Goal: Task Accomplishment & Management: Use online tool/utility

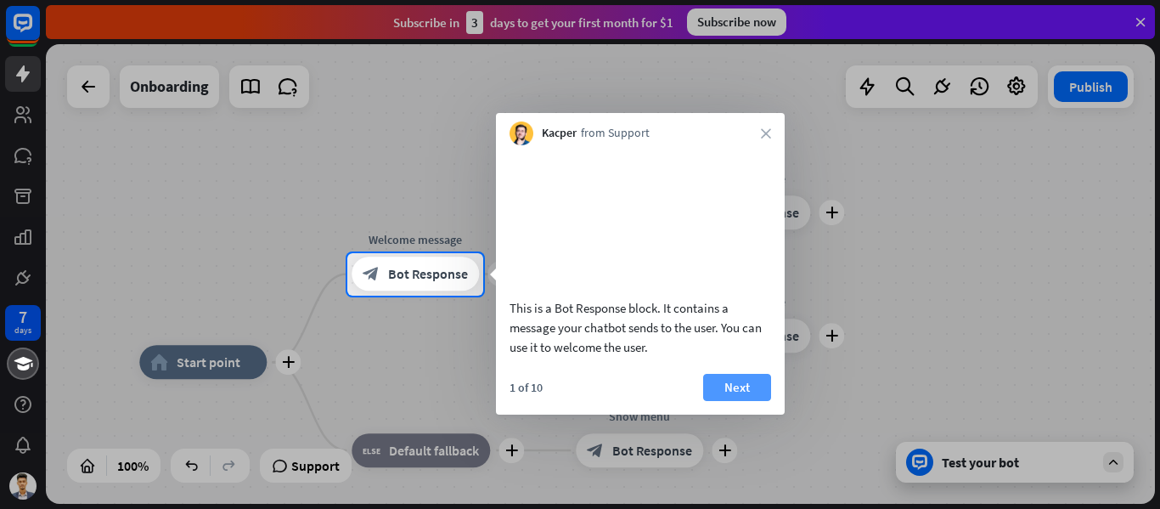
click at [738, 401] on button "Next" at bounding box center [737, 387] width 68 height 27
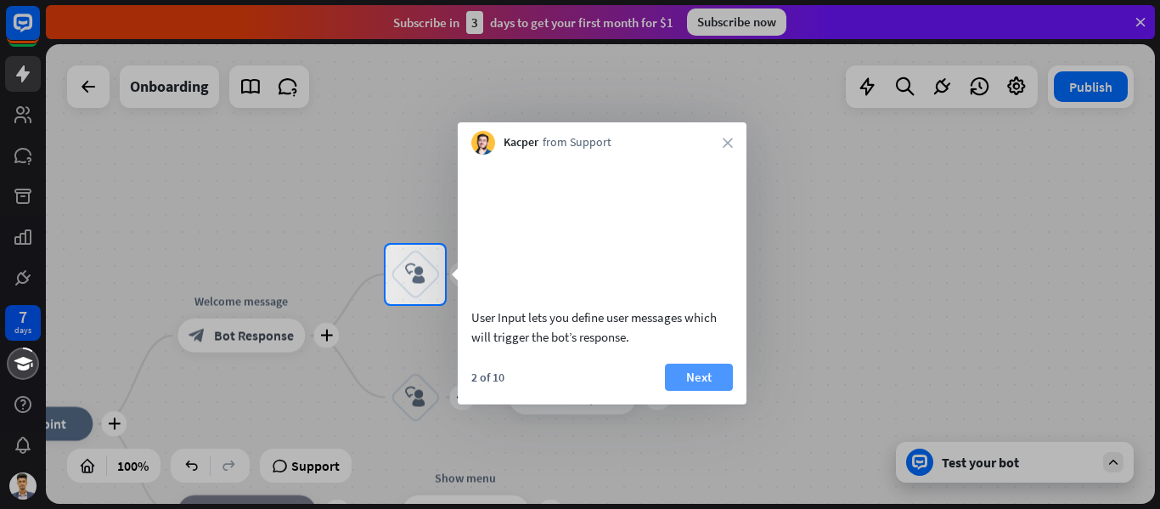
click at [696, 391] on button "Next" at bounding box center [699, 376] width 68 height 27
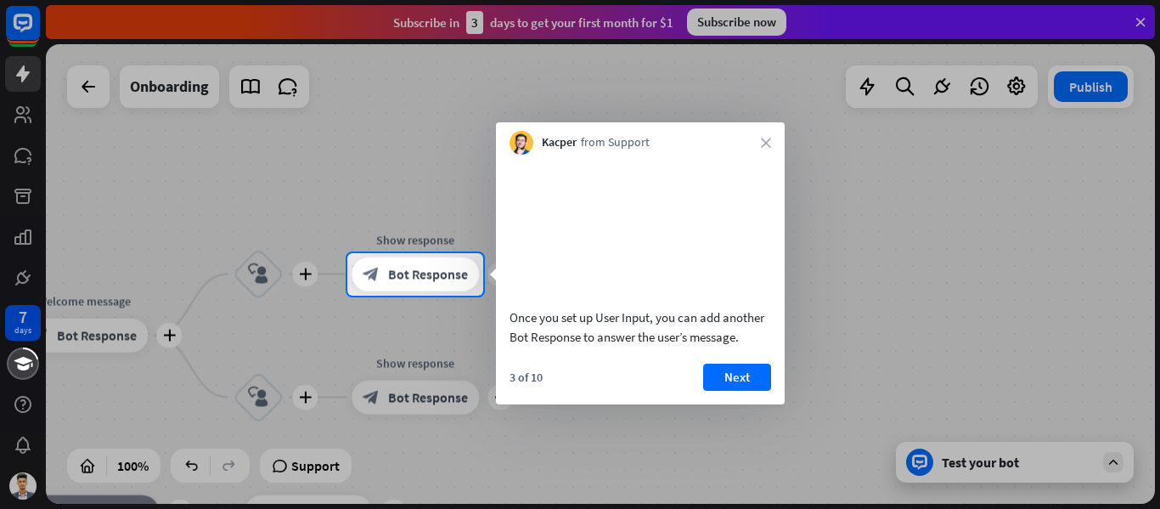
click at [654, 343] on div "Once you set up User Input, you can add another Bot Response to answer the user…" at bounding box center [641, 326] width 262 height 39
drag, startPoint x: 656, startPoint y: 344, endPoint x: 724, endPoint y: 344, distance: 67.9
click at [724, 344] on div "Once you set up User Input, you can add another Bot Response to answer the user…" at bounding box center [641, 326] width 262 height 39
drag, startPoint x: 656, startPoint y: 339, endPoint x: 741, endPoint y: 351, distance: 85.7
click at [741, 346] on div "Once you set up User Input, you can add another Bot Response to answer the user…" at bounding box center [641, 326] width 262 height 39
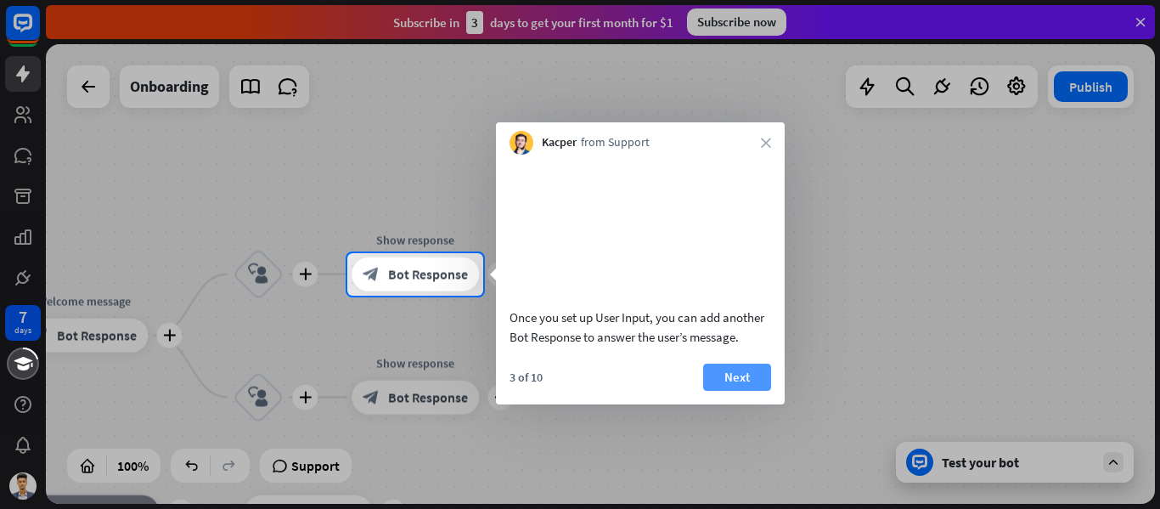
click at [737, 391] on button "Next" at bounding box center [737, 376] width 68 height 27
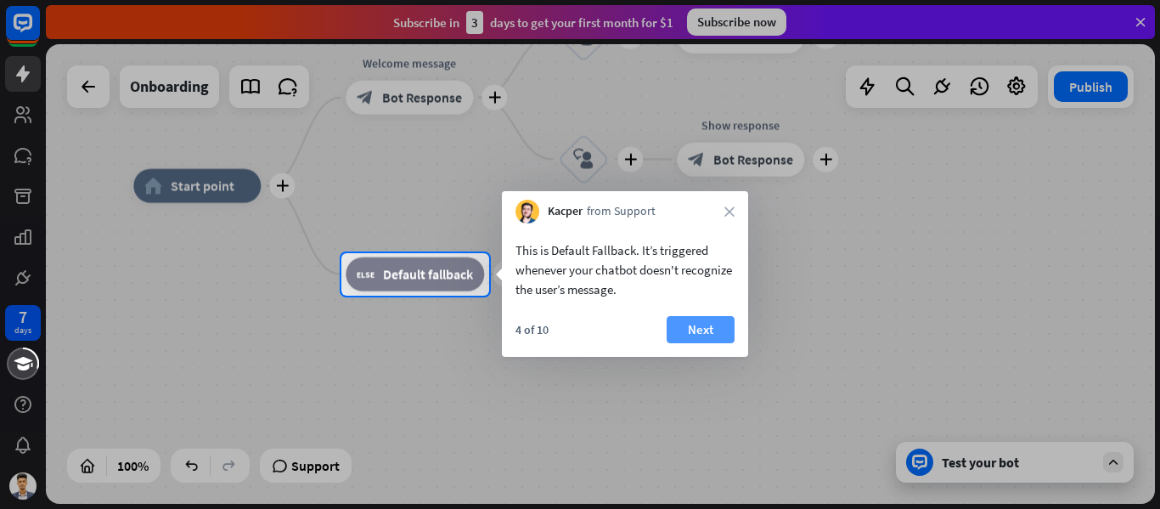
click at [701, 325] on button "Next" at bounding box center [701, 329] width 68 height 27
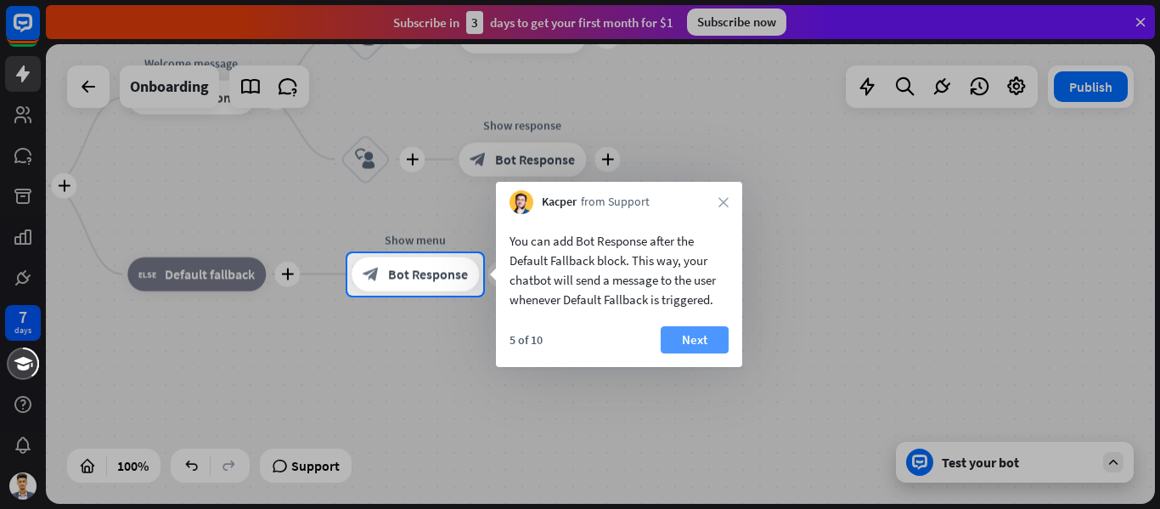
click at [689, 338] on button "Next" at bounding box center [695, 339] width 68 height 27
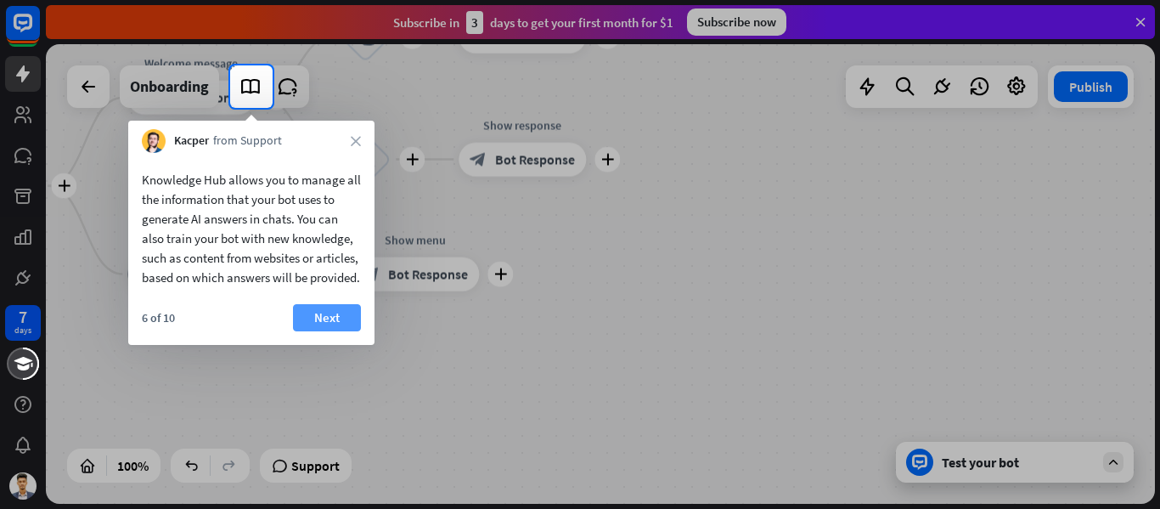
click at [336, 331] on button "Next" at bounding box center [327, 317] width 68 height 27
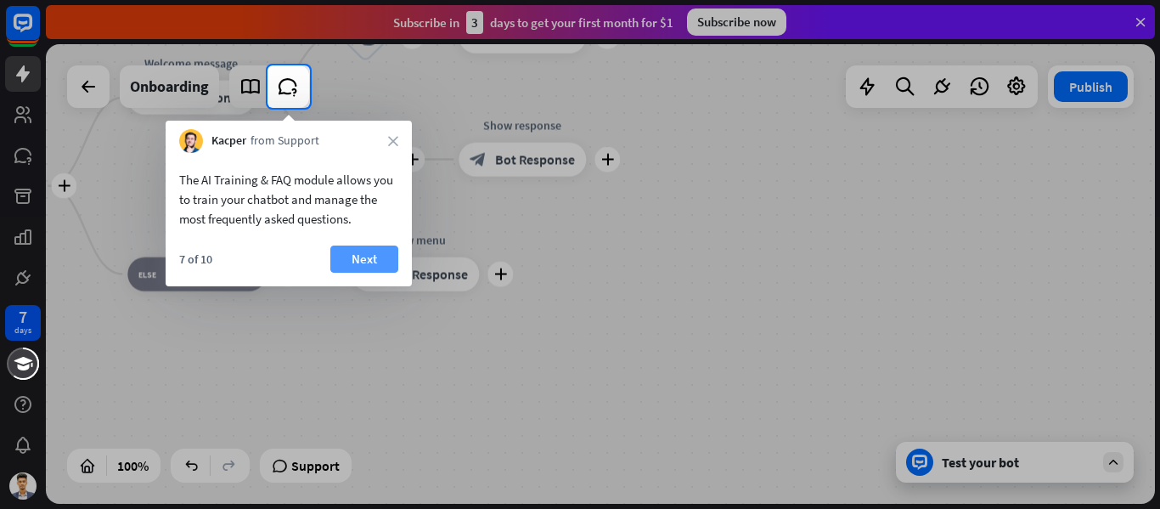
click at [358, 259] on button "Next" at bounding box center [364, 258] width 68 height 27
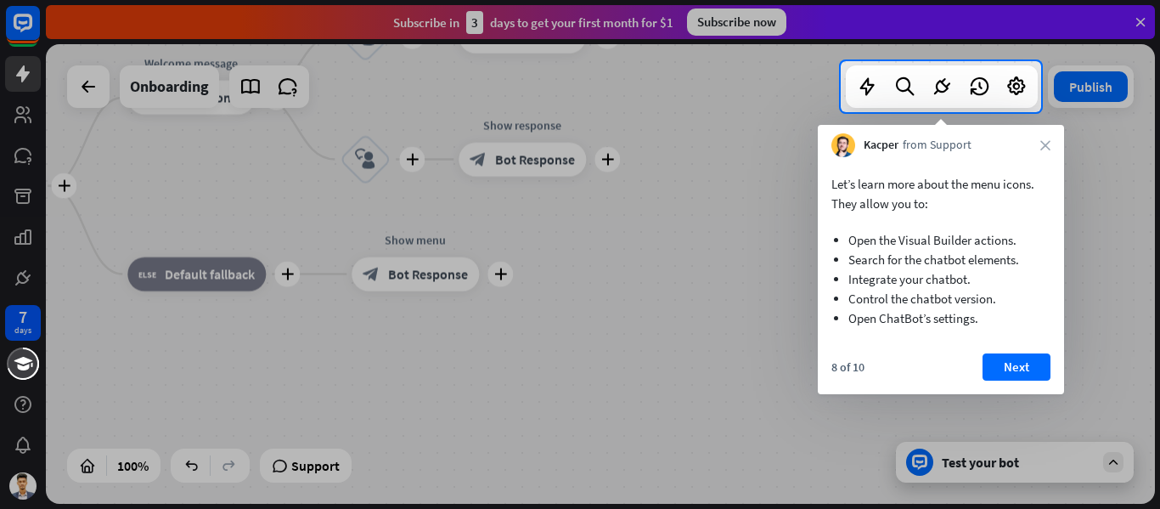
drag, startPoint x: 851, startPoint y: 243, endPoint x: 986, endPoint y: 312, distance: 151.9
click at [986, 312] on ul "Open the Visual Builder actions. Search for the chatbot elements. Integrate you…" at bounding box center [940, 274] width 219 height 123
drag, startPoint x: 848, startPoint y: 241, endPoint x: 946, endPoint y: 318, distance: 124.0
click at [946, 318] on ul "Open the Visual Builder actions. Search for the chatbot elements. Integrate you…" at bounding box center [940, 274] width 219 height 123
drag, startPoint x: 845, startPoint y: 278, endPoint x: 933, endPoint y: 276, distance: 88.3
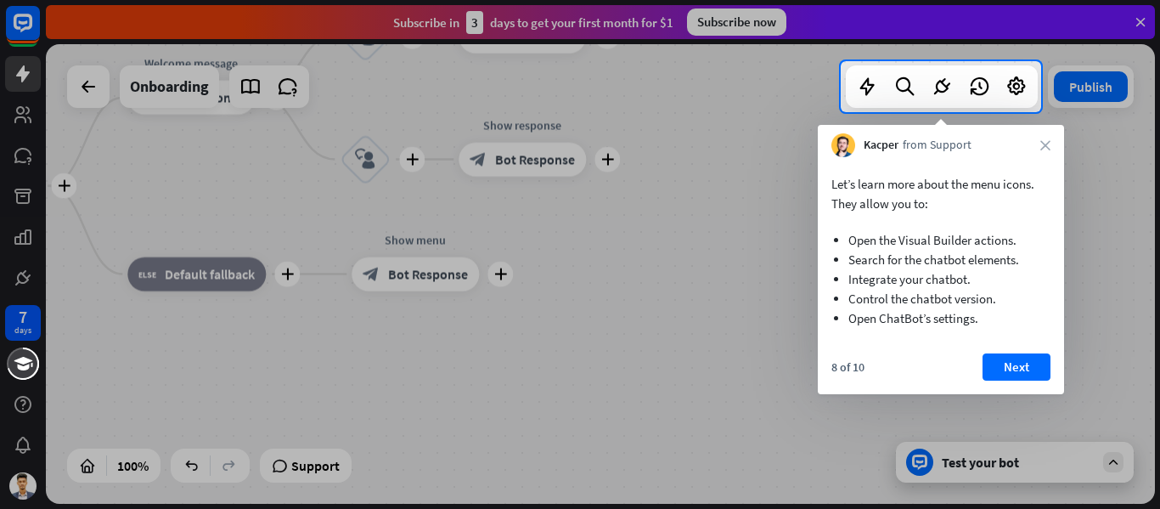
click at [938, 276] on ul "Open the Visual Builder actions. Search for the chatbot elements. Integrate you…" at bounding box center [940, 274] width 219 height 123
drag, startPoint x: 848, startPoint y: 279, endPoint x: 930, endPoint y: 279, distance: 81.5
click at [930, 279] on li "Integrate your chatbot." at bounding box center [940, 279] width 185 height 20
drag, startPoint x: 970, startPoint y: 279, endPoint x: 822, endPoint y: 279, distance: 147.8
click at [848, 279] on li "Integrate your chatbot." at bounding box center [940, 279] width 185 height 20
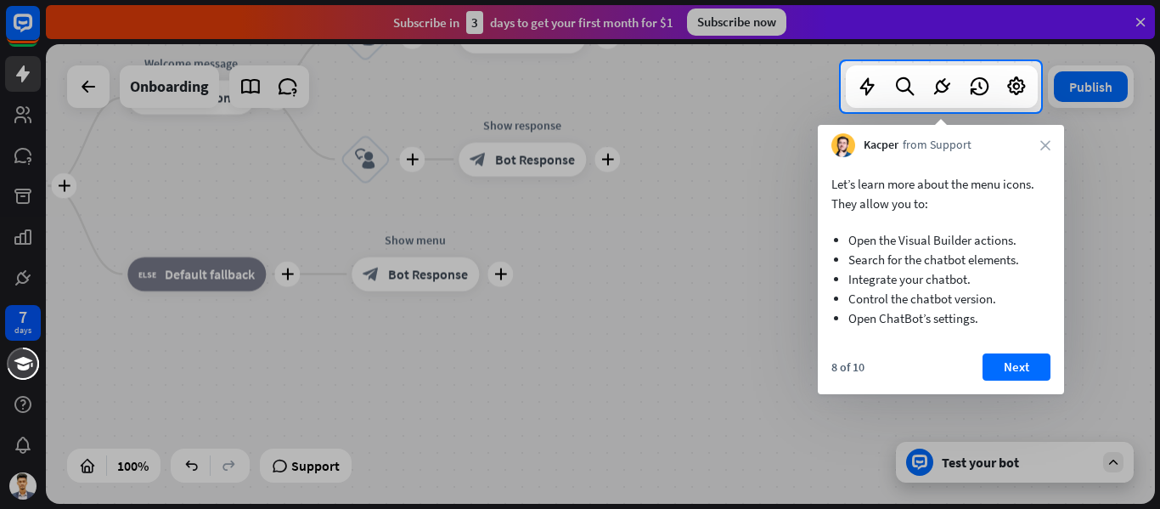
drag, startPoint x: 872, startPoint y: 301, endPoint x: 1026, endPoint y: 307, distance: 153.8
click at [1010, 307] on ul "Open the Visual Builder actions. Search for the chatbot elements. Integrate you…" at bounding box center [940, 274] width 219 height 123
drag, startPoint x: 863, startPoint y: 313, endPoint x: 973, endPoint y: 324, distance: 110.9
click at [972, 324] on li "Open ChatBot’s settings." at bounding box center [940, 318] width 185 height 20
click at [1019, 362] on button "Next" at bounding box center [1016, 366] width 68 height 27
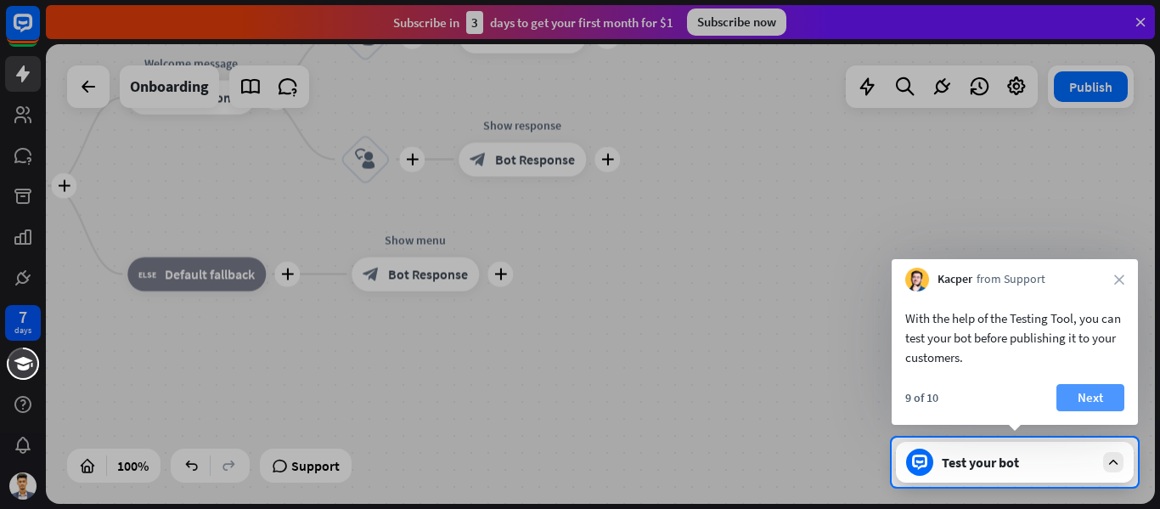
click at [1101, 390] on button "Next" at bounding box center [1090, 397] width 68 height 27
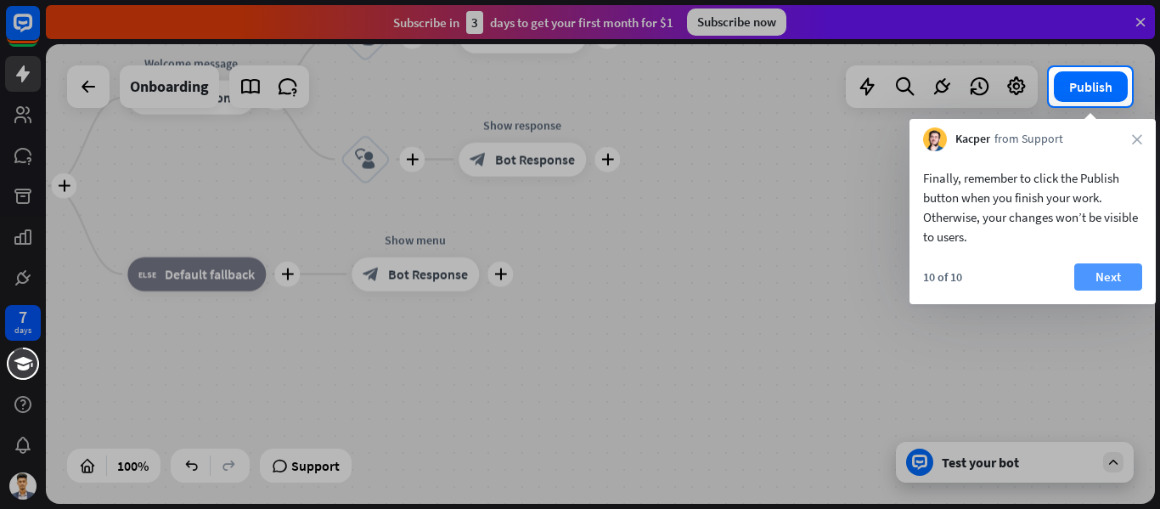
click at [1122, 276] on button "Next" at bounding box center [1108, 276] width 68 height 27
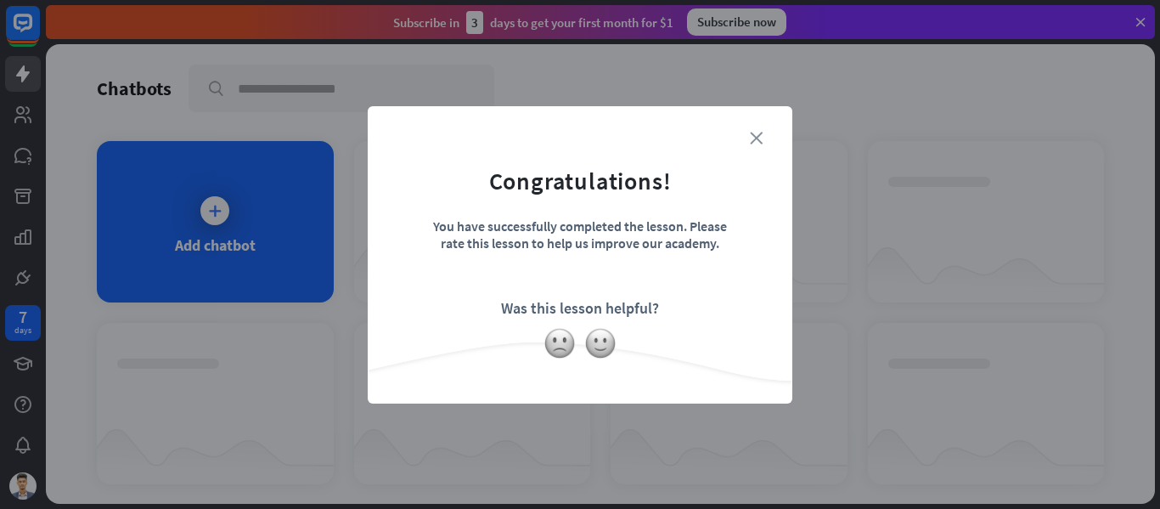
click at [759, 139] on icon "close" at bounding box center [756, 138] width 13 height 13
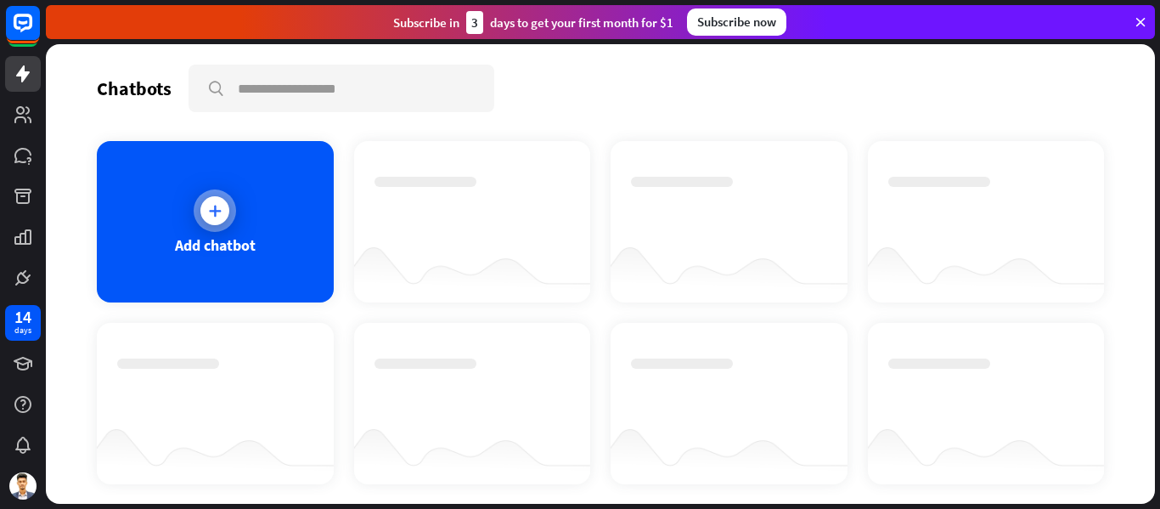
click at [229, 208] on div at bounding box center [215, 210] width 42 height 42
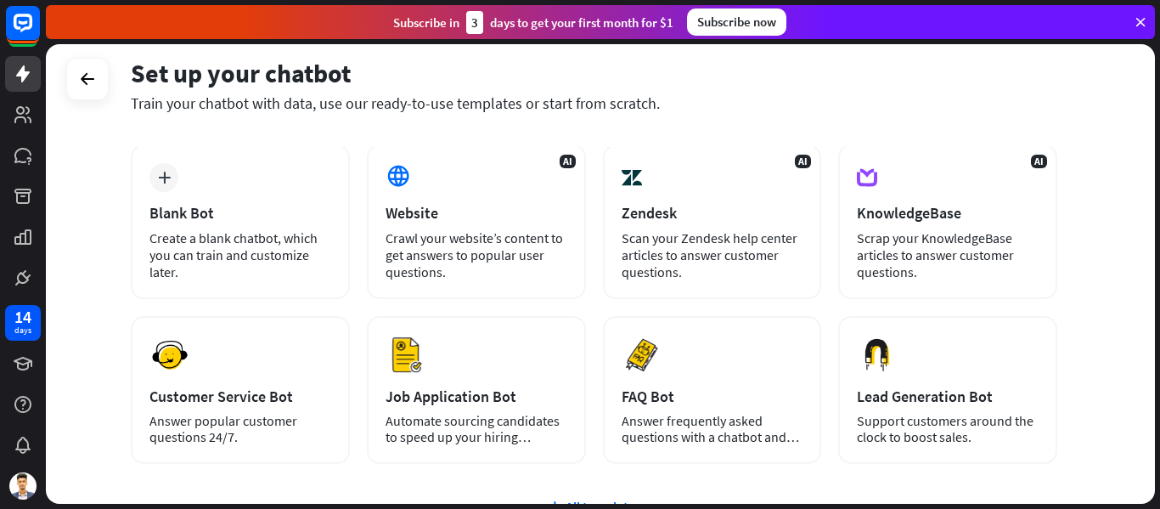
scroll to position [243, 0]
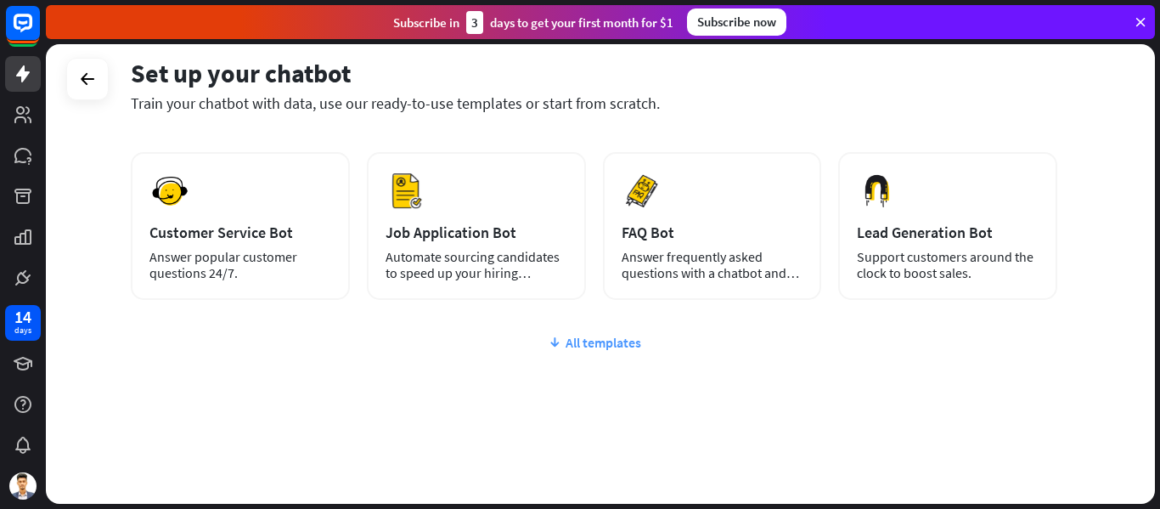
click at [584, 349] on div "All templates" at bounding box center [594, 342] width 926 height 17
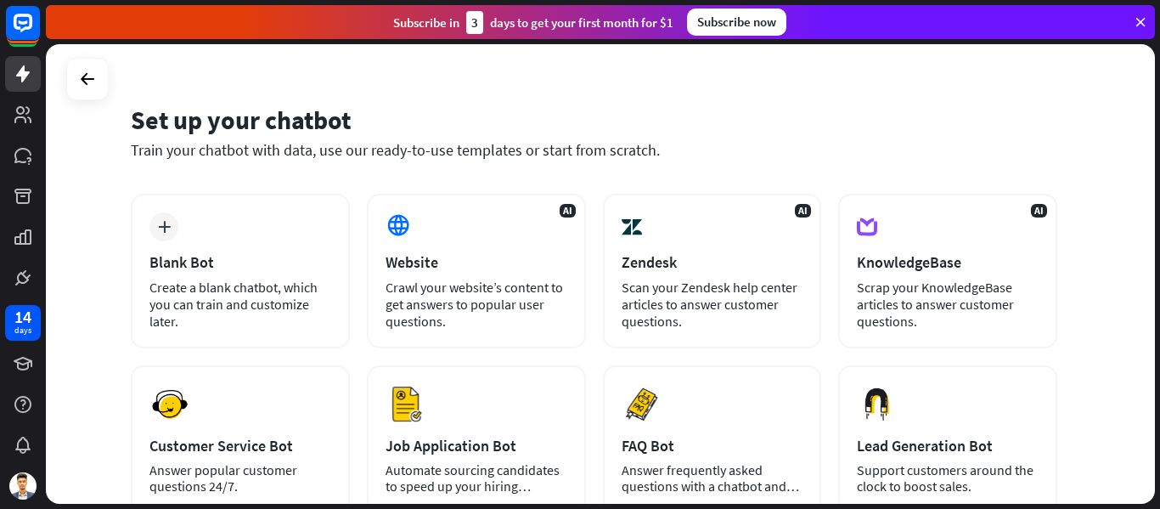
scroll to position [0, 0]
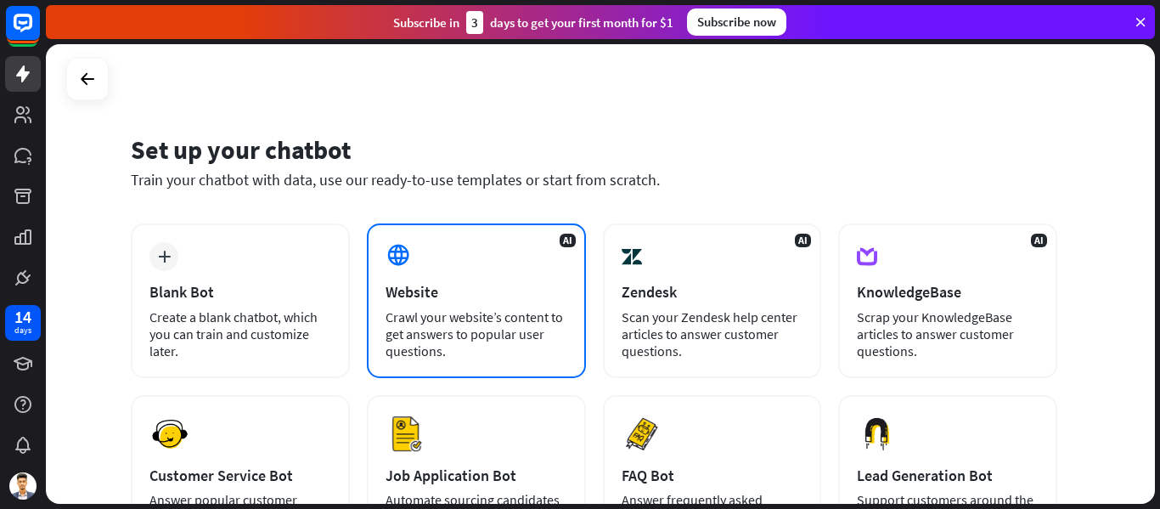
click at [447, 312] on div "Crawl your website’s content to get answers to popular user questions." at bounding box center [477, 333] width 182 height 51
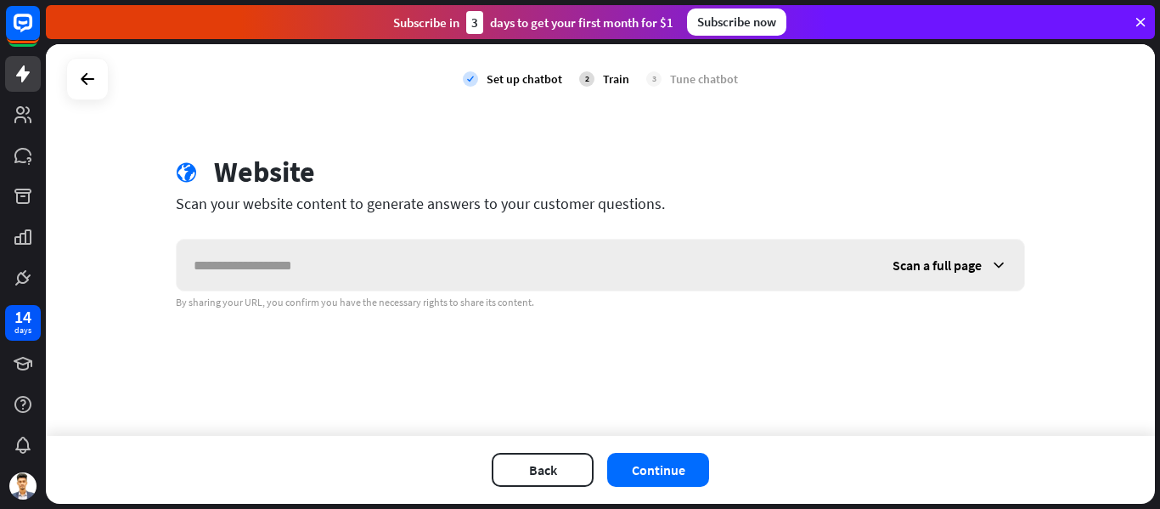
click at [1011, 260] on div "Scan a full page" at bounding box center [950, 264] width 149 height 51
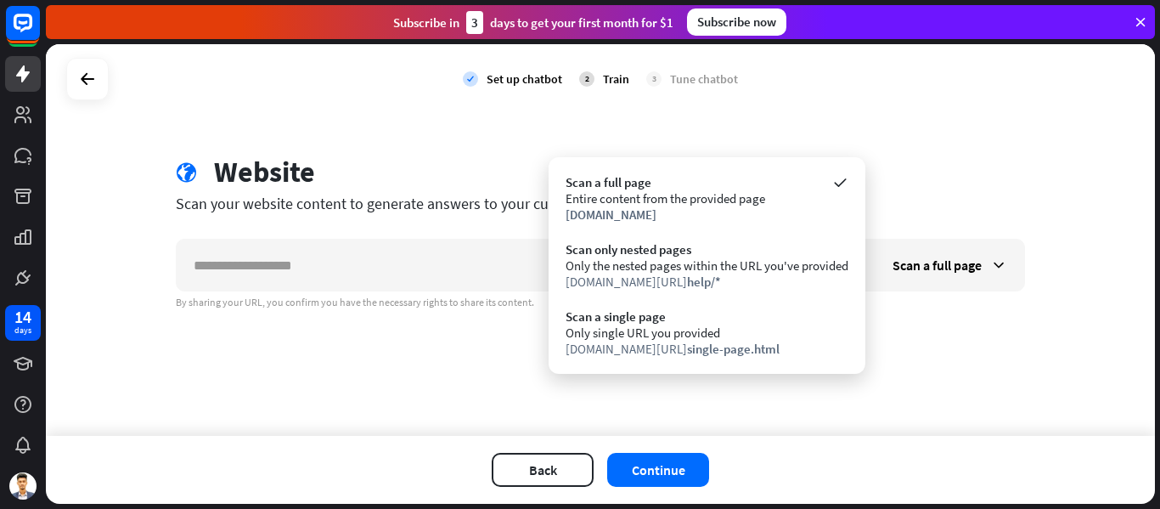
click at [971, 153] on div "check Set up chatbot 2 Train 3 Tune chatbot globe Website Scan your website con…" at bounding box center [600, 239] width 1109 height 391
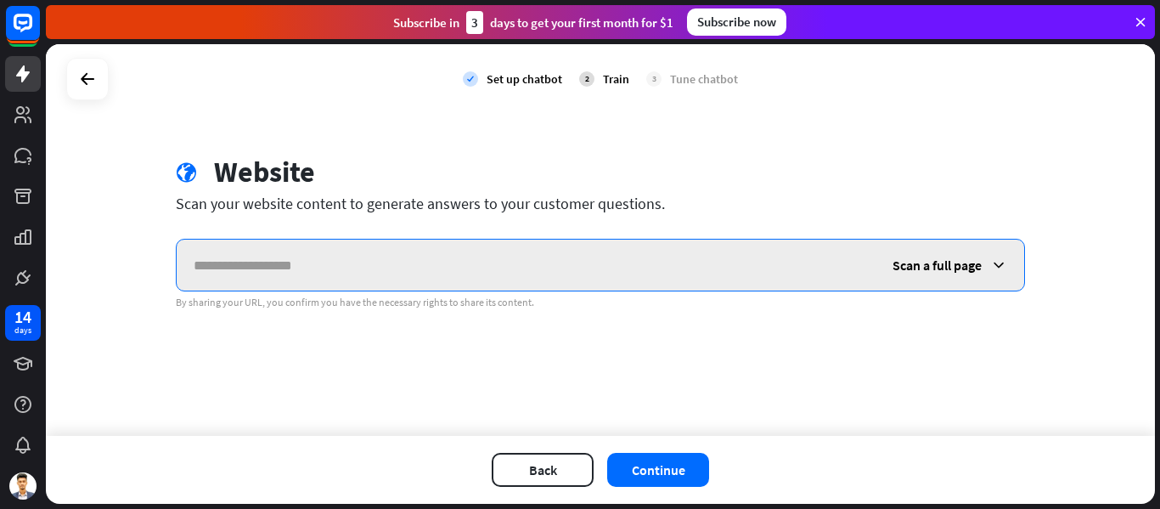
click at [303, 256] on input "text" at bounding box center [526, 264] width 699 height 51
paste input "**********"
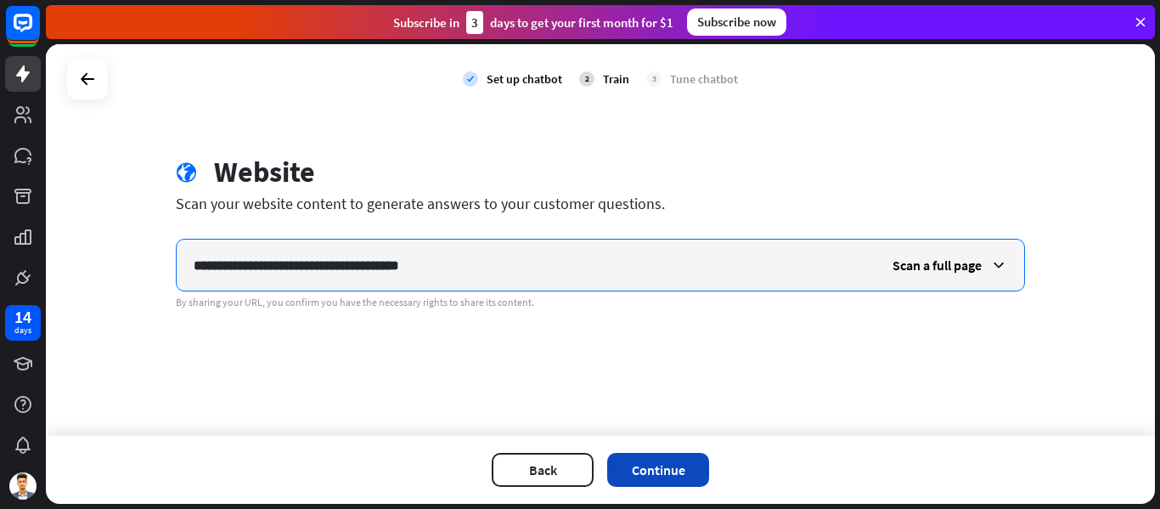
type input "**********"
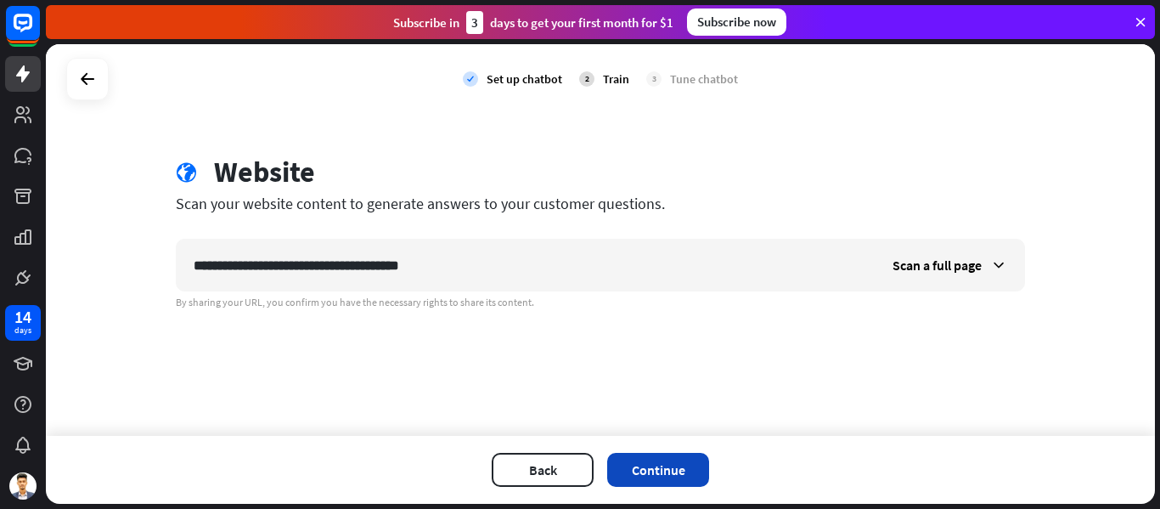
click at [657, 478] on button "Continue" at bounding box center [658, 470] width 102 height 34
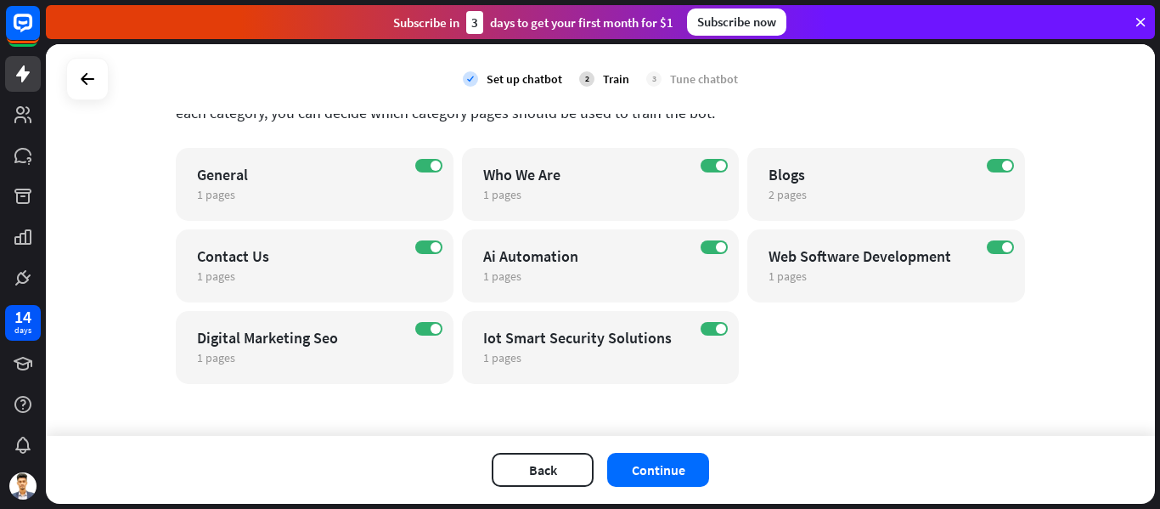
scroll to position [121, 0]
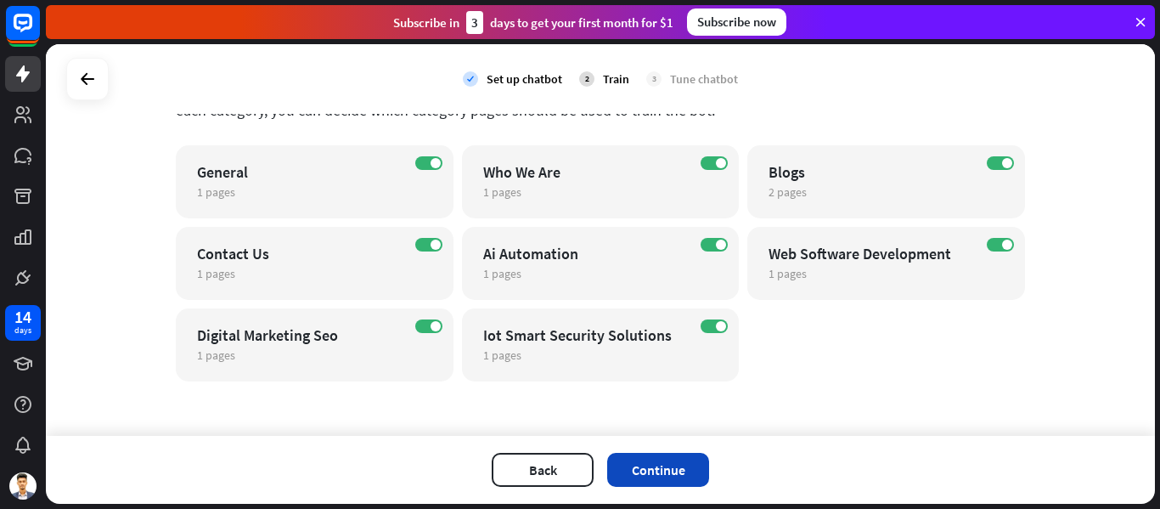
click at [665, 474] on button "Continue" at bounding box center [658, 470] width 102 height 34
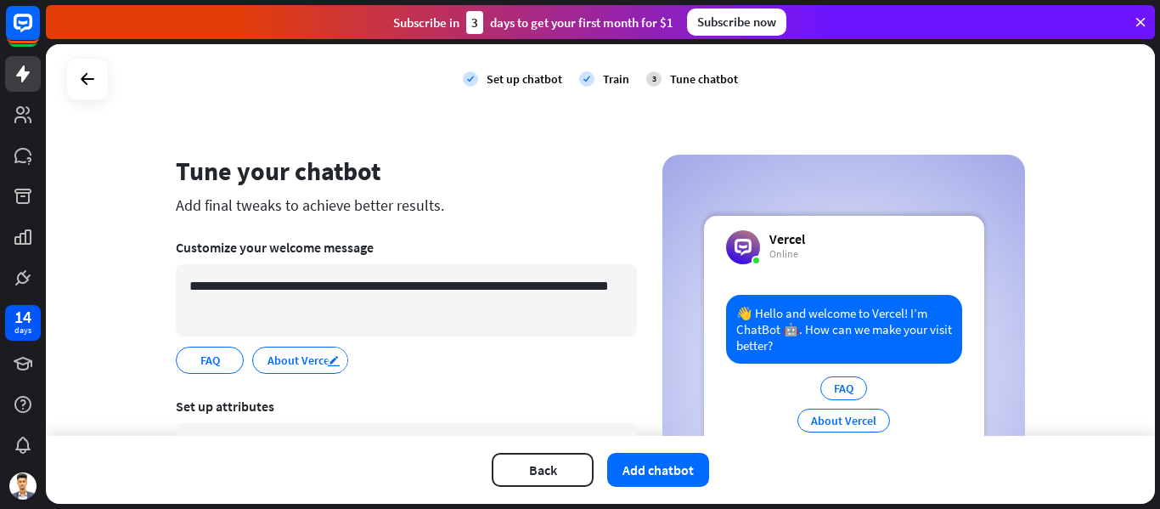
click at [328, 358] on icon "edit" at bounding box center [334, 360] width 14 height 13
click at [460, 354] on div "**********" at bounding box center [406, 359] width 461 height 27
click at [331, 361] on icon "edit" at bounding box center [334, 360] width 14 height 13
click at [493, 356] on div "FAQ edit About Vercel edit" at bounding box center [406, 359] width 461 height 27
click at [337, 254] on div "Customize your welcome message" at bounding box center [406, 247] width 461 height 17
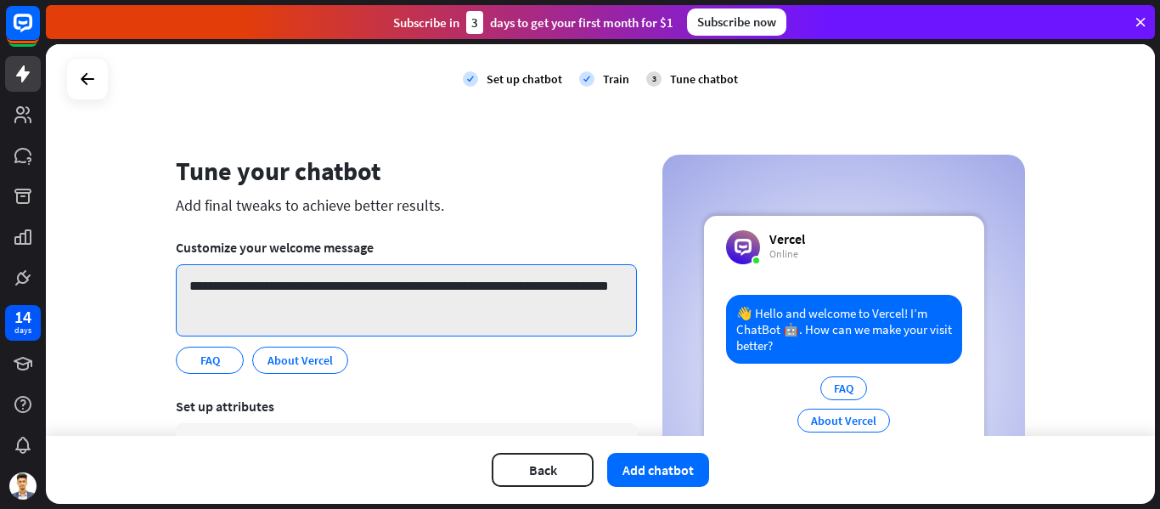
click at [242, 282] on textarea "**********" at bounding box center [406, 300] width 461 height 72
click at [282, 303] on textarea "**********" at bounding box center [406, 300] width 461 height 72
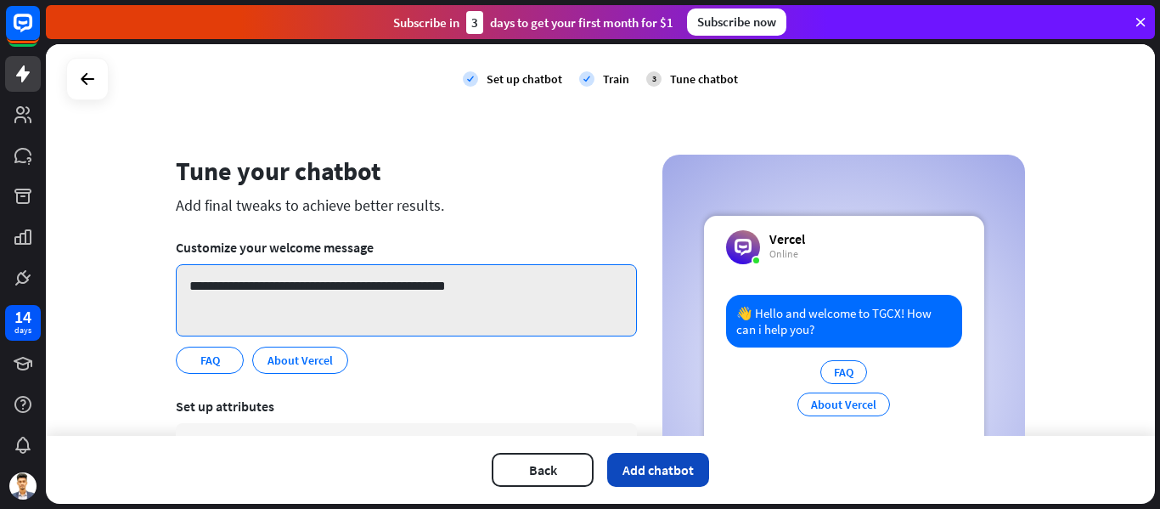
type textarea "**********"
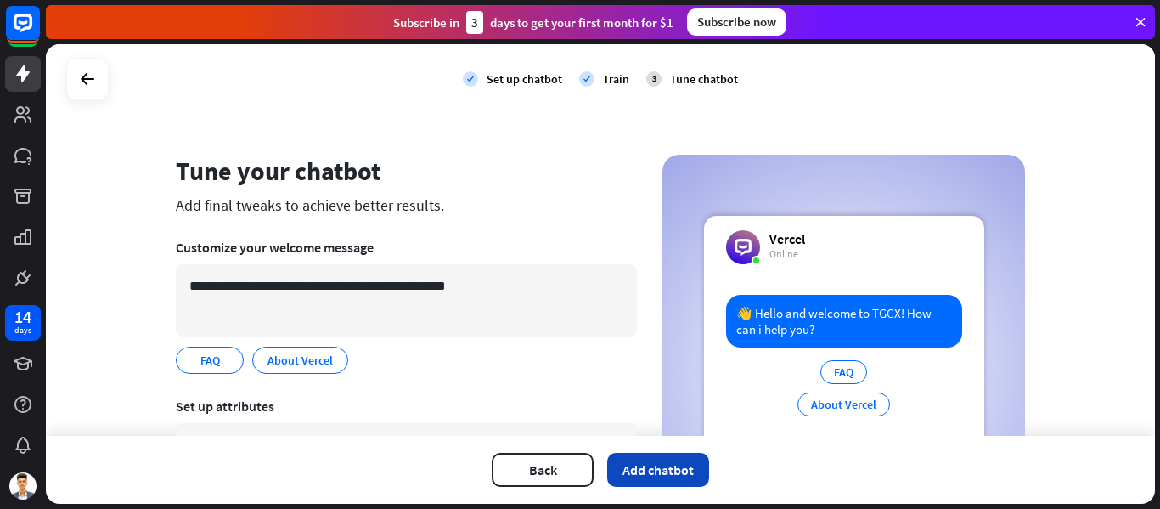
click at [649, 478] on button "Add chatbot" at bounding box center [658, 470] width 102 height 34
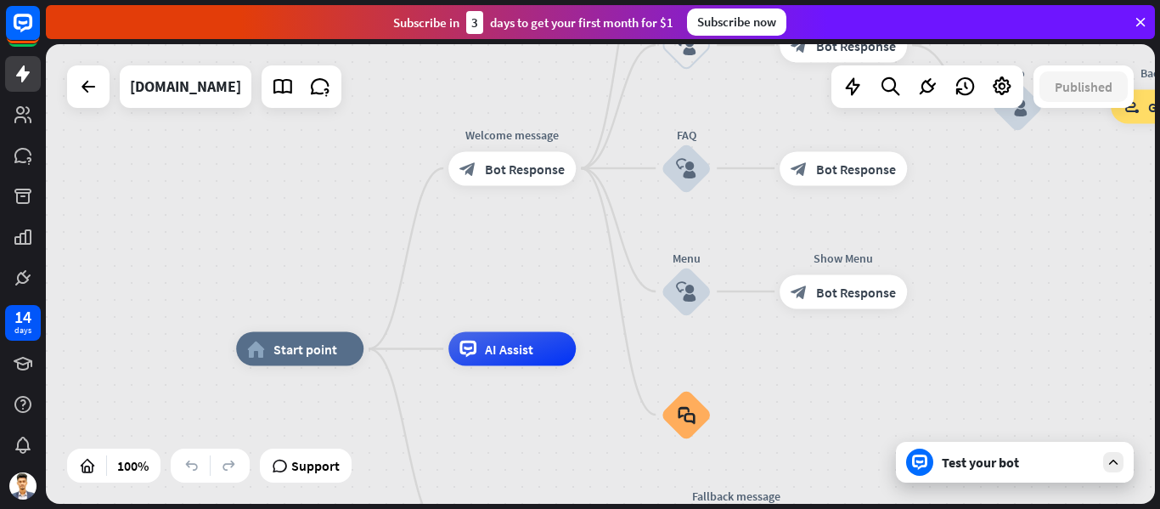
drag, startPoint x: 441, startPoint y: 239, endPoint x: 409, endPoint y: 313, distance: 81.1
click at [409, 313] on div "home_2 Start point Welcome message block_bot_response Bot Response About us blo…" at bounding box center [600, 273] width 1109 height 459
click at [294, 307] on span "Edit name" at bounding box center [284, 310] width 53 height 15
click at [497, 251] on div "home_2 Start point Welcome message block_bot_response Bot Response About us blo…" at bounding box center [600, 273] width 1109 height 459
click at [517, 183] on div "block_bot_response Bot Response" at bounding box center [511, 168] width 127 height 34
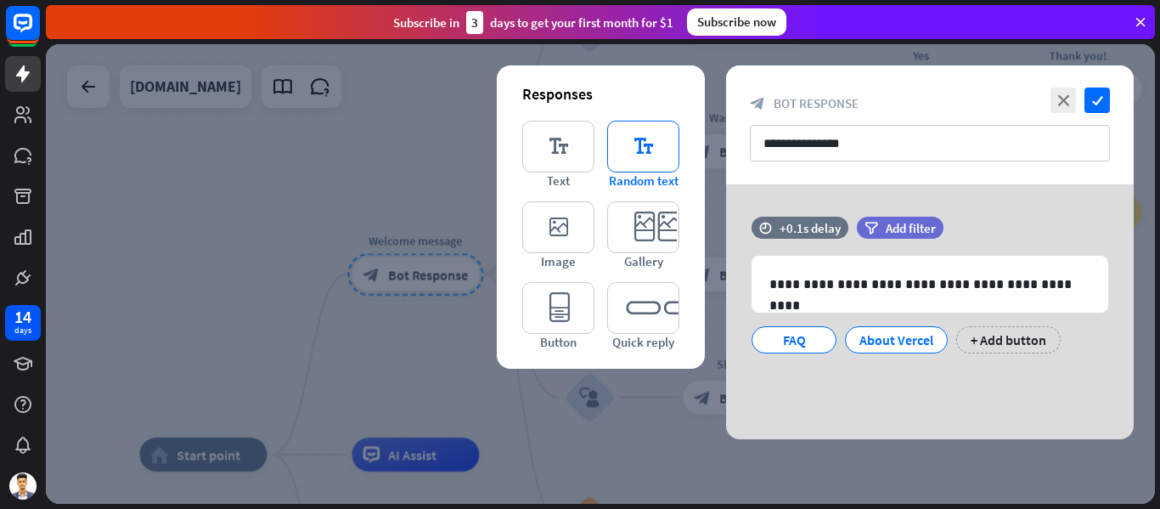
click at [650, 160] on icon "editor_text" at bounding box center [643, 147] width 72 height 52
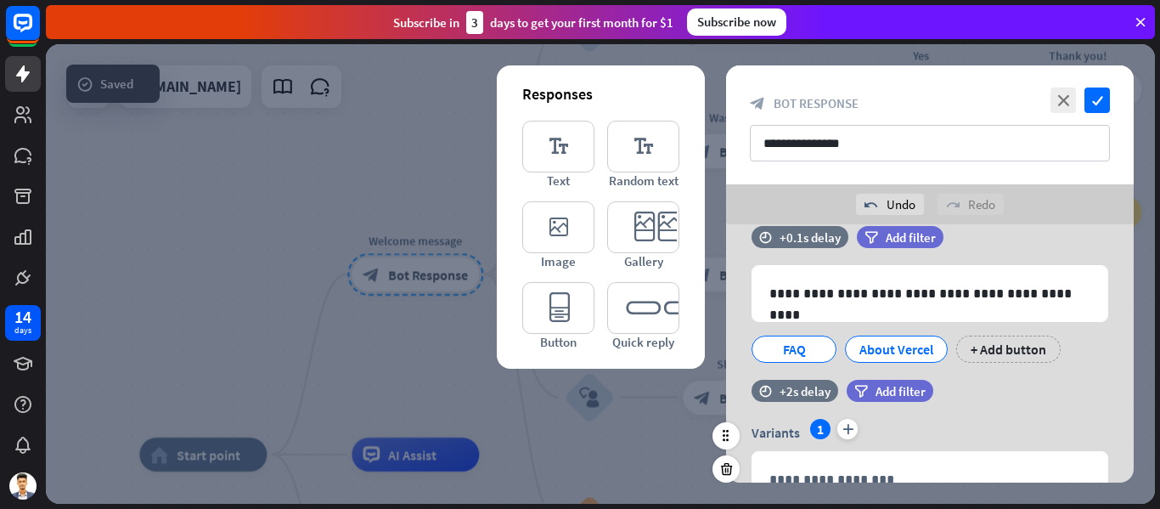
scroll to position [115, 0]
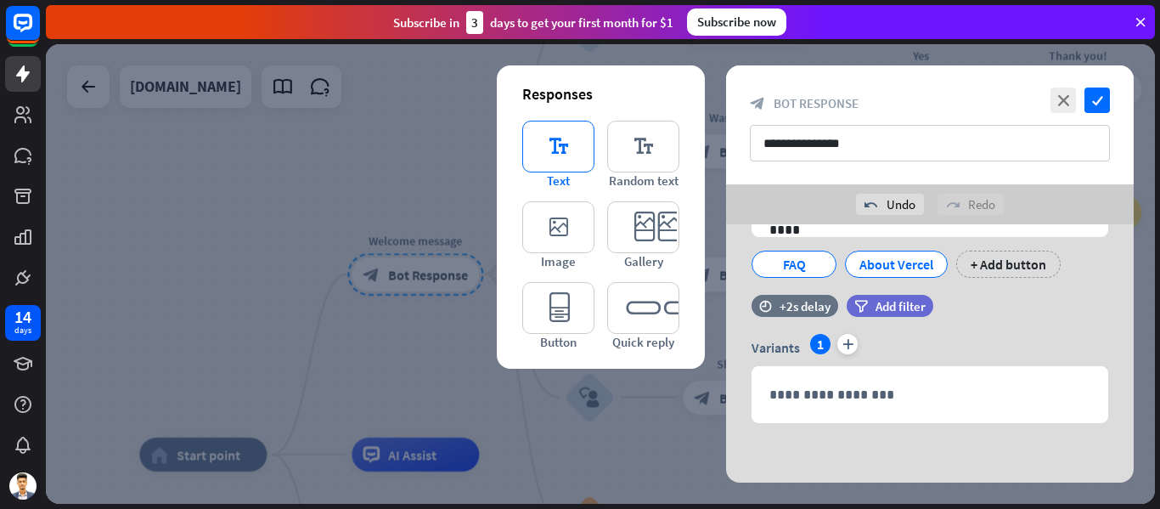
click at [553, 156] on icon "editor_text" at bounding box center [558, 147] width 72 height 52
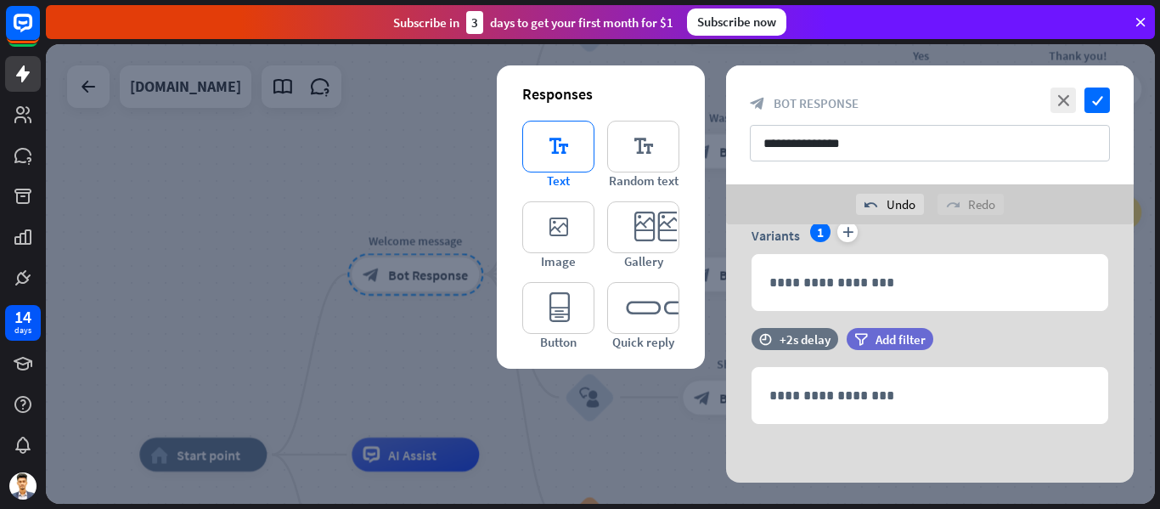
scroll to position [228, 0]
click at [657, 155] on icon "editor_text" at bounding box center [643, 147] width 72 height 52
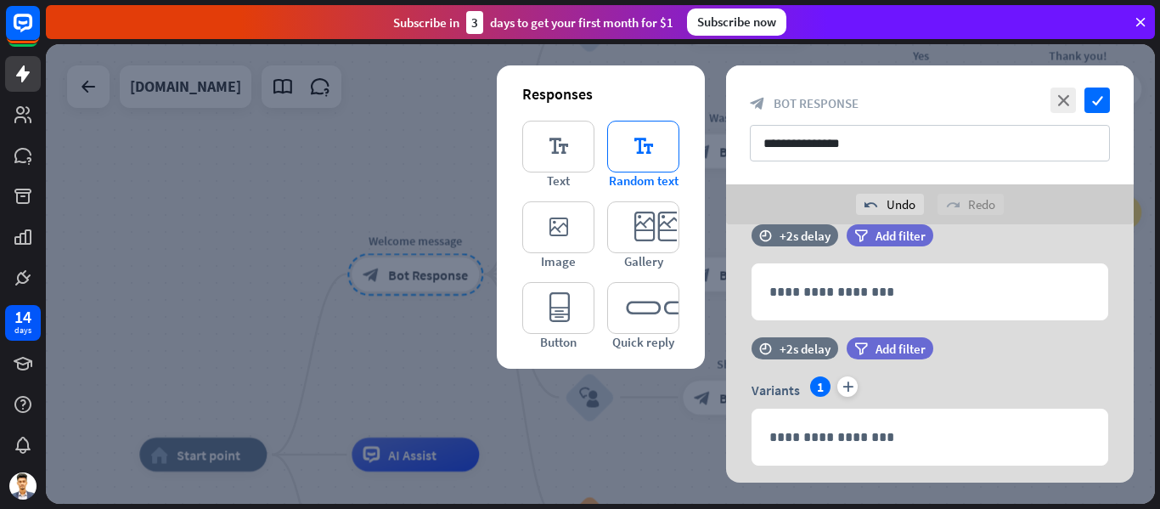
scroll to position [374, 0]
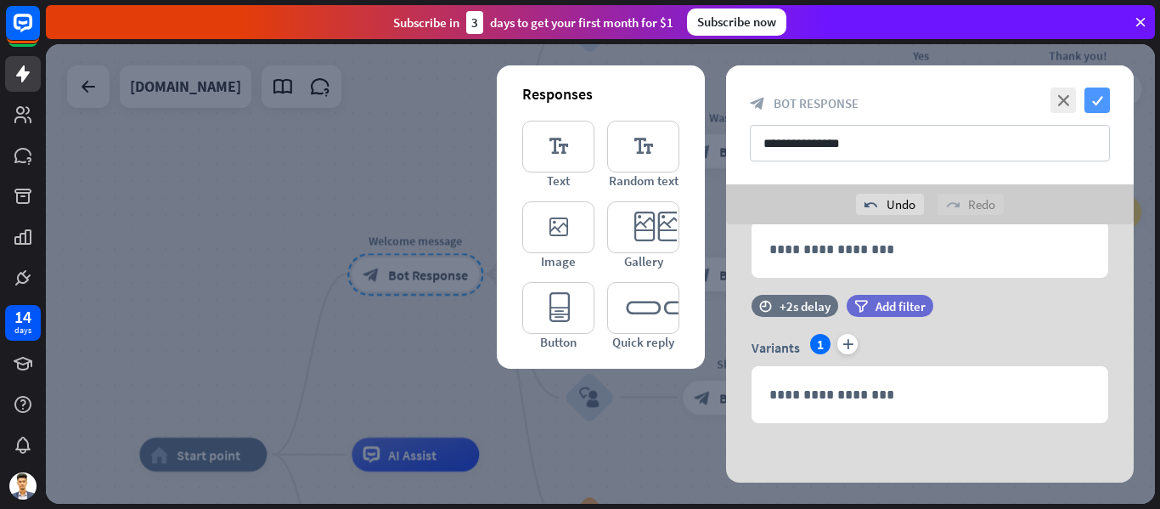
click at [1101, 98] on icon "check" at bounding box center [1096, 99] width 25 height 25
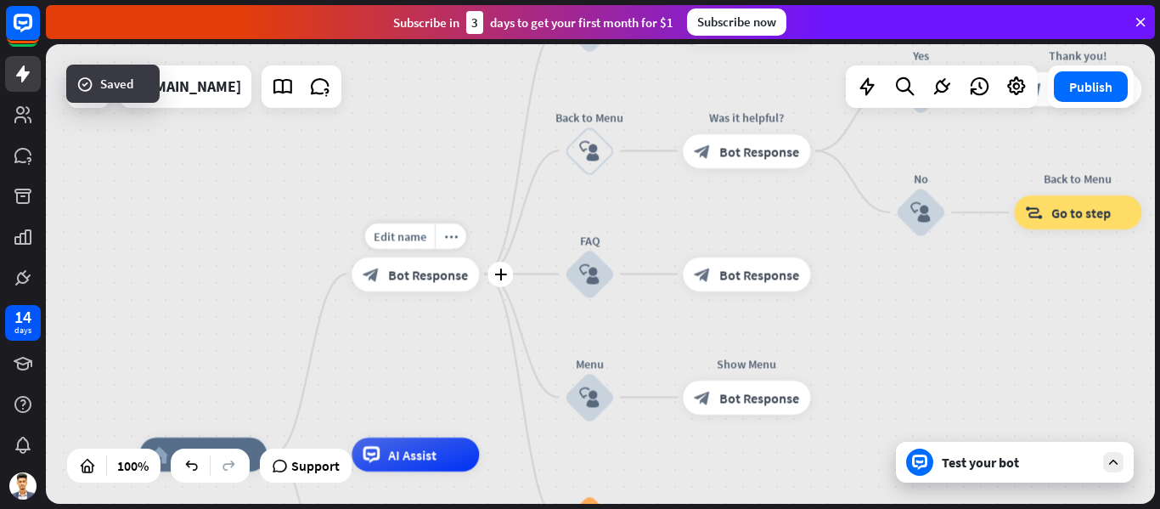
click at [408, 276] on span "Bot Response" at bounding box center [428, 274] width 80 height 17
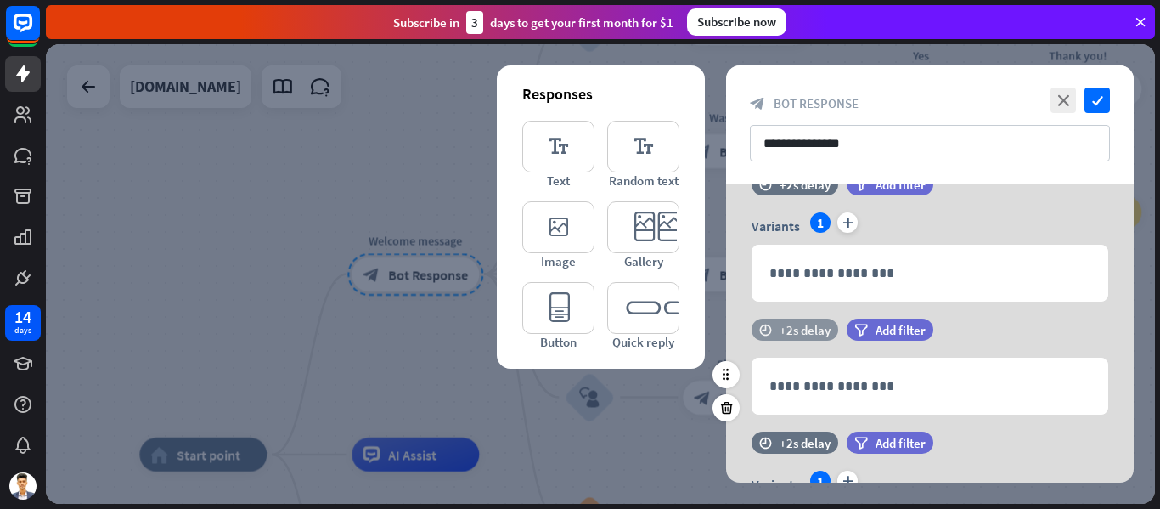
scroll to position [170, 0]
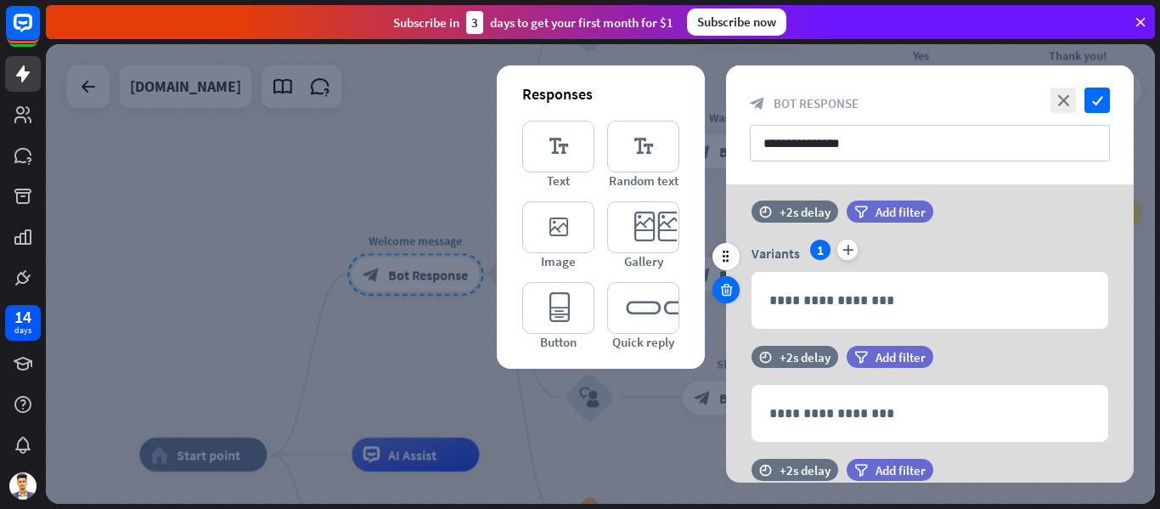
click at [721, 288] on icon at bounding box center [726, 289] width 16 height 15
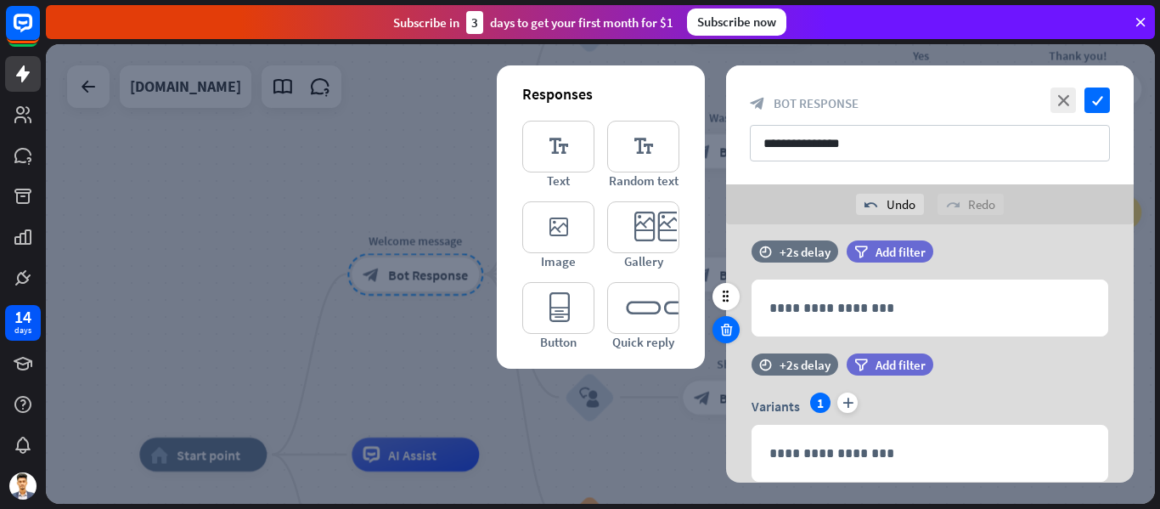
click at [718, 335] on icon at bounding box center [726, 329] width 16 height 15
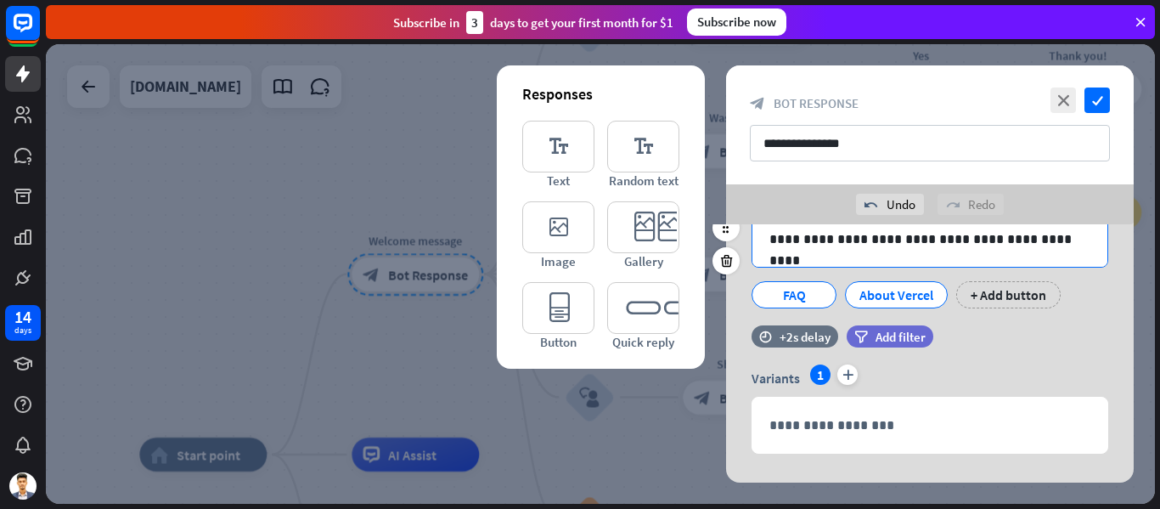
scroll to position [115, 0]
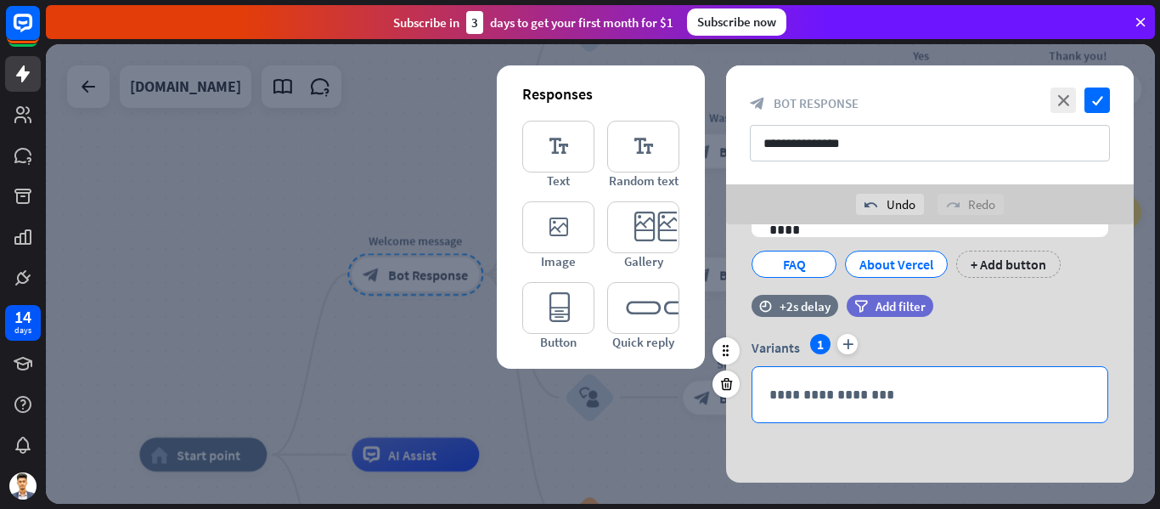
click at [838, 392] on p "**********" at bounding box center [929, 394] width 321 height 21
click at [954, 346] on div "Variants 1 plus" at bounding box center [930, 347] width 357 height 27
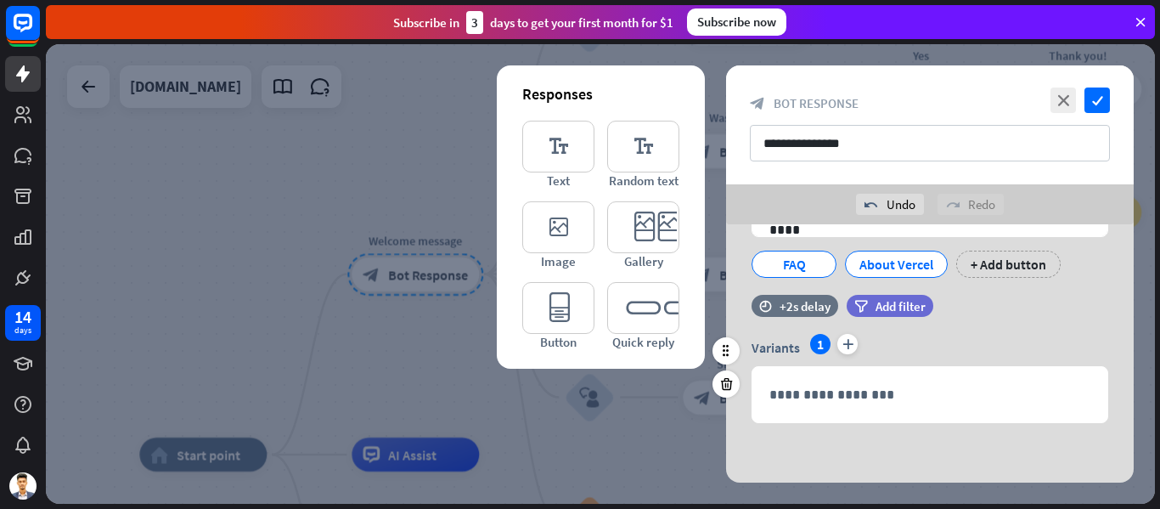
click at [825, 341] on div "1" at bounding box center [820, 344] width 20 height 20
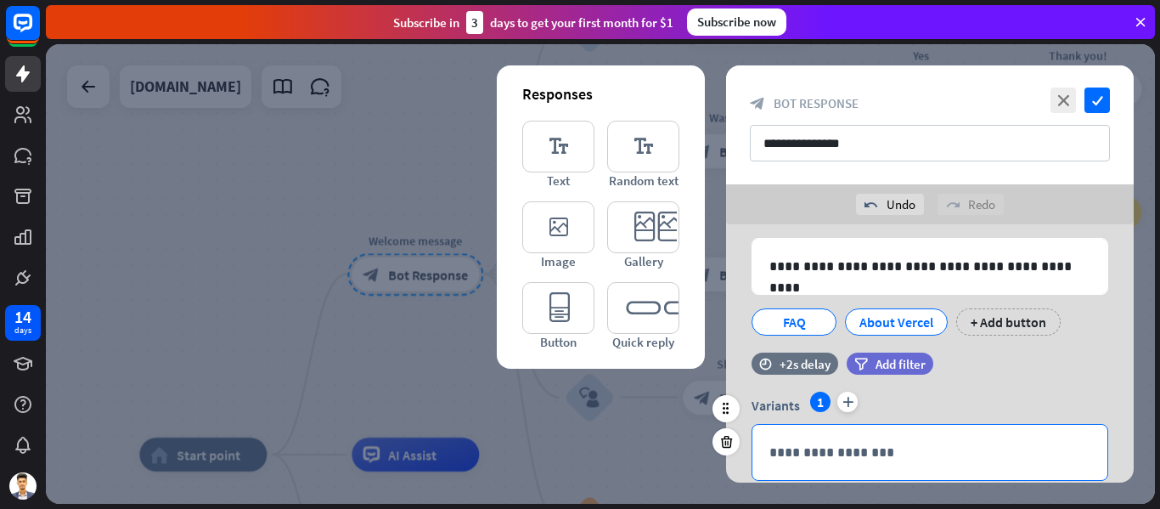
scroll to position [31, 0]
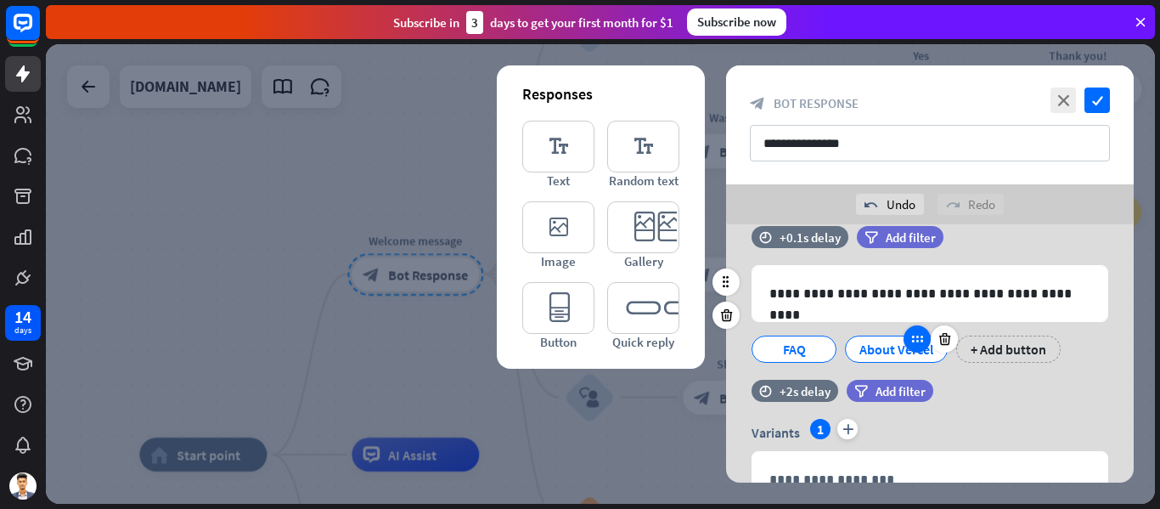
click at [924, 346] on div at bounding box center [917, 338] width 27 height 27
click at [946, 344] on icon at bounding box center [945, 338] width 16 height 15
click at [913, 344] on div "+ Add button" at bounding box center [897, 348] width 104 height 27
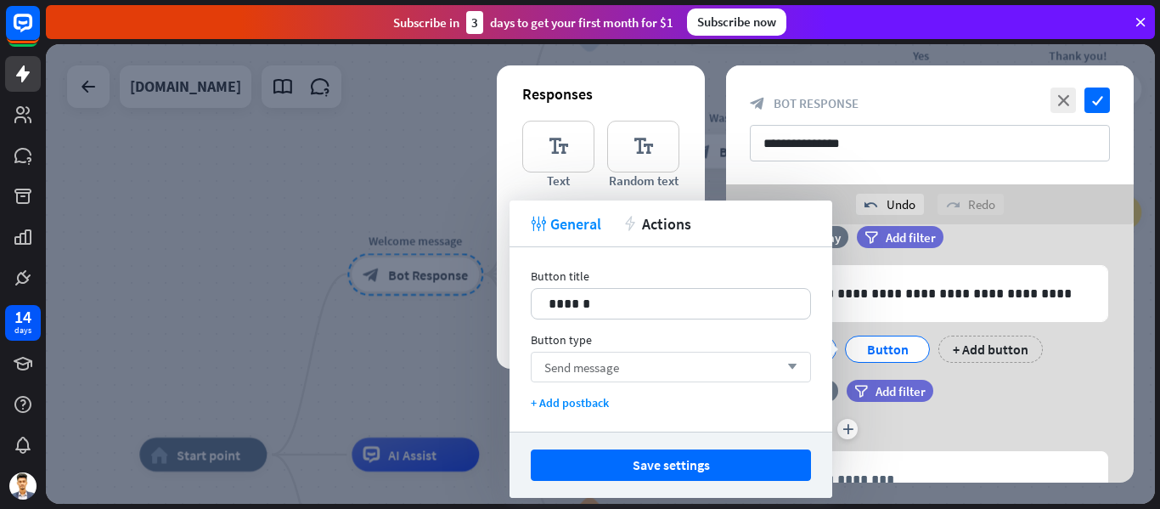
click at [790, 356] on div "Send message arrow_down" at bounding box center [671, 367] width 280 height 31
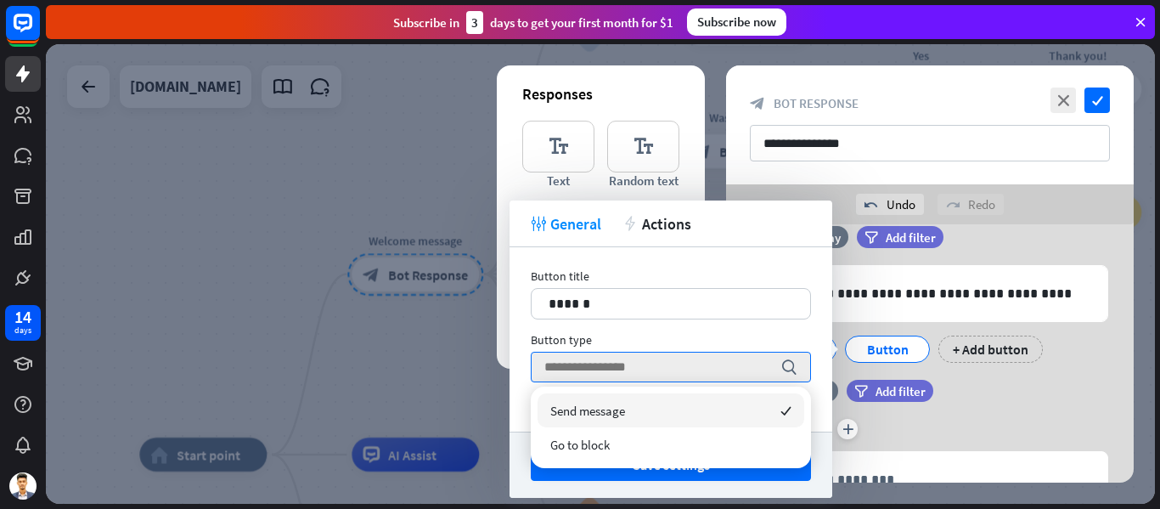
click at [672, 335] on div "Button type" at bounding box center [671, 339] width 280 height 15
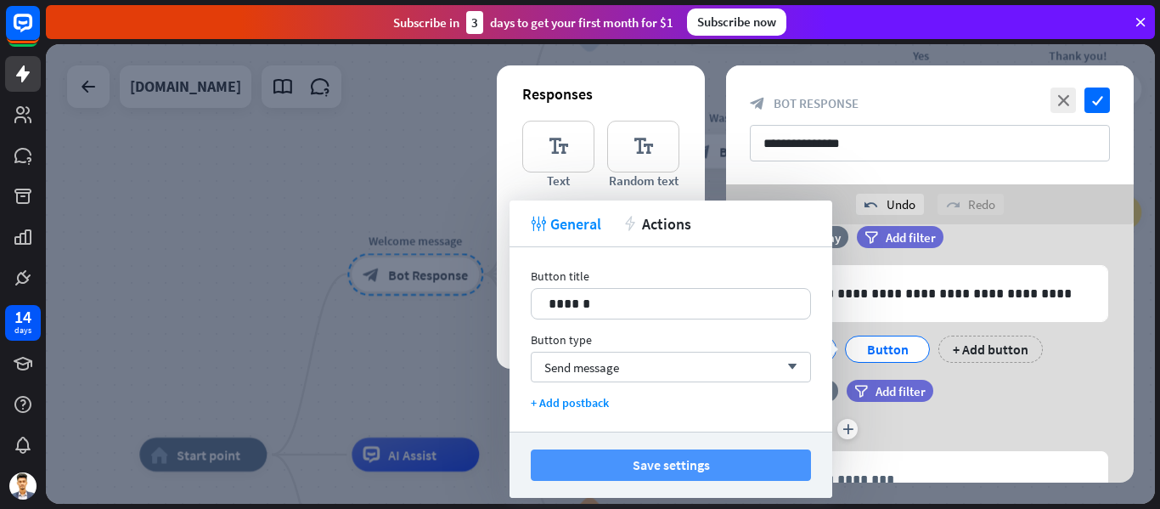
click at [637, 463] on button "Save settings" at bounding box center [671, 464] width 280 height 31
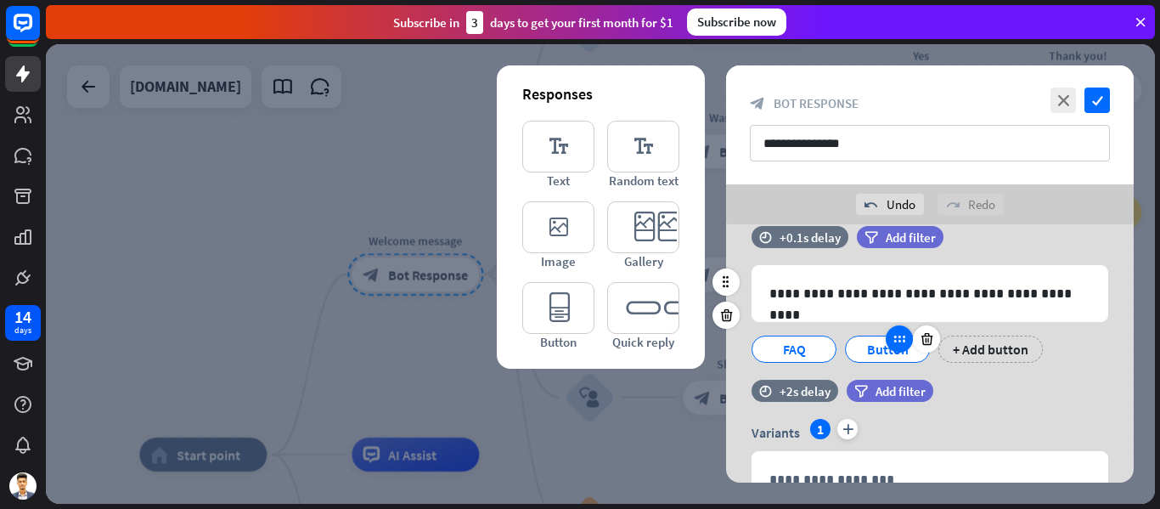
click at [897, 343] on icon at bounding box center [899, 338] width 15 height 15
click at [876, 357] on div "Button" at bounding box center [887, 348] width 56 height 25
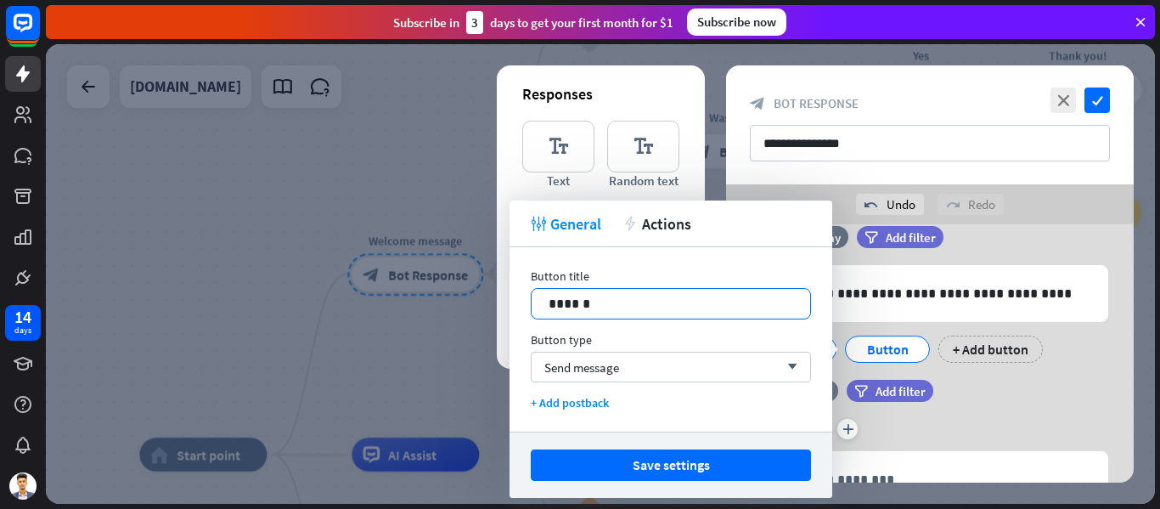
click at [594, 296] on p "******" at bounding box center [671, 303] width 245 height 21
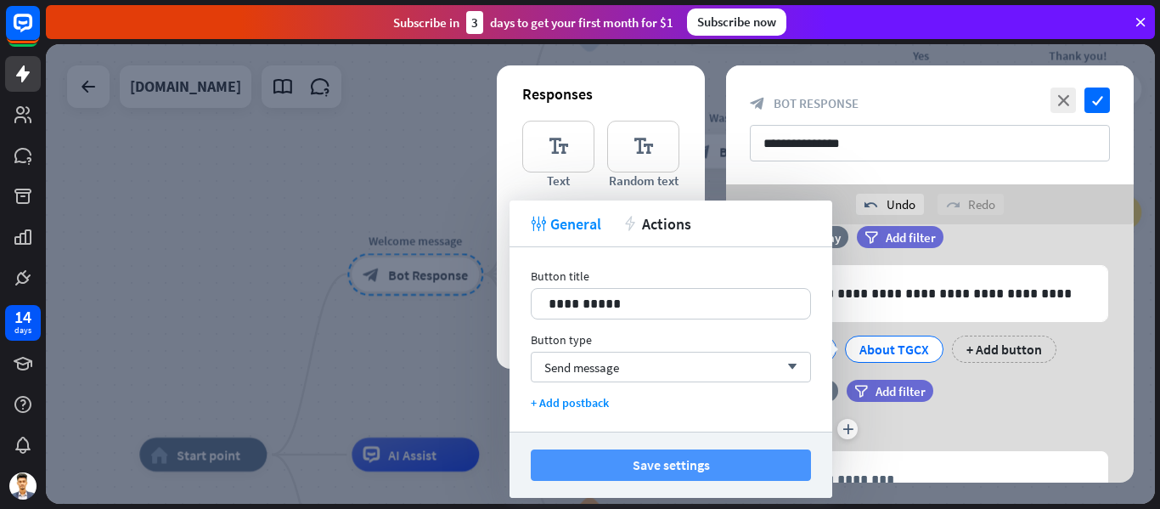
click at [661, 465] on button "Save settings" at bounding box center [671, 464] width 280 height 31
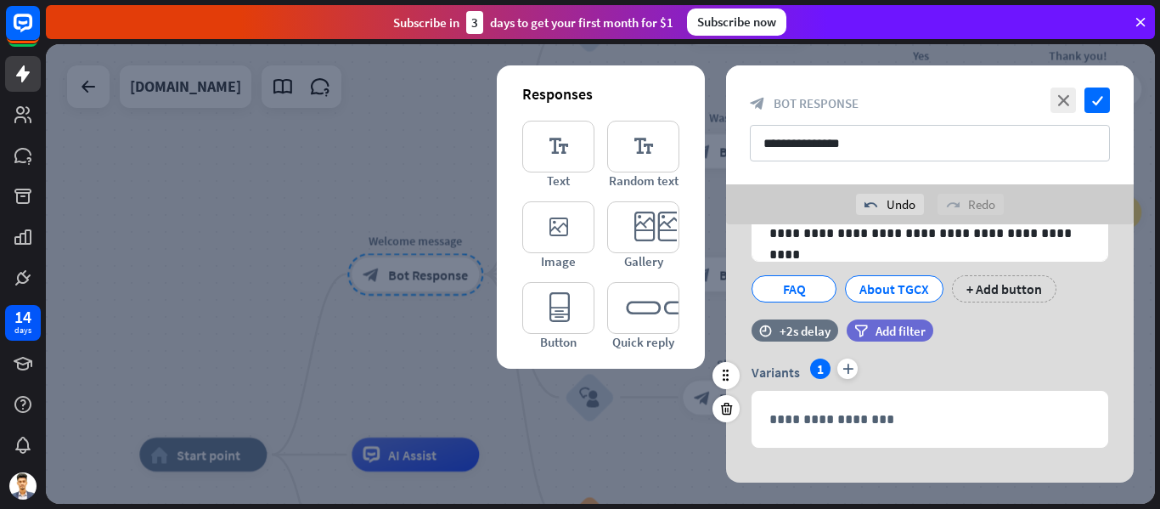
scroll to position [115, 0]
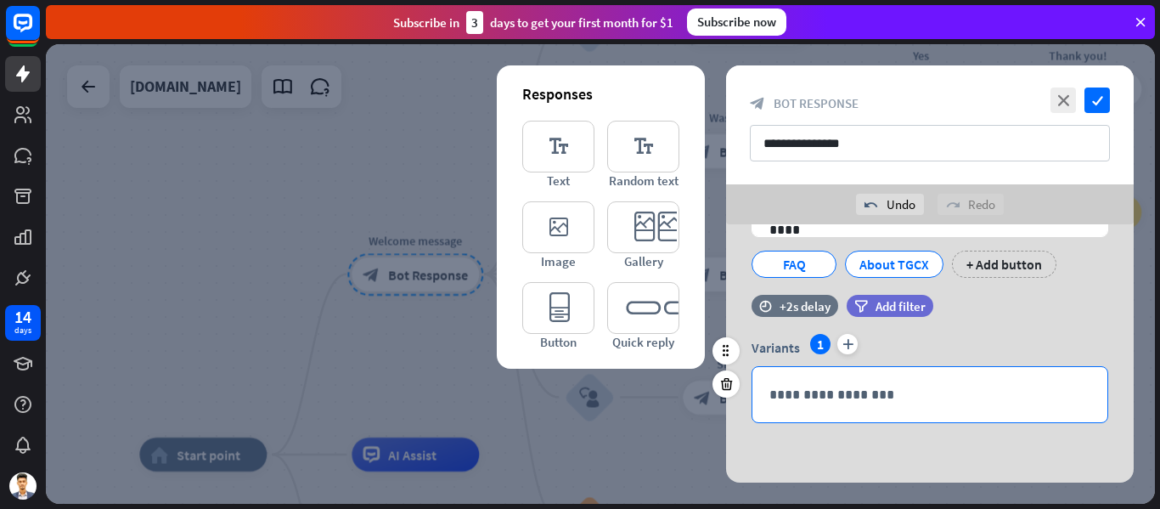
click at [806, 392] on p "**********" at bounding box center [929, 394] width 321 height 21
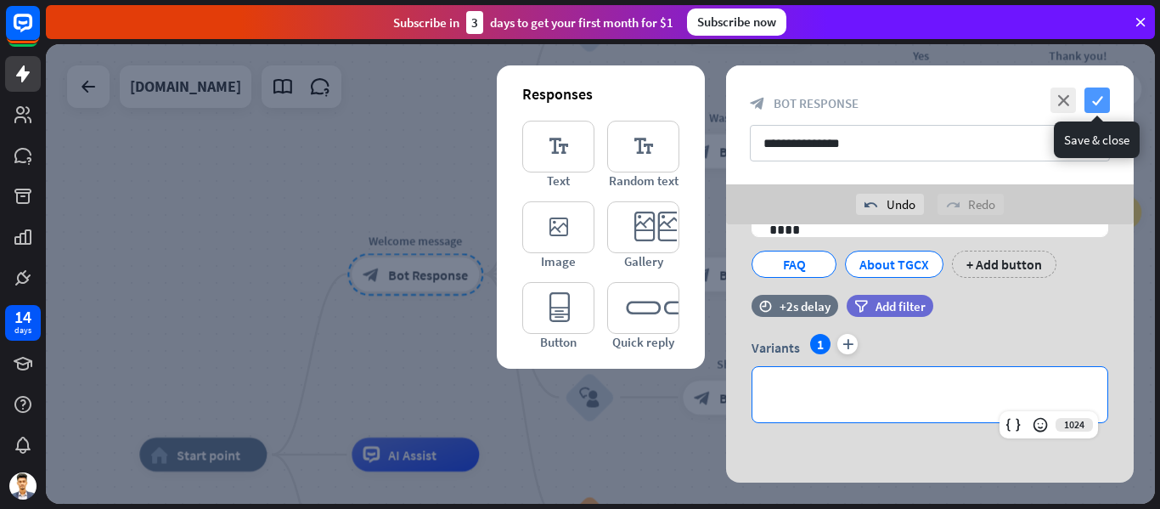
click at [1106, 94] on icon "check" at bounding box center [1096, 99] width 25 height 25
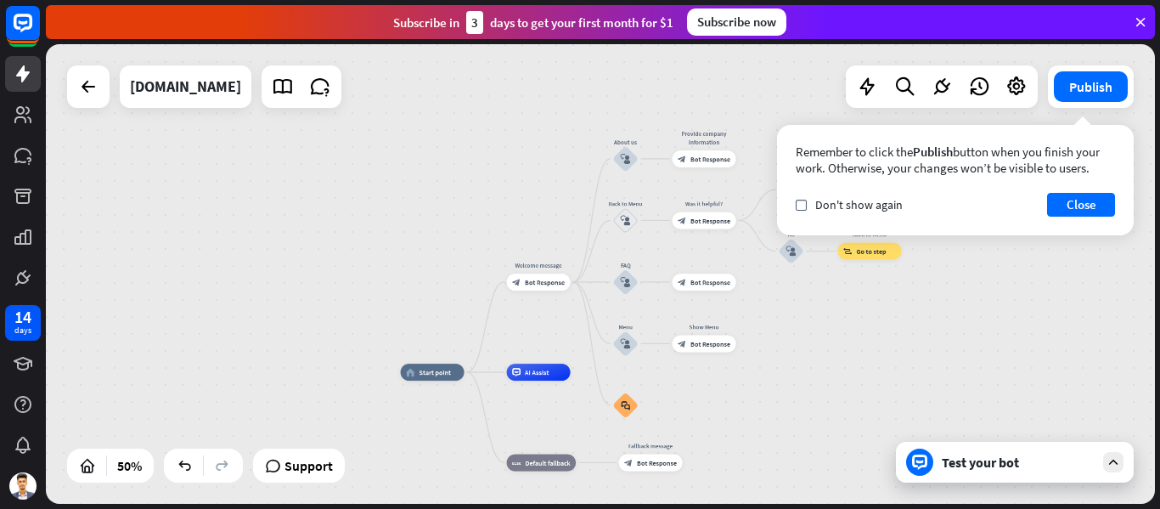
click at [1026, 277] on div "home_2 Start point Welcome message block_bot_response Bot Response About us blo…" at bounding box center [600, 273] width 1109 height 459
click at [1089, 468] on div "Test your bot" at bounding box center [1018, 461] width 153 height 17
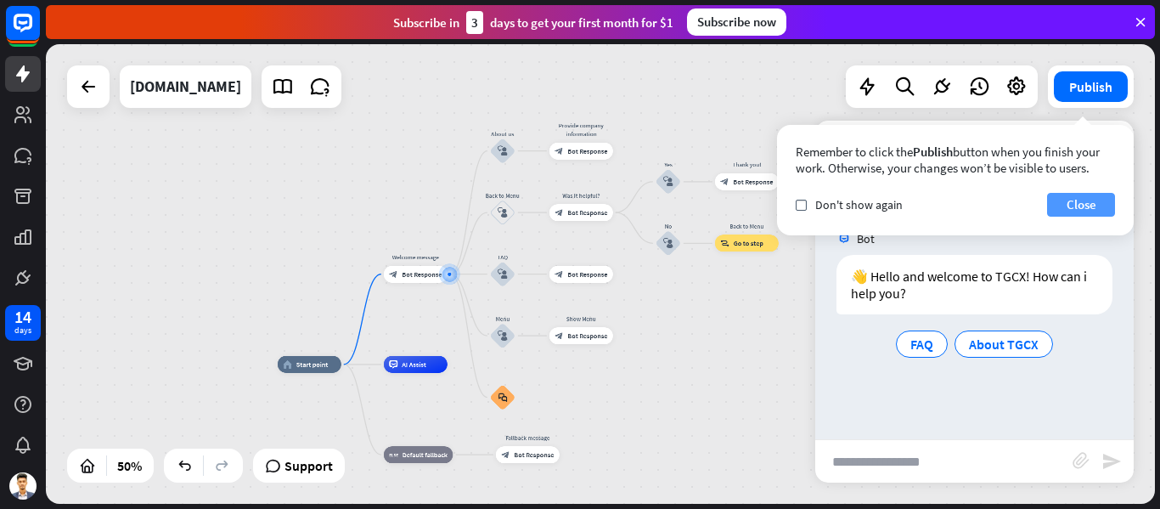
click at [1073, 213] on button "Close" at bounding box center [1081, 205] width 68 height 24
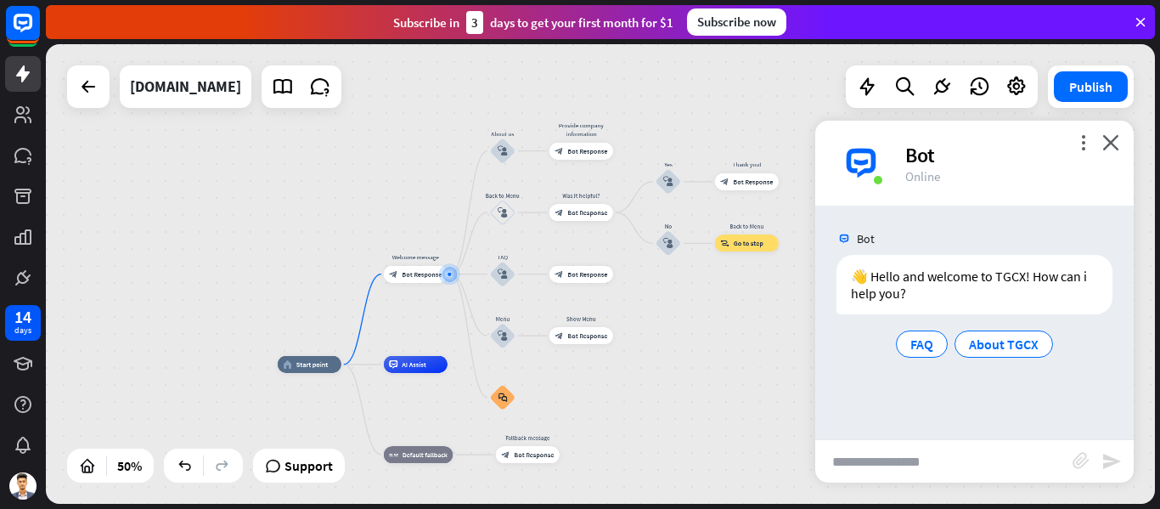
click at [937, 464] on input "text" at bounding box center [943, 461] width 257 height 42
type input "**********"
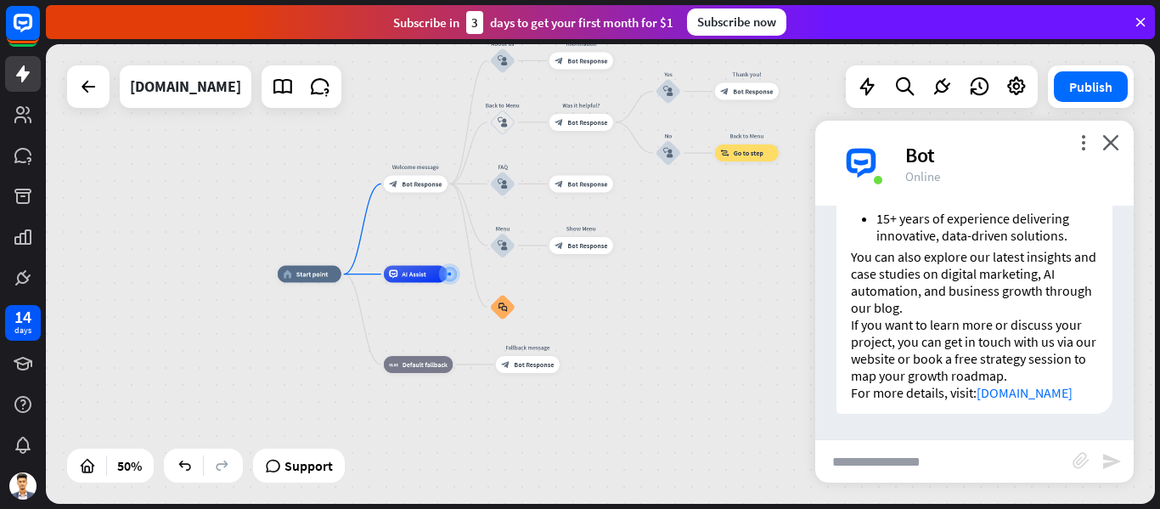
scroll to position [806, 0]
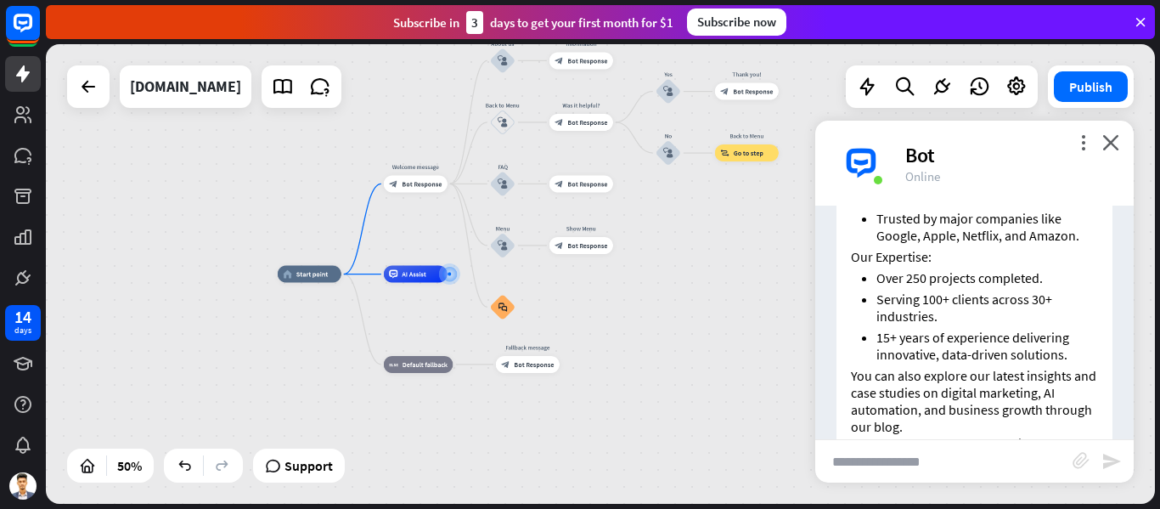
click at [887, 454] on input "text" at bounding box center [943, 461] width 257 height 42
click at [1109, 138] on icon "close" at bounding box center [1110, 142] width 17 height 16
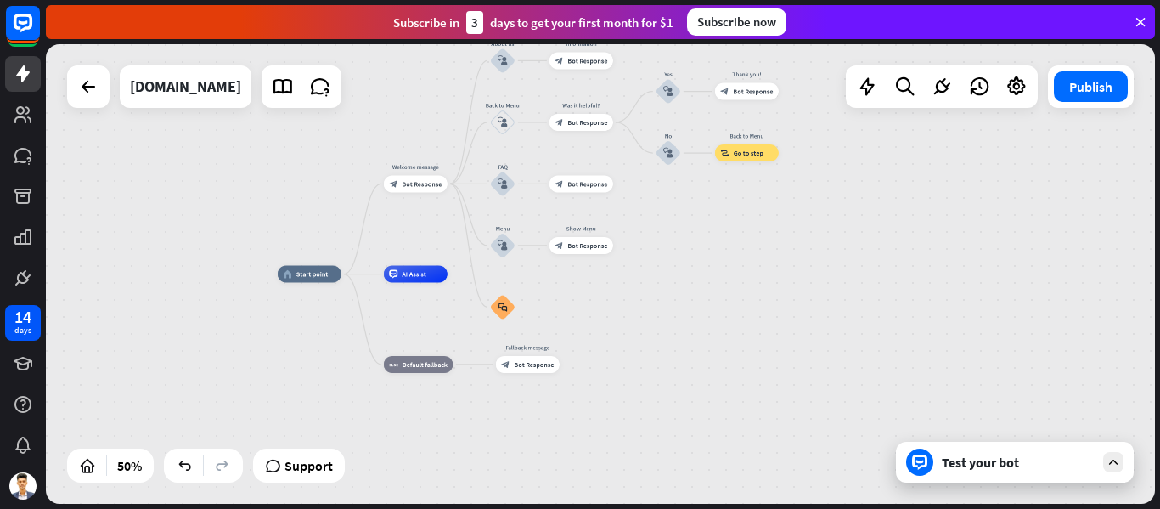
click at [1072, 464] on div "Test your bot" at bounding box center [1018, 461] width 153 height 17
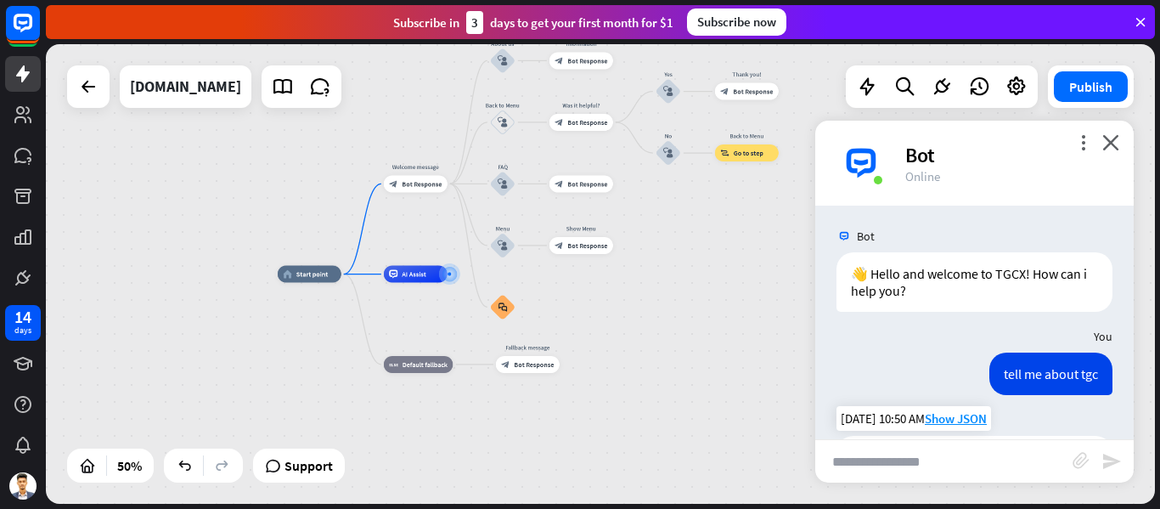
scroll to position [0, 0]
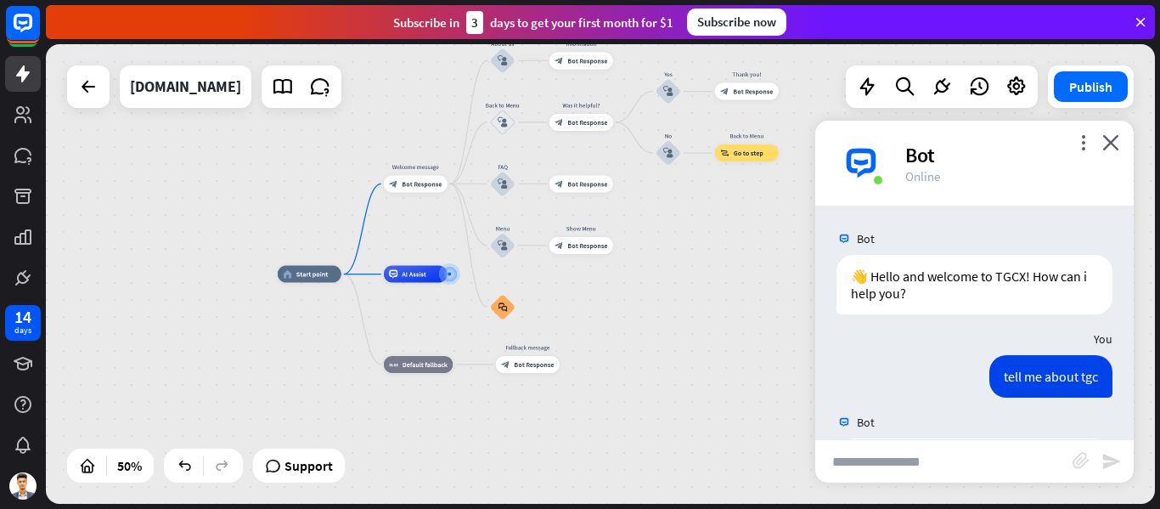
click at [185, 181] on div "home_2 Start point Welcome message block_bot_response Bot Response About us blo…" at bounding box center [600, 273] width 1109 height 459
click at [1115, 134] on icon "close" at bounding box center [1110, 142] width 17 height 16
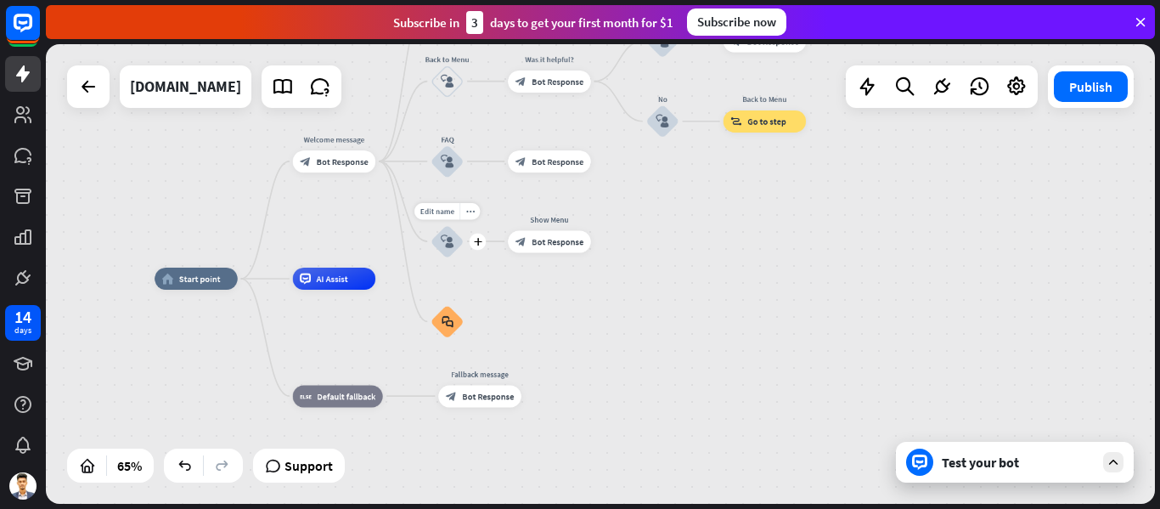
click at [464, 248] on div "Edit name more_horiz plus Menu block_user_input" at bounding box center [447, 241] width 33 height 33
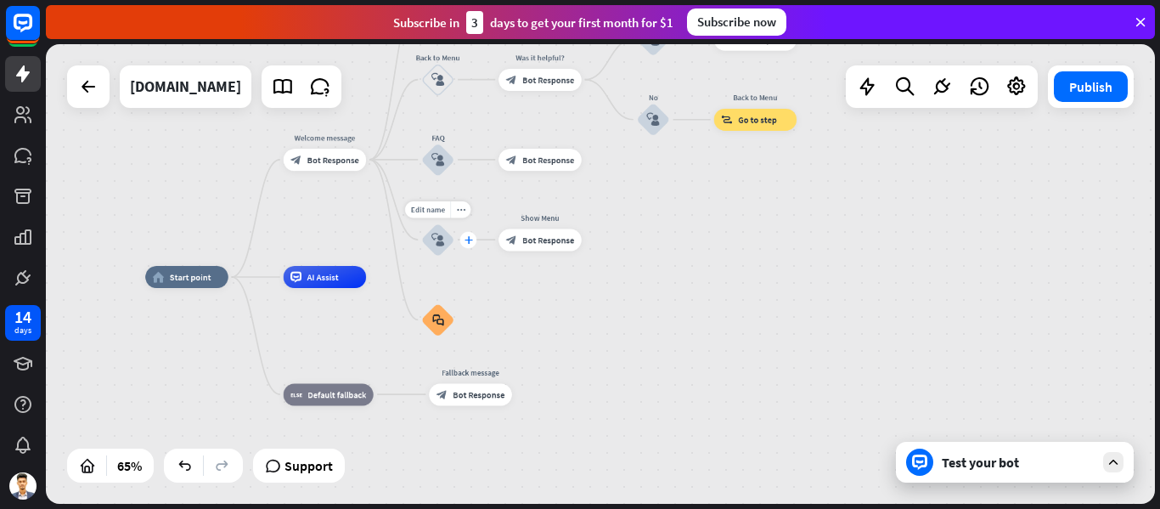
drag, startPoint x: 483, startPoint y: 248, endPoint x: 453, endPoint y: 246, distance: 30.6
click at [453, 246] on div "Edit name more_horiz plus block_user_input" at bounding box center [437, 239] width 33 height 33
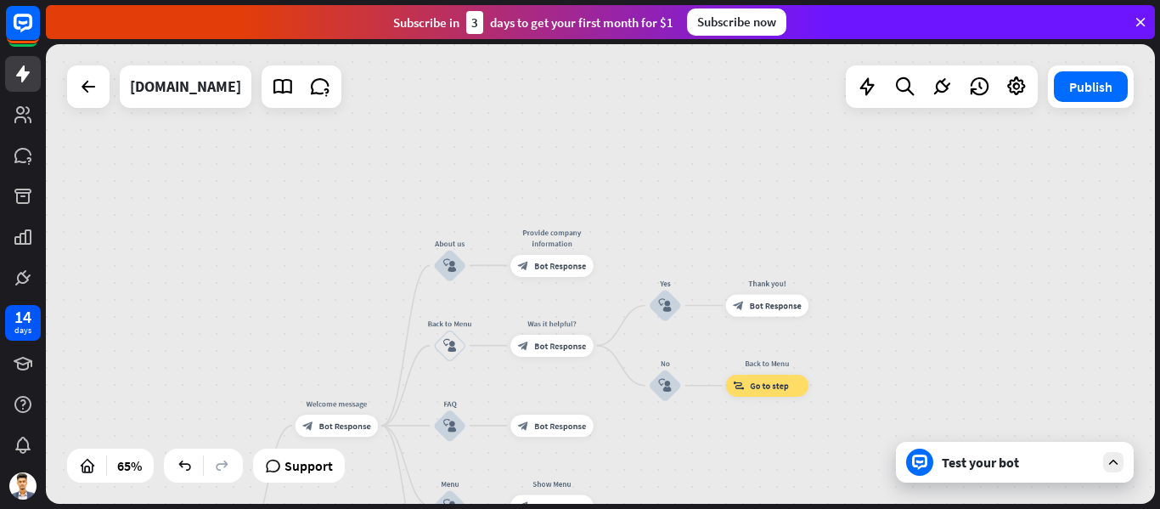
drag, startPoint x: 684, startPoint y: 159, endPoint x: 718, endPoint y: 418, distance: 261.1
click at [718, 423] on div "home_2 Start point Welcome message block_bot_response Bot Response About us blo…" at bounding box center [600, 273] width 1109 height 459
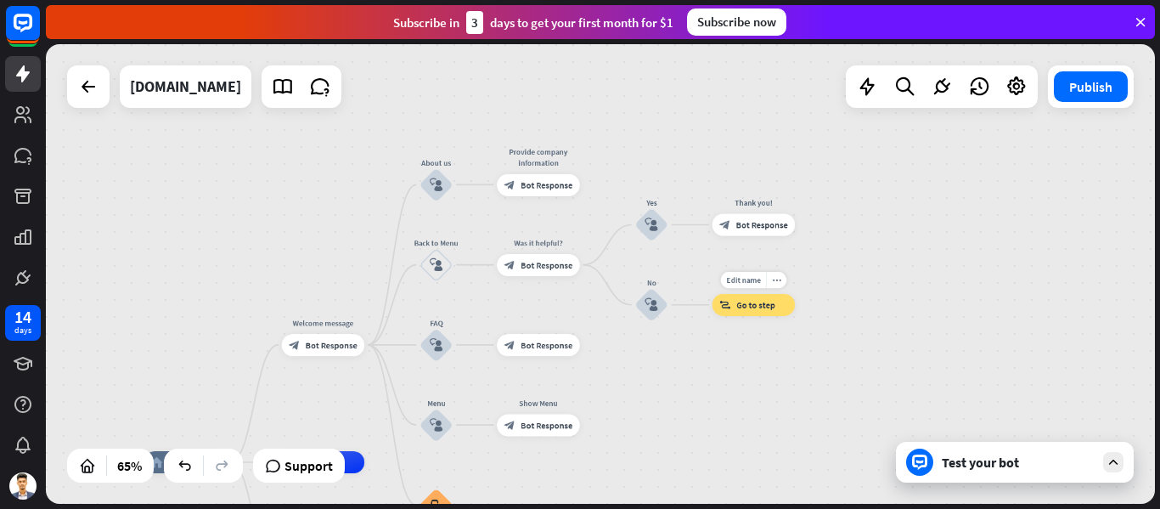
drag, startPoint x: 711, startPoint y: 405, endPoint x: 687, endPoint y: 314, distance: 93.9
click at [712, 316] on div "Edit name more_horiz Back to Menu block_goto Go to step" at bounding box center [753, 305] width 83 height 22
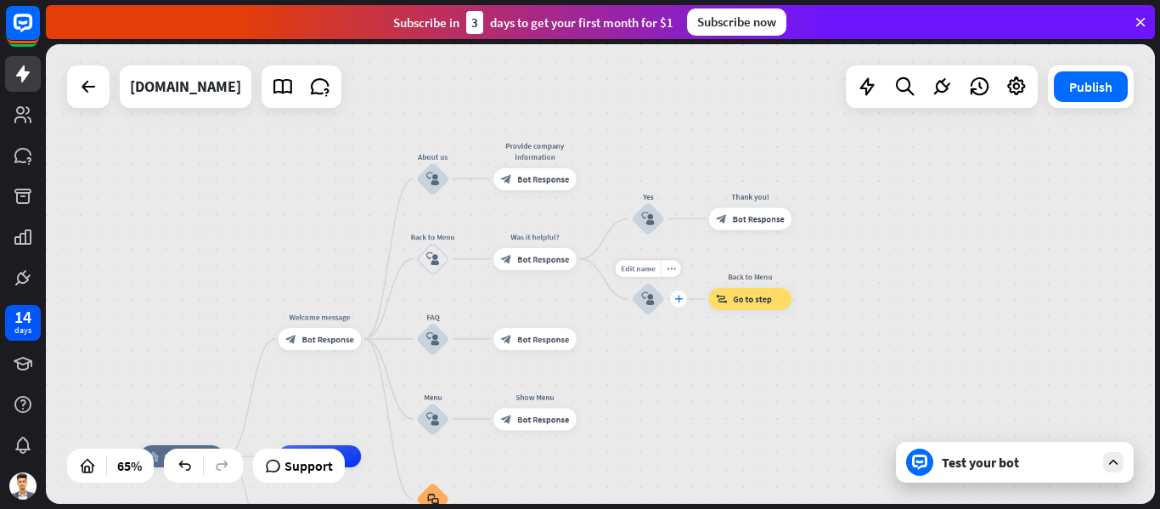
click at [676, 297] on icon "plus" at bounding box center [678, 299] width 8 height 8
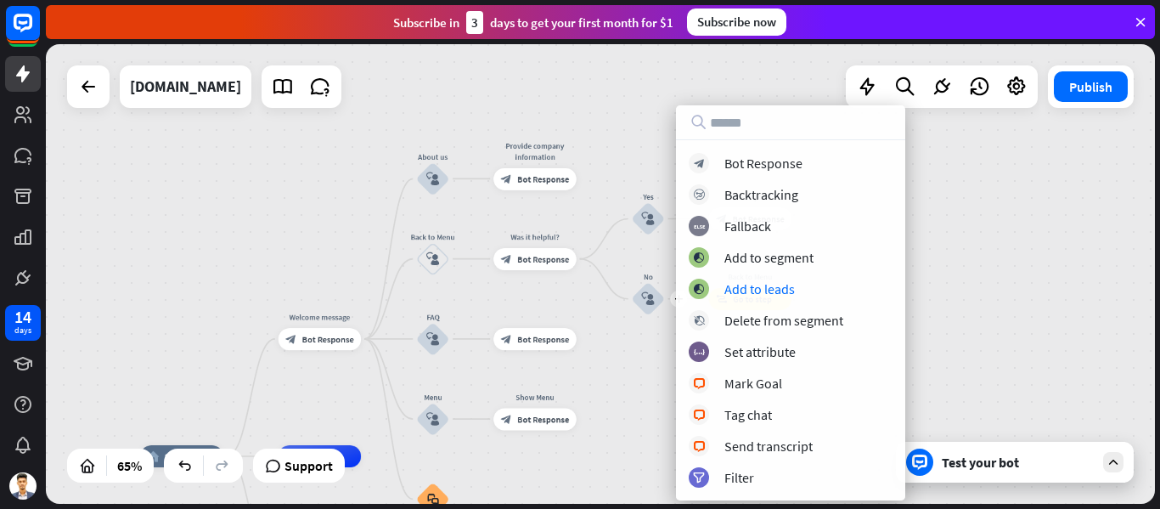
click at [1102, 267] on div "home_2 Start point Welcome message block_bot_response Bot Response About us blo…" at bounding box center [600, 273] width 1109 height 459
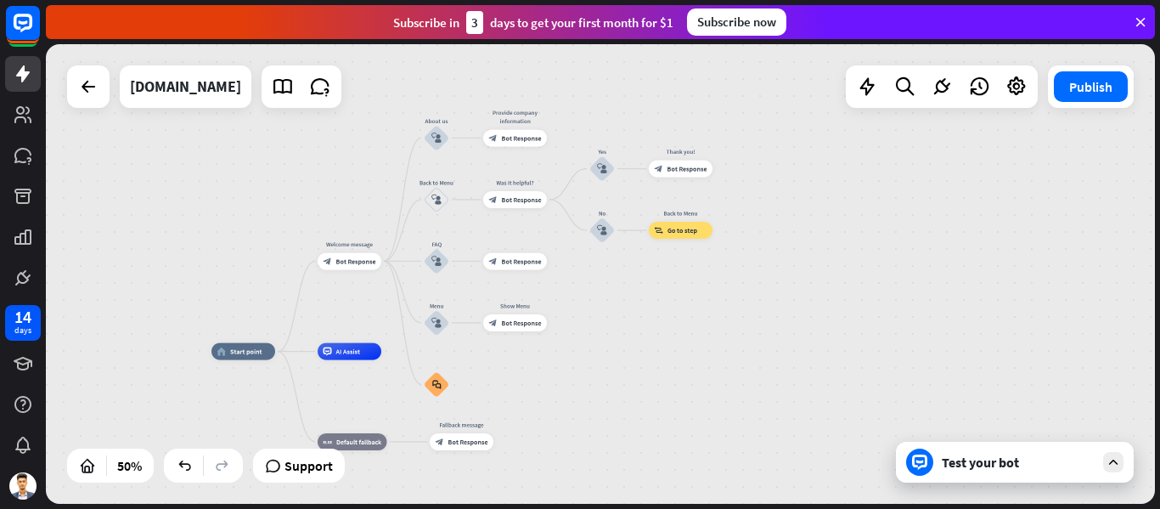
drag, startPoint x: 627, startPoint y: 378, endPoint x: 614, endPoint y: 292, distance: 86.7
click at [614, 292] on div "home_2 Start point Welcome message block_bot_response Bot Response About us blo…" at bounding box center [600, 273] width 1109 height 459
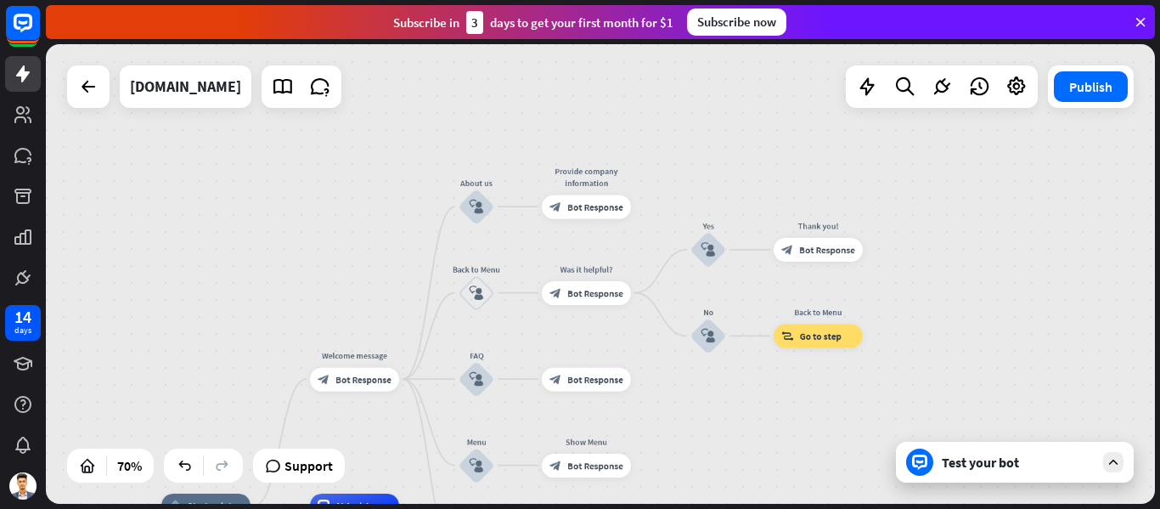
drag, startPoint x: 549, startPoint y: 214, endPoint x: 701, endPoint y: 412, distance: 249.5
click at [701, 411] on div "home_2 Start point Welcome message block_bot_response Bot Response About us blo…" at bounding box center [600, 273] width 1109 height 459
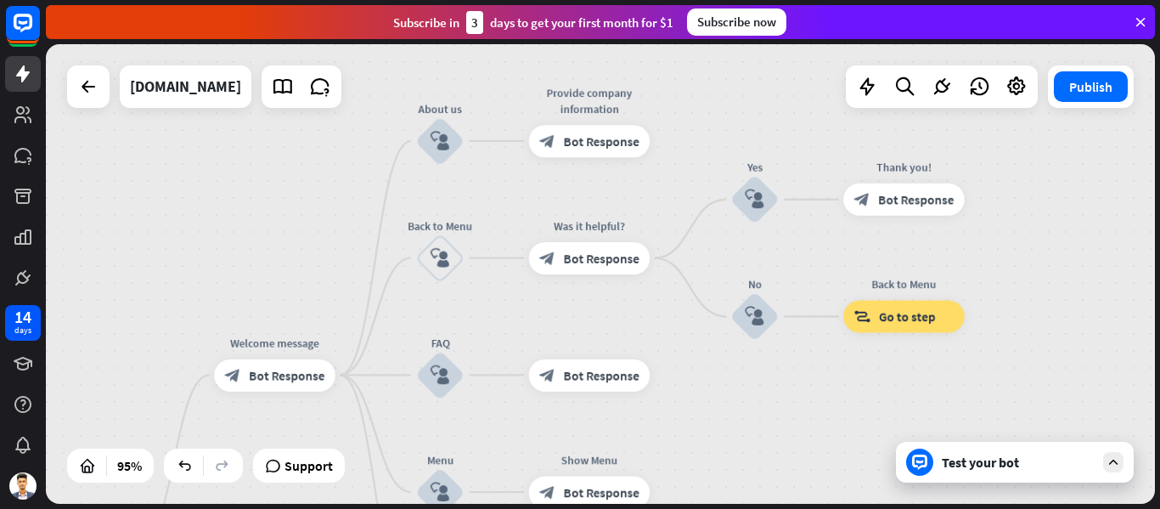
drag, startPoint x: 289, startPoint y: 242, endPoint x: 222, endPoint y: 188, distance: 85.7
click at [222, 188] on div "home_2 Start point Welcome message block_bot_response Bot Response About us blo…" at bounding box center [600, 273] width 1109 height 459
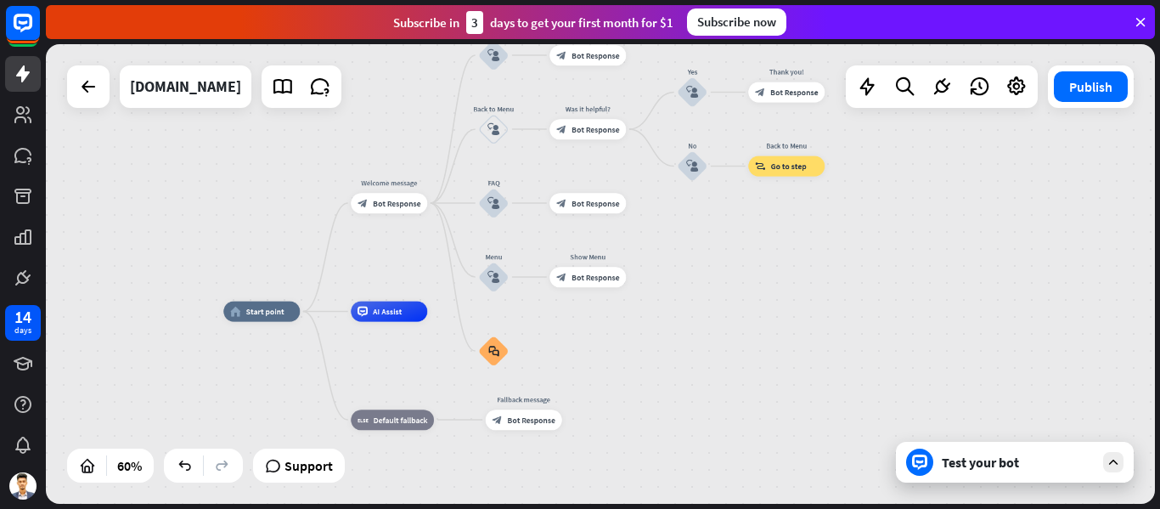
drag, startPoint x: 730, startPoint y: 425, endPoint x: 734, endPoint y: 275, distance: 149.5
click at [734, 275] on div "home_2 Start point Welcome message block_bot_response Bot Response About us blo…" at bounding box center [600, 273] width 1109 height 459
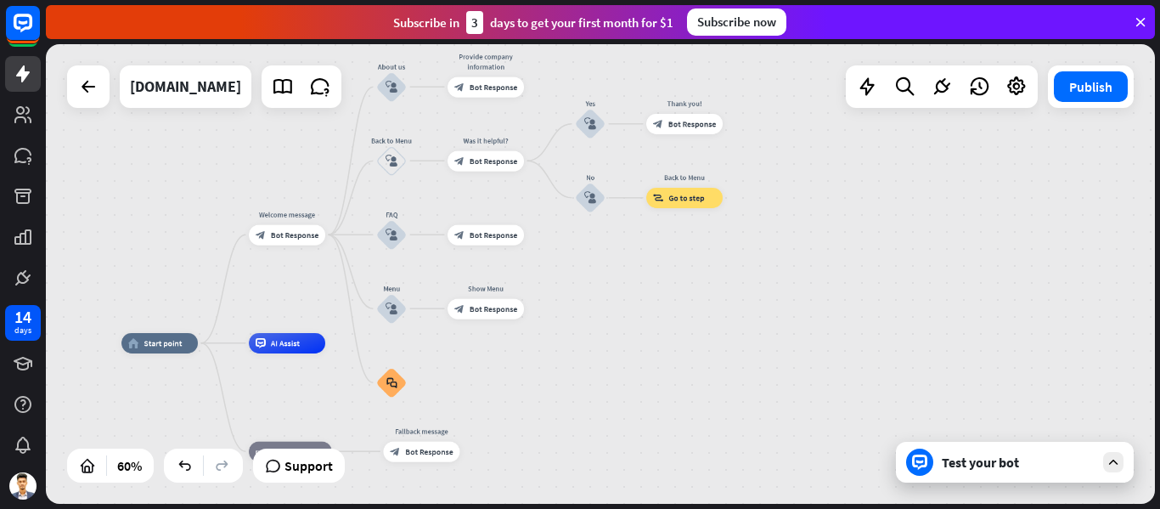
click at [1030, 476] on div "Test your bot" at bounding box center [1015, 462] width 238 height 41
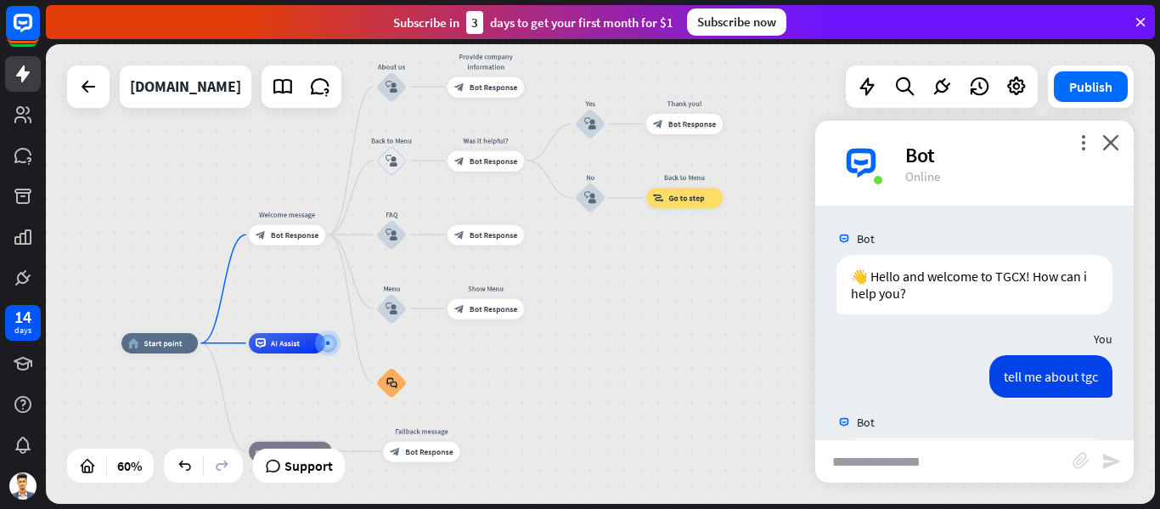
click at [932, 464] on input "text" at bounding box center [943, 461] width 257 height 42
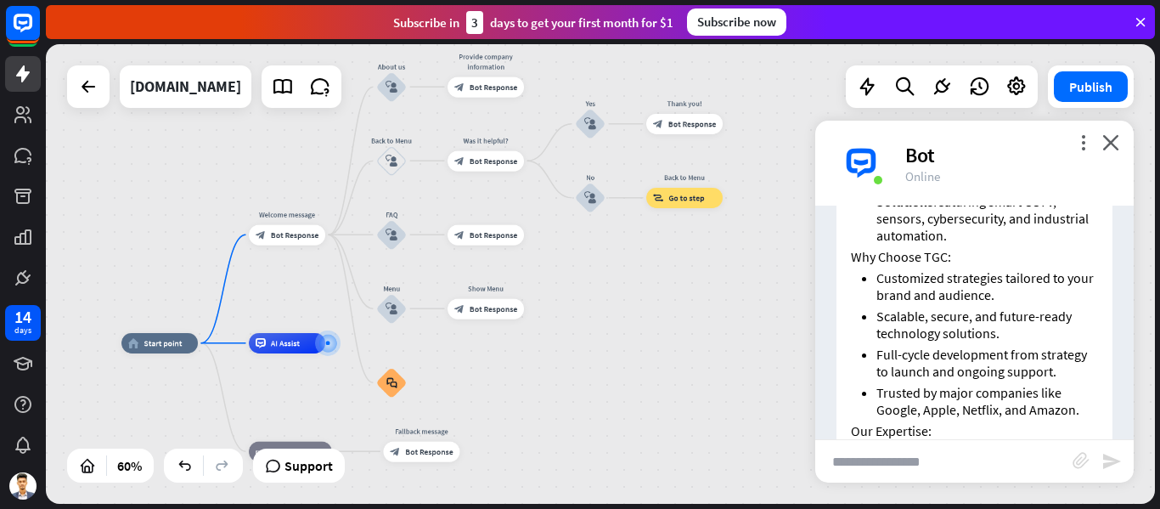
scroll to position [636, 0]
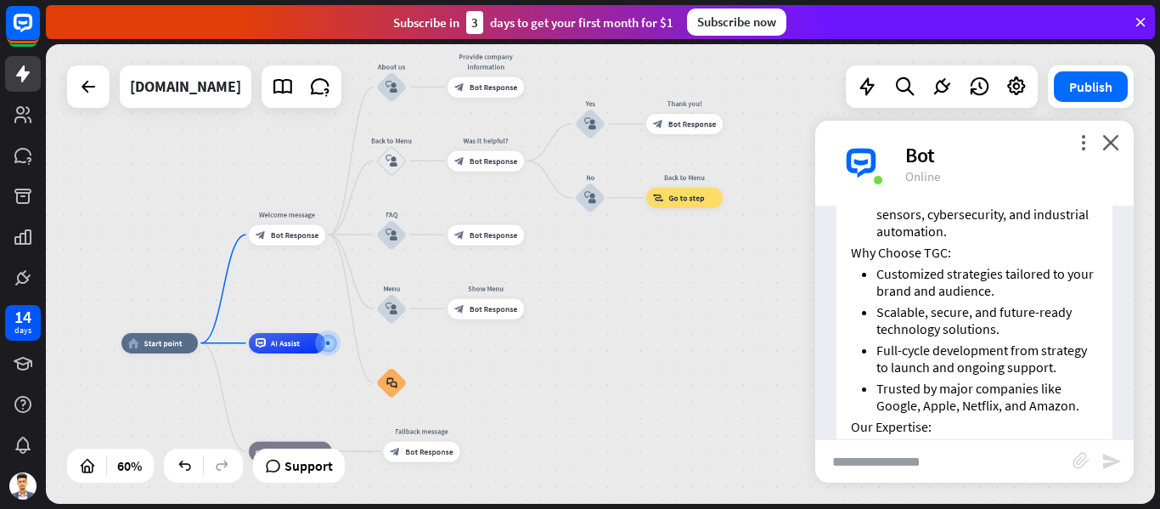
click at [943, 454] on input "text" at bounding box center [943, 461] width 257 height 42
type input "*"
type input "**********"
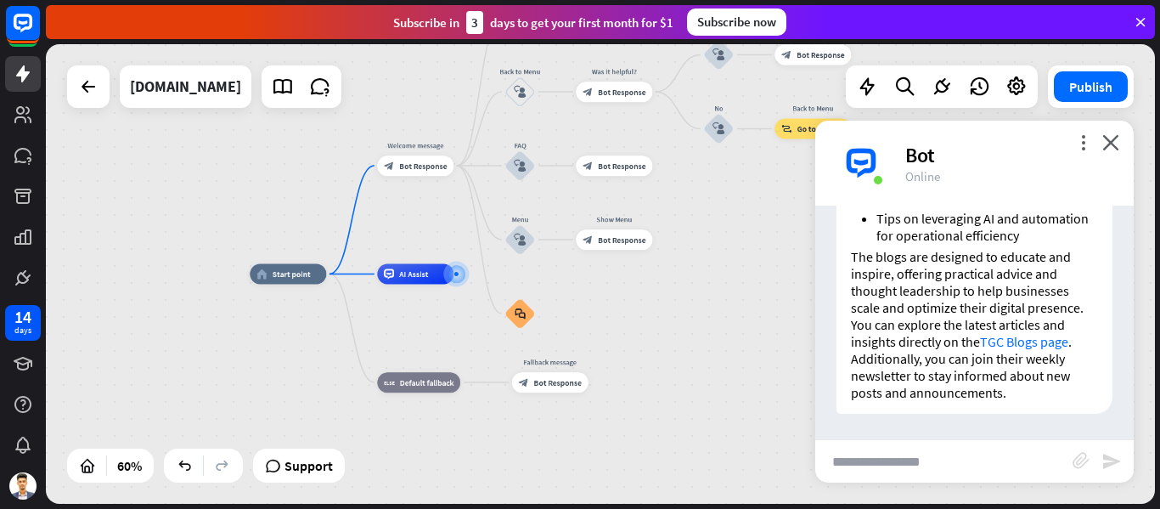
scroll to position [1626, 0]
click at [1008, 341] on link "TGC Blogs page" at bounding box center [1024, 341] width 88 height 17
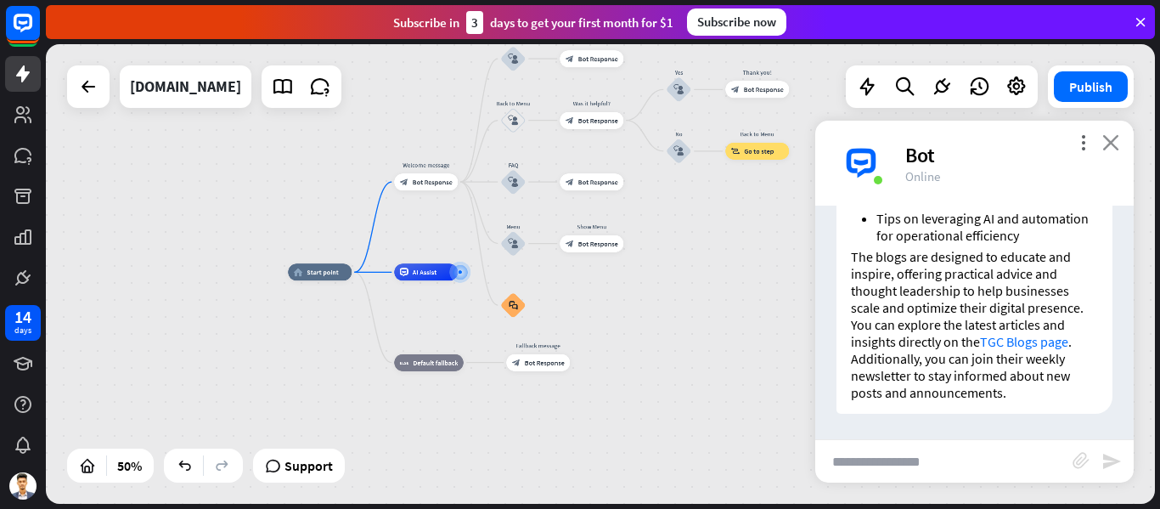
click at [1112, 148] on icon "close" at bounding box center [1110, 142] width 17 height 16
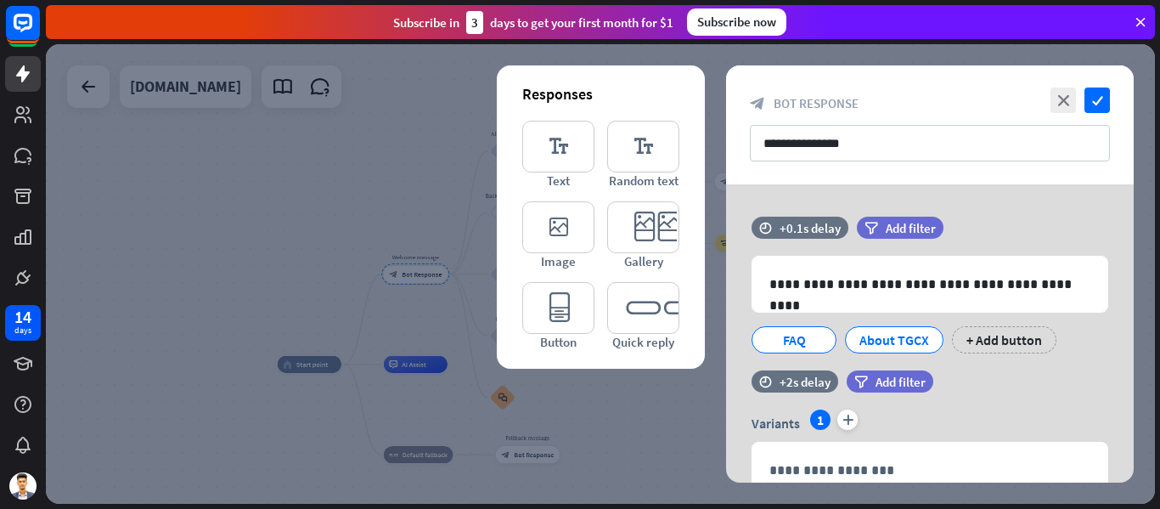
click at [1144, 24] on icon at bounding box center [1140, 21] width 15 height 15
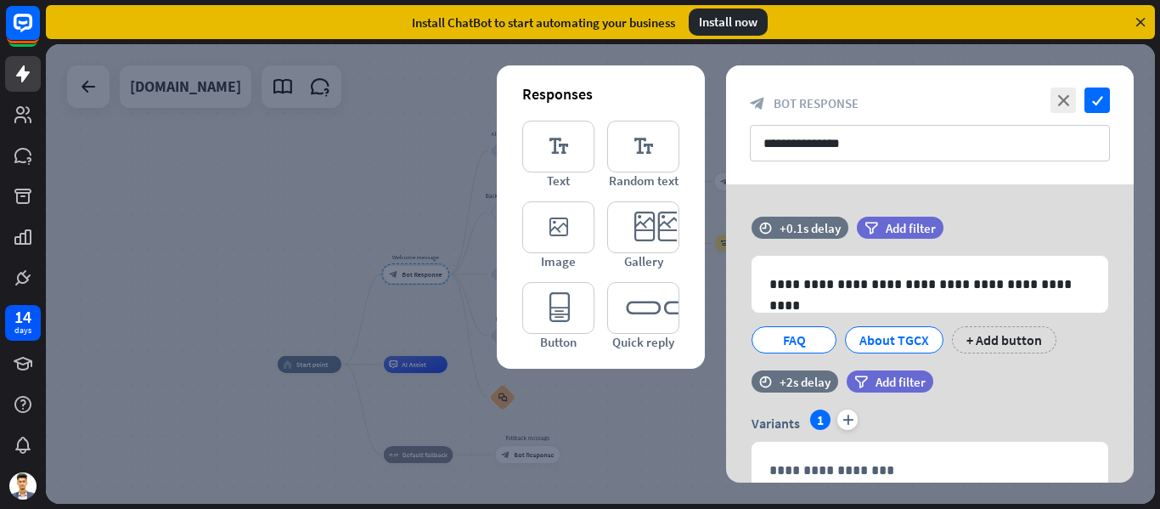
click at [1144, 23] on icon at bounding box center [1140, 21] width 15 height 15
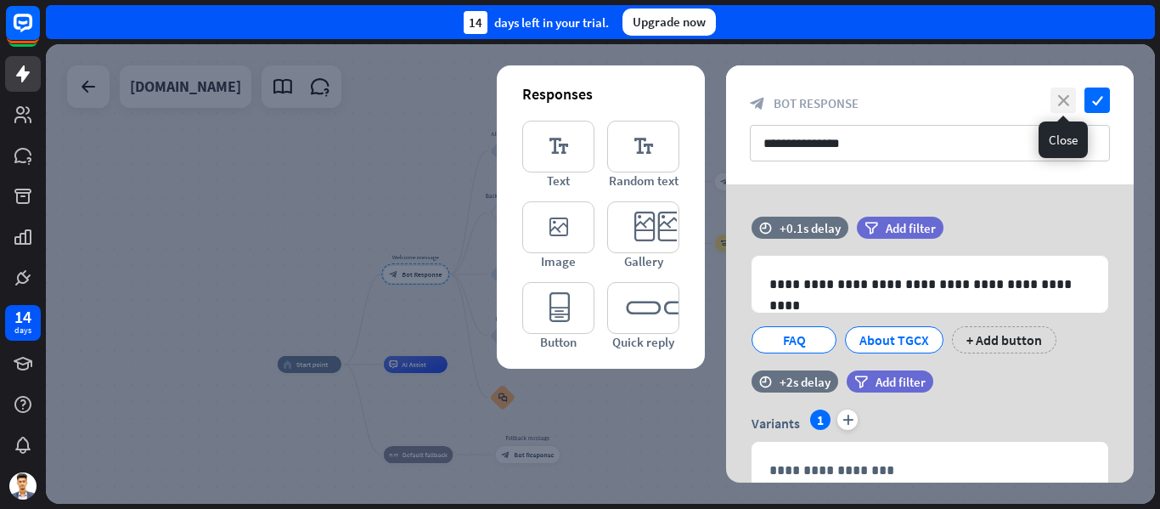
click at [1050, 98] on icon "close" at bounding box center [1062, 99] width 25 height 25
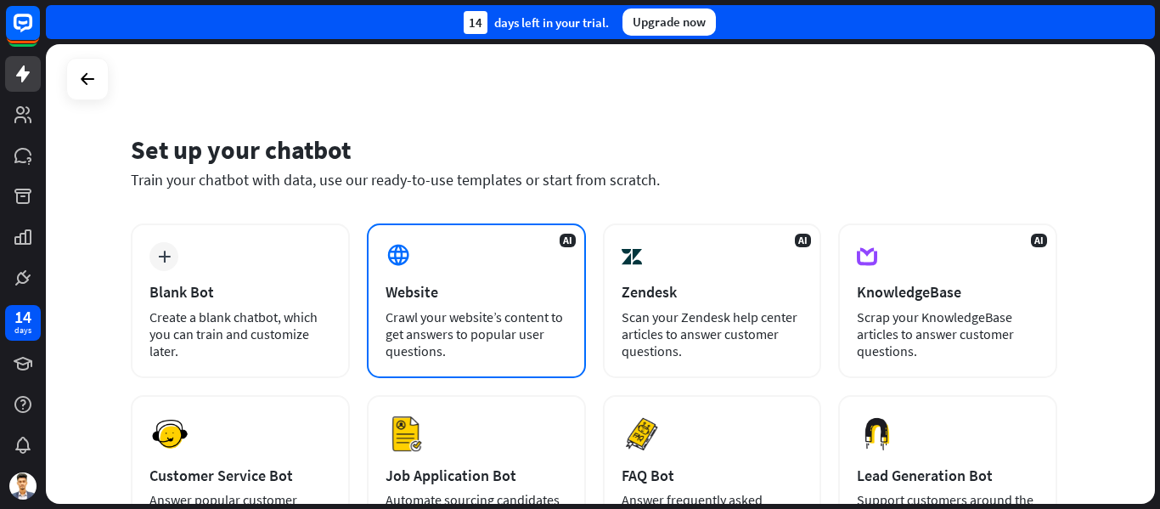
click at [468, 315] on div "Crawl your website’s content to get answers to popular user questions." at bounding box center [477, 333] width 182 height 51
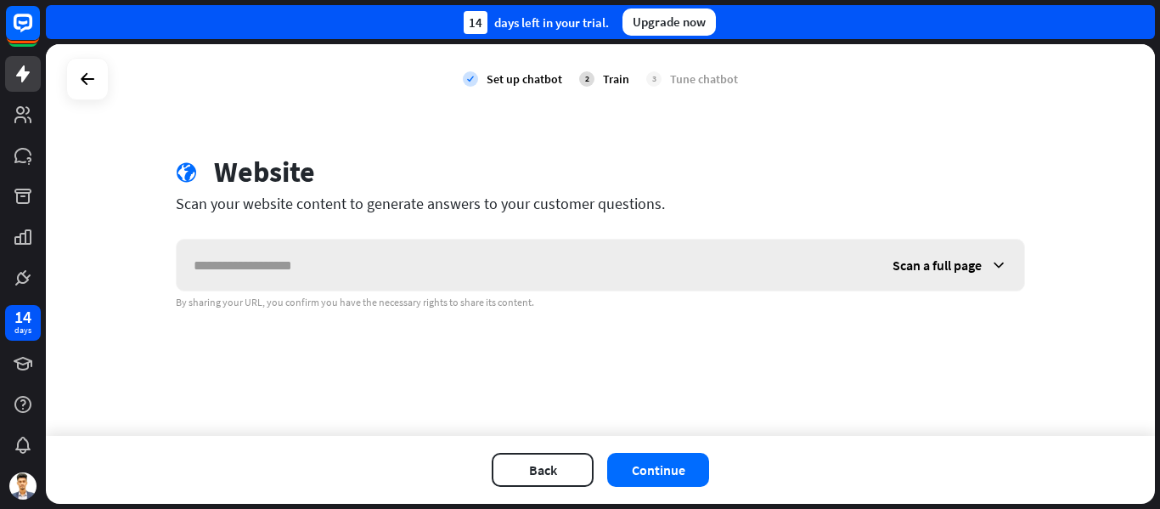
click at [363, 272] on input "text" at bounding box center [526, 264] width 699 height 51
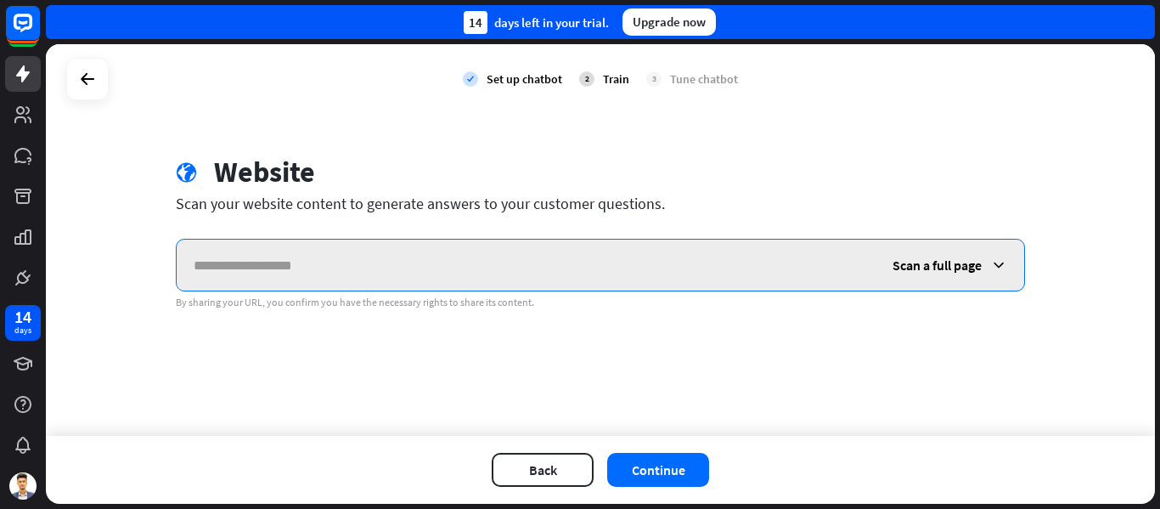
click at [308, 266] on input "text" at bounding box center [526, 264] width 699 height 51
paste input "**********"
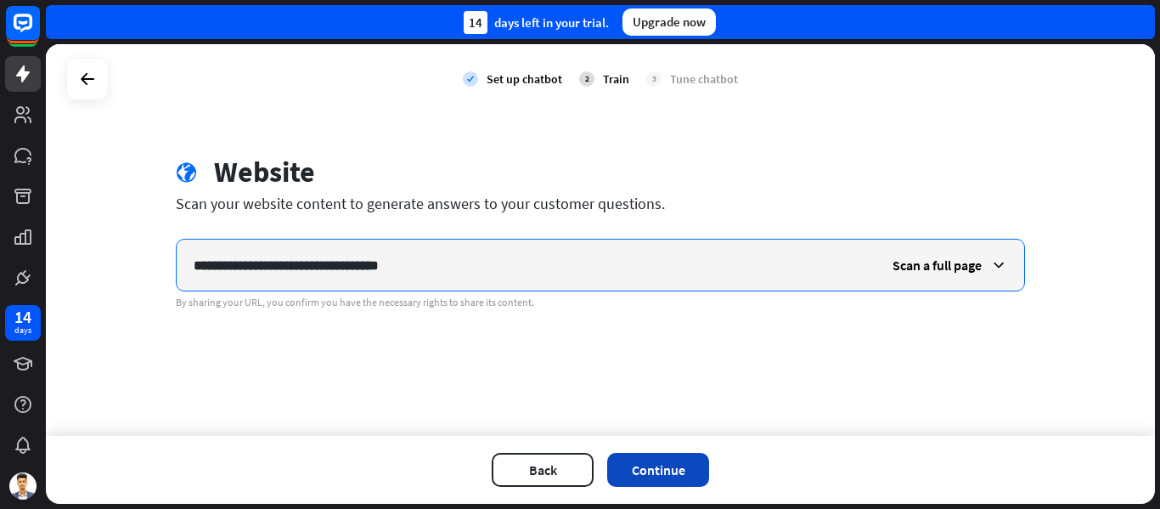
type input "**********"
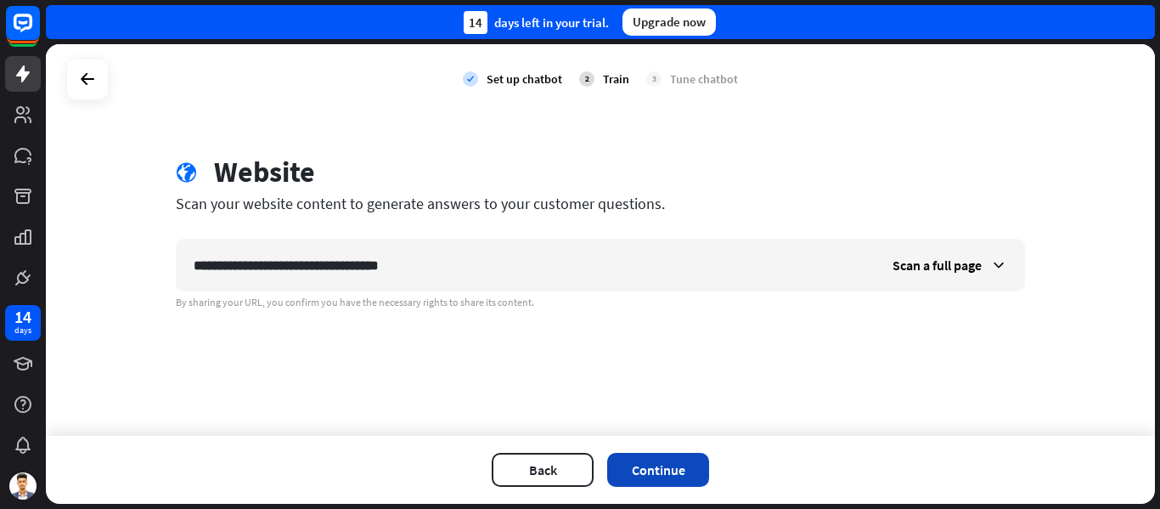
click at [646, 479] on button "Continue" at bounding box center [658, 470] width 102 height 34
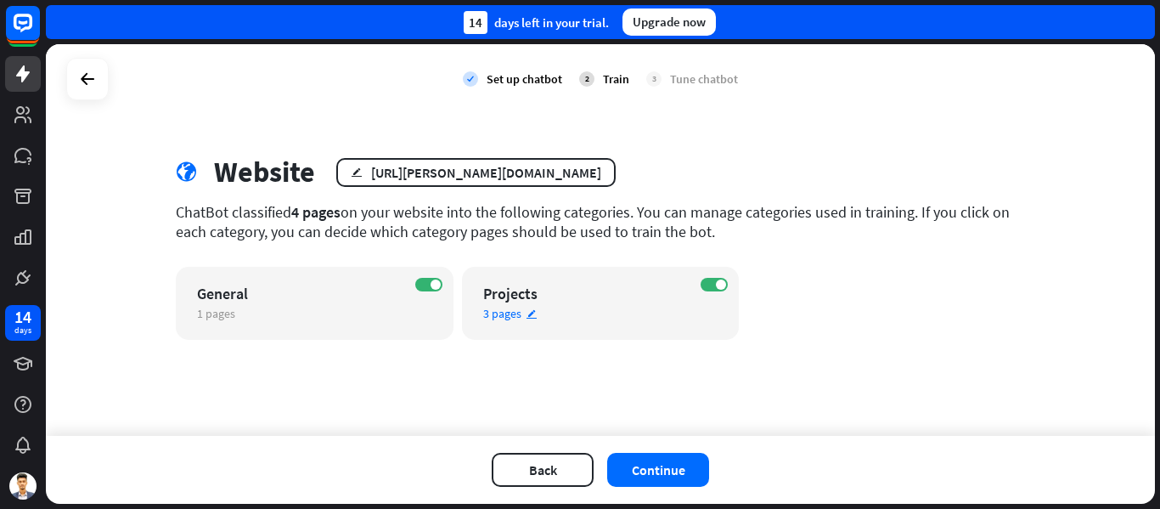
click at [599, 301] on div "Projects" at bounding box center [586, 294] width 206 height 20
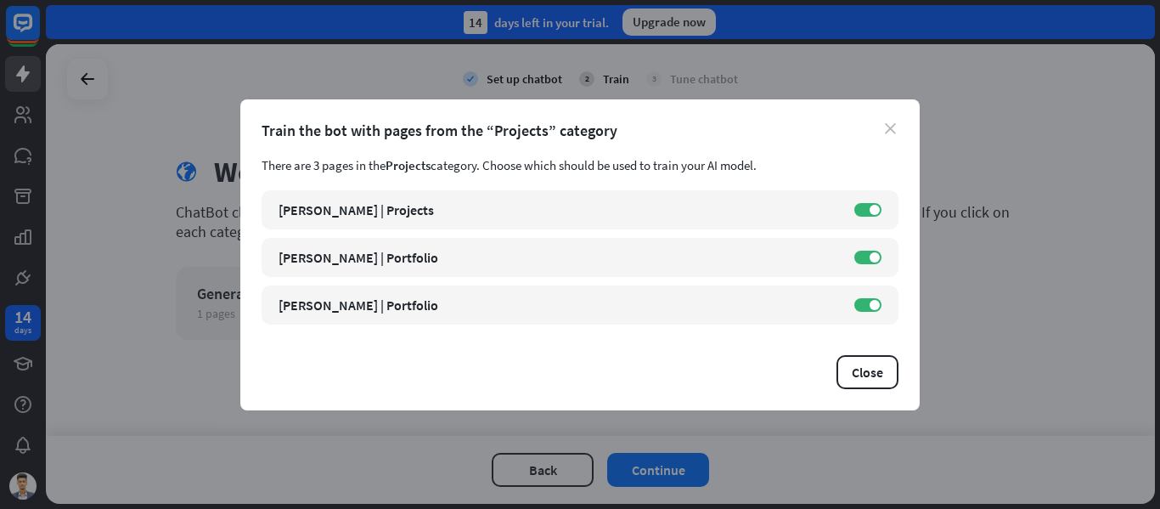
click at [891, 127] on icon "close" at bounding box center [890, 128] width 11 height 11
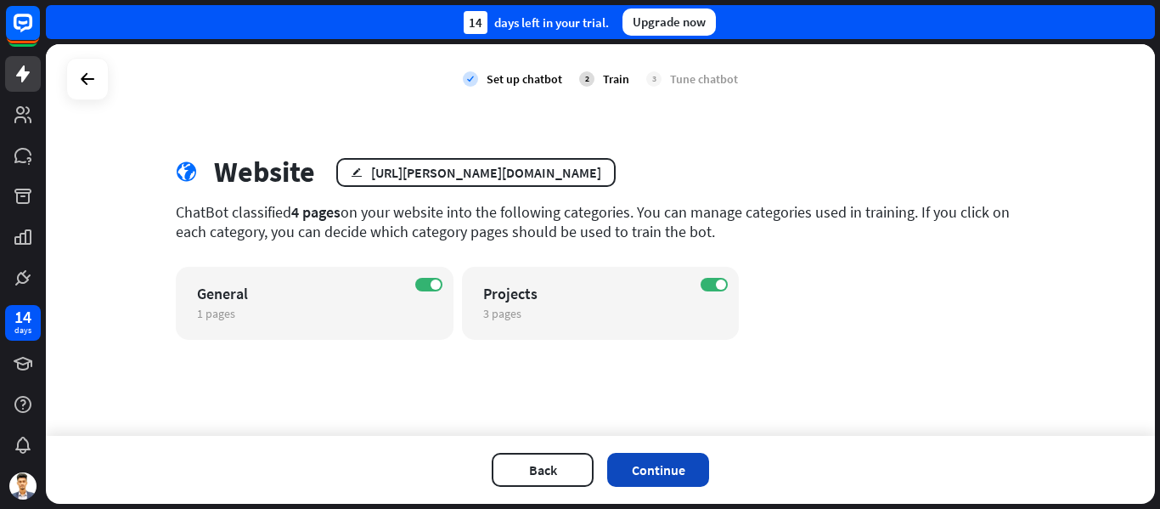
click at [630, 469] on button "Continue" at bounding box center [658, 470] width 102 height 34
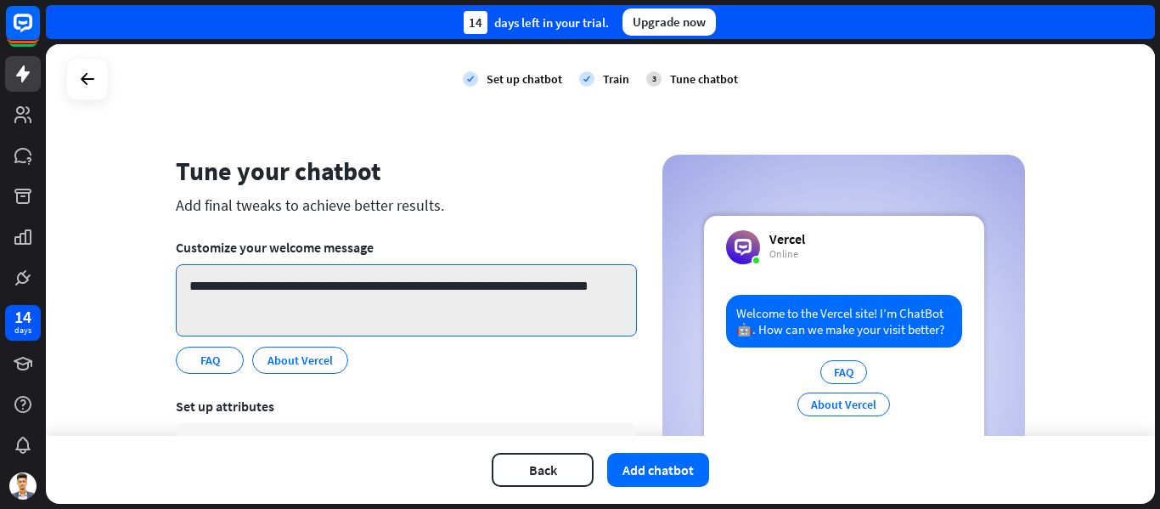
click at [295, 290] on textarea "**********" at bounding box center [406, 300] width 461 height 72
click at [224, 310] on textarea "**********" at bounding box center [406, 300] width 461 height 72
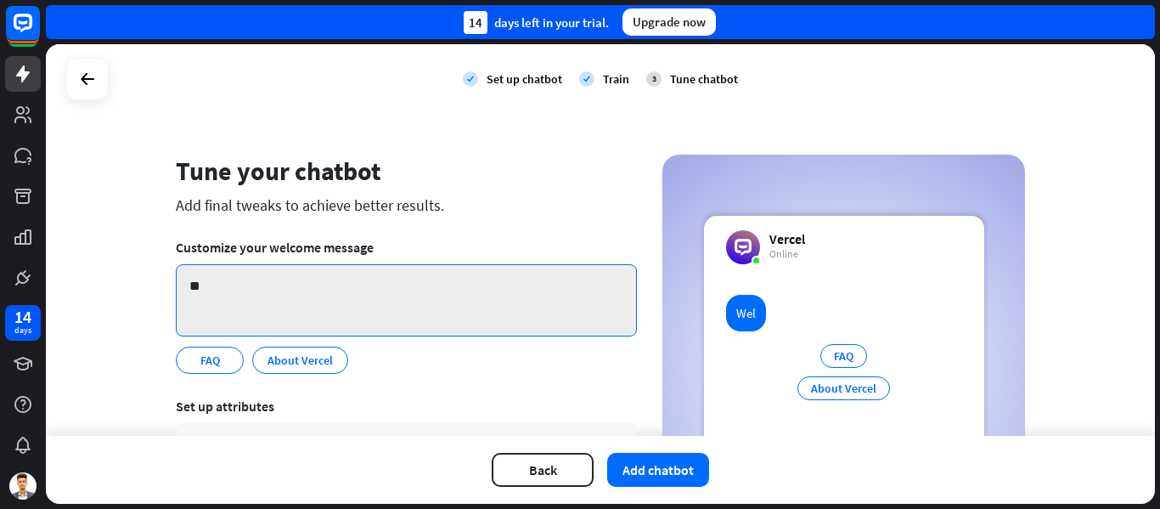
type textarea "*"
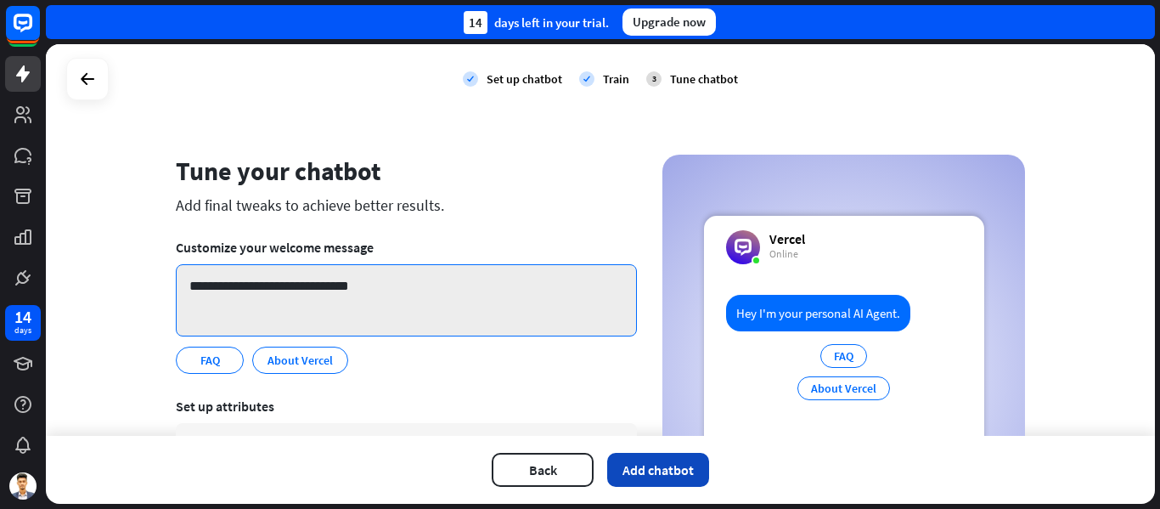
type textarea "**********"
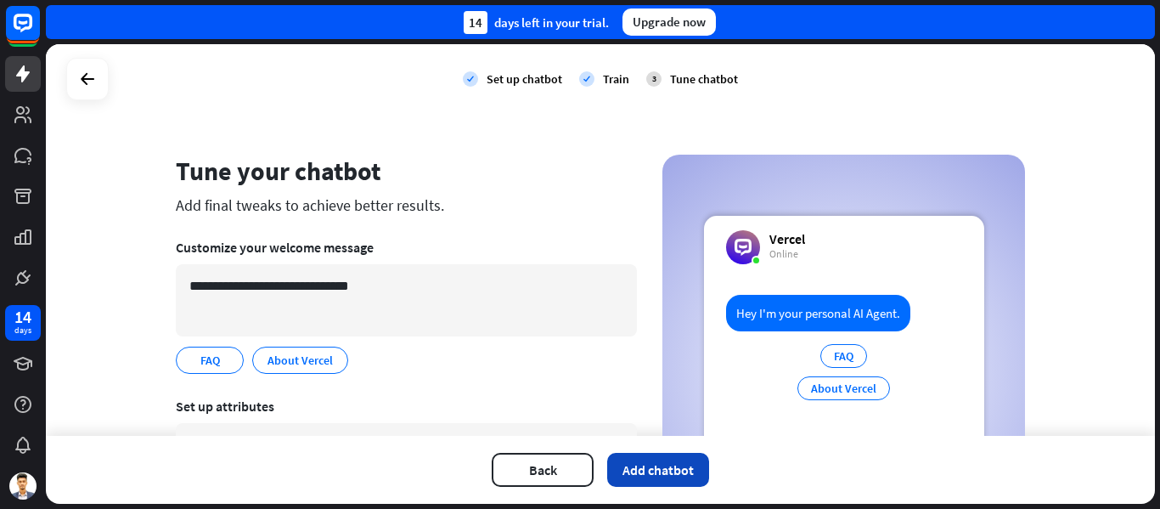
click at [640, 476] on button "Add chatbot" at bounding box center [658, 470] width 102 height 34
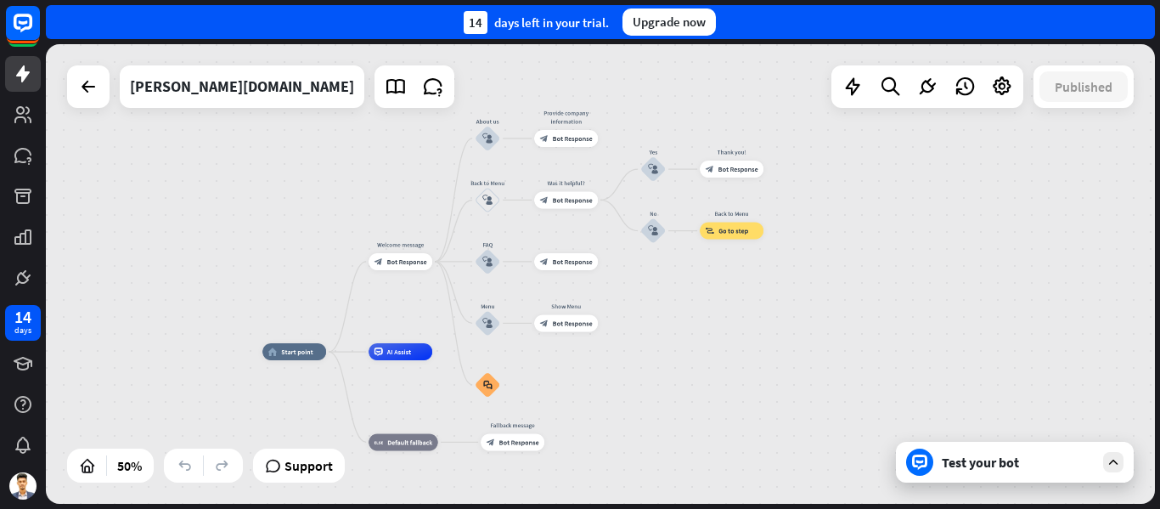
drag, startPoint x: 883, startPoint y: 219, endPoint x: 704, endPoint y: 288, distance: 191.9
click at [704, 288] on div "home_2 Start point Welcome message block_bot_response Bot Response About us blo…" at bounding box center [600, 273] width 1109 height 459
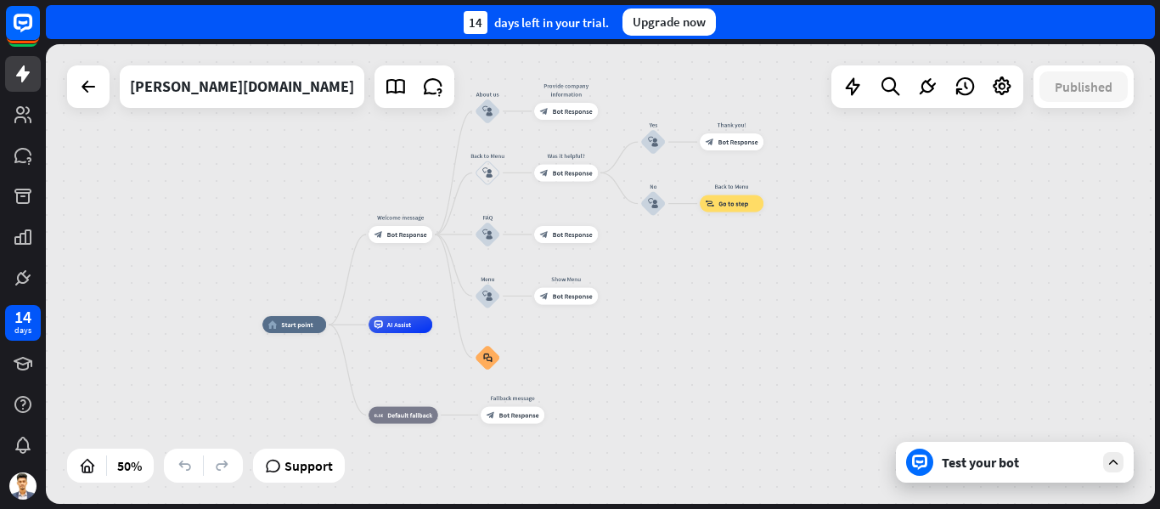
click at [1026, 455] on div "Test your bot" at bounding box center [1018, 461] width 153 height 17
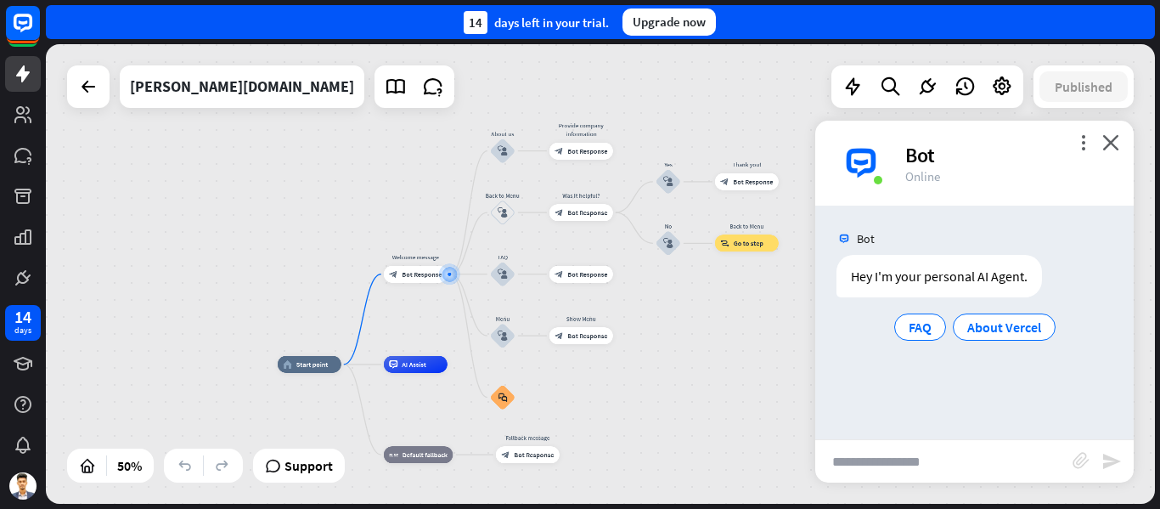
click at [909, 445] on input "text" at bounding box center [943, 461] width 257 height 42
type input "*"
type input "**********"
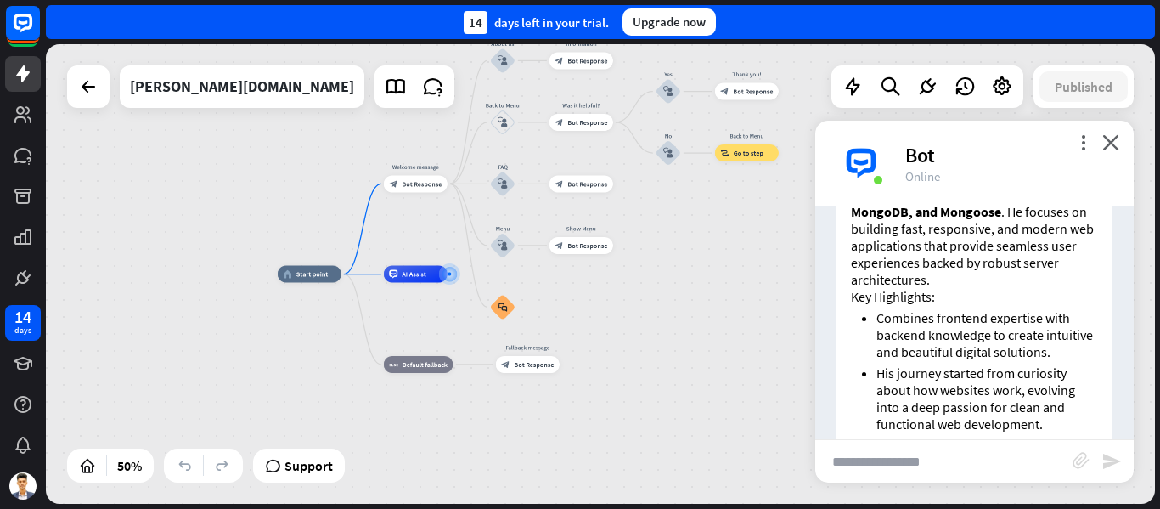
scroll to position [292, 0]
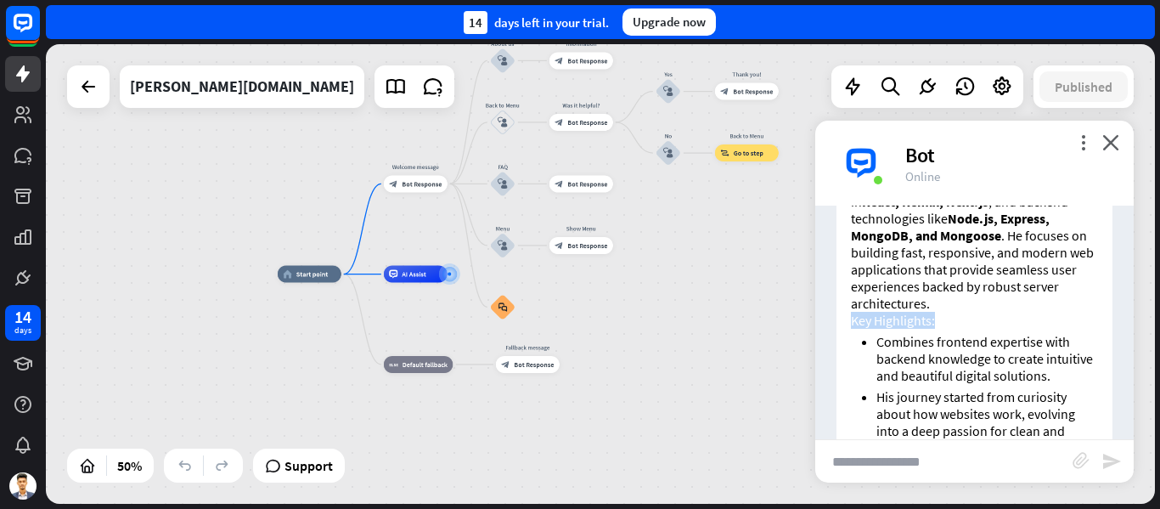
drag, startPoint x: 849, startPoint y: 316, endPoint x: 961, endPoint y: 323, distance: 112.3
click at [960, 351] on li "Combines frontend expertise with backend knowledge to create intuitive and beau…" at bounding box center [987, 358] width 222 height 51
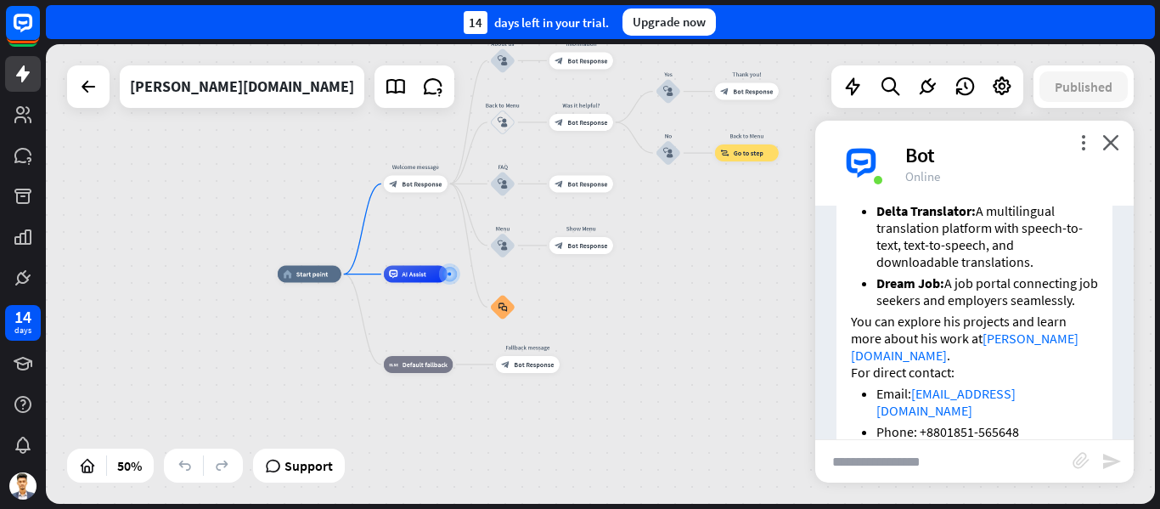
scroll to position [1311, 0]
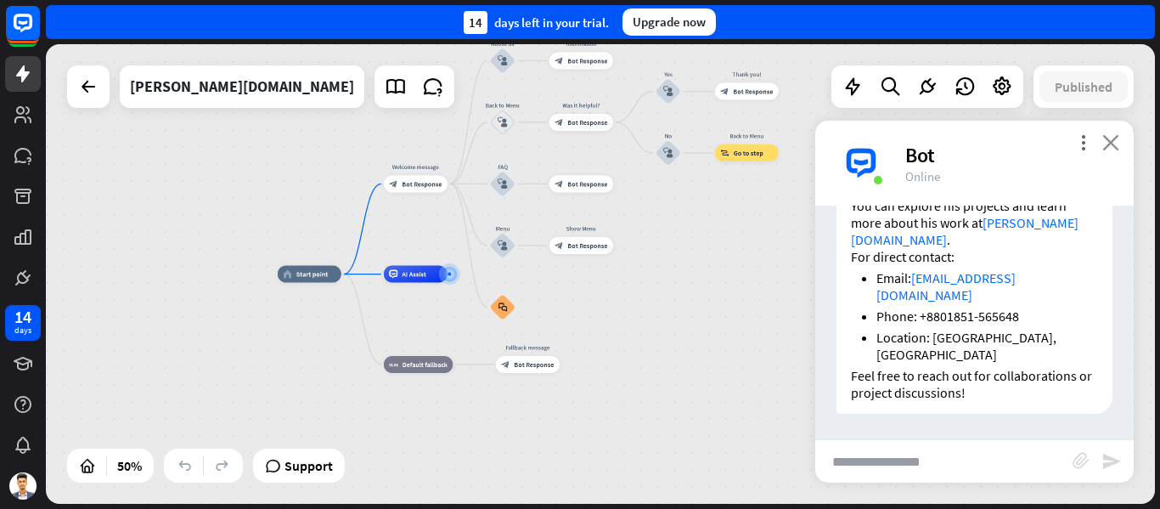
click at [1117, 138] on icon "close" at bounding box center [1110, 142] width 17 height 16
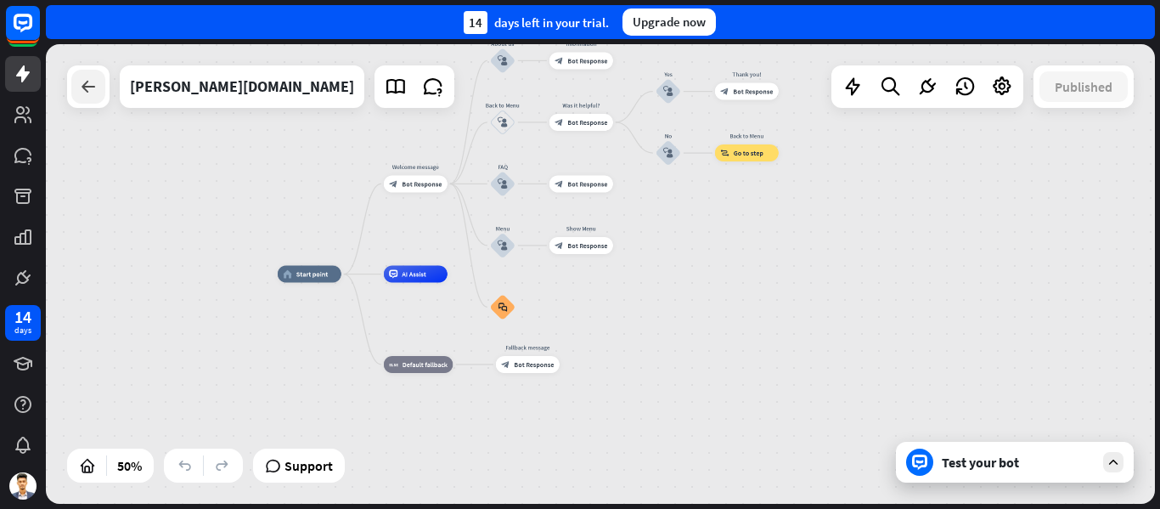
click at [100, 93] on div at bounding box center [88, 87] width 34 height 34
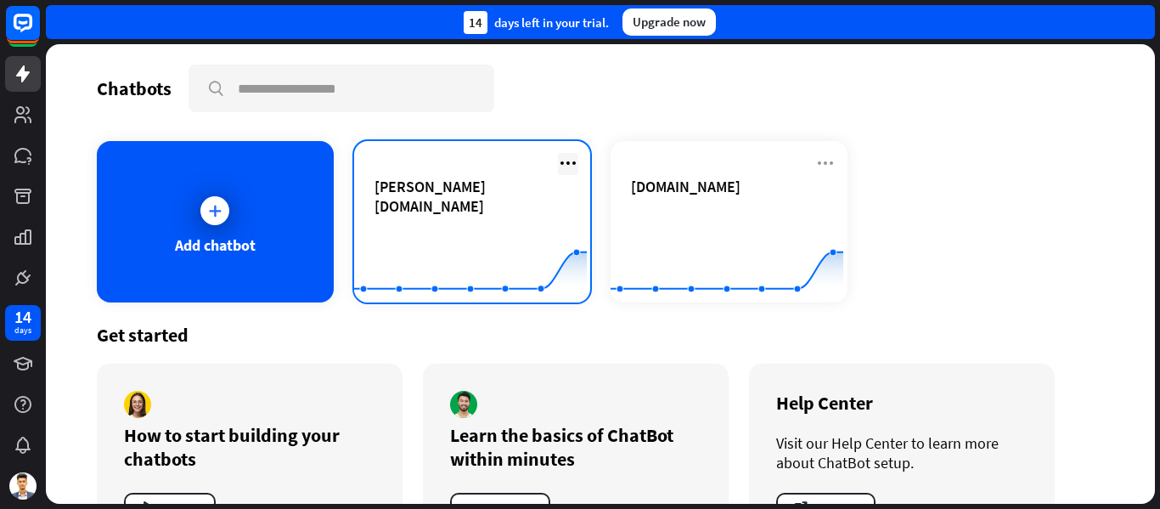
click at [561, 167] on icon at bounding box center [568, 163] width 20 height 20
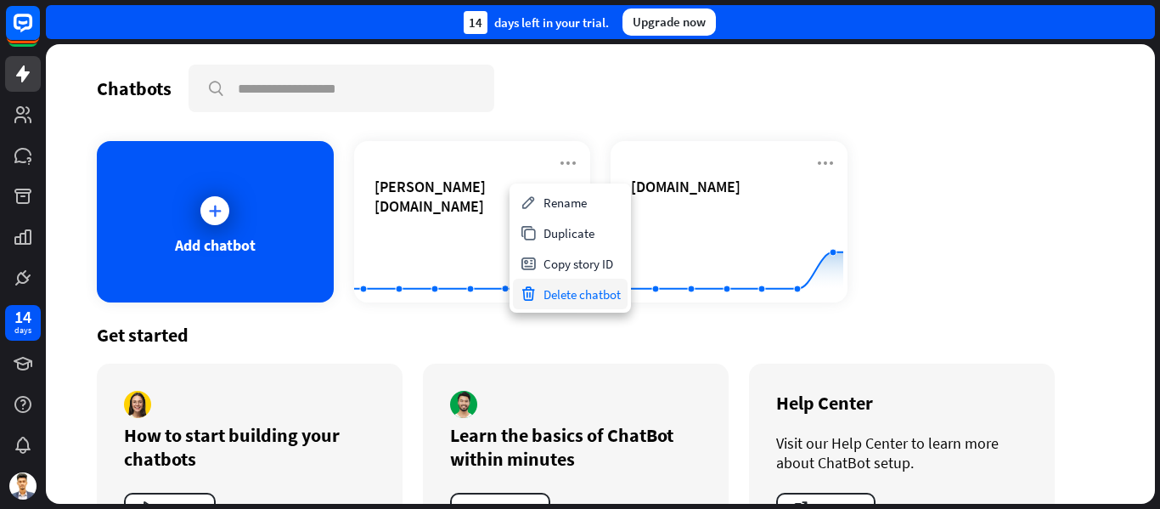
click at [579, 297] on div "Delete chatbot" at bounding box center [570, 294] width 115 height 31
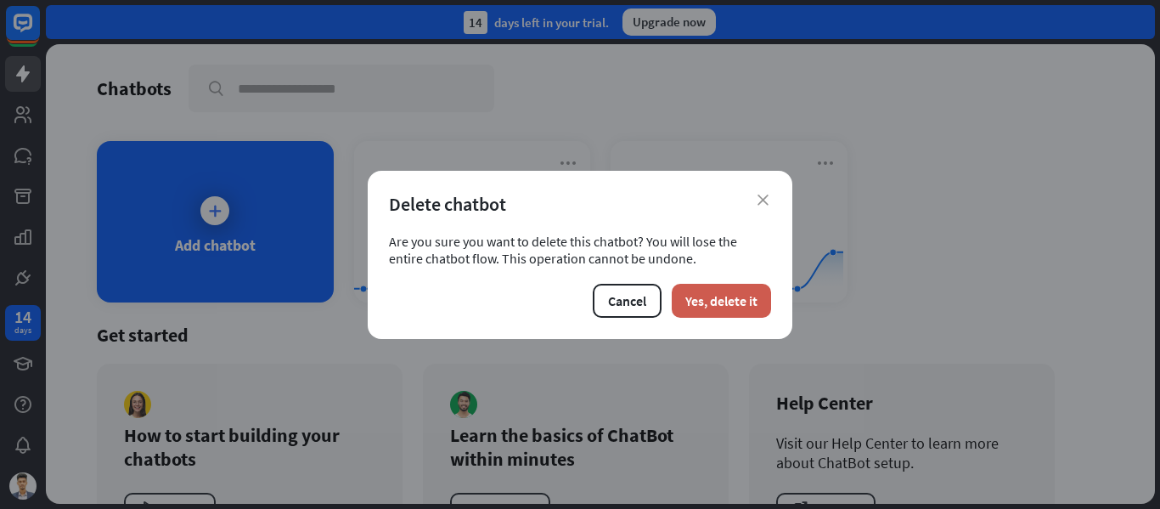
click at [721, 298] on button "Yes, delete it" at bounding box center [721, 301] width 99 height 34
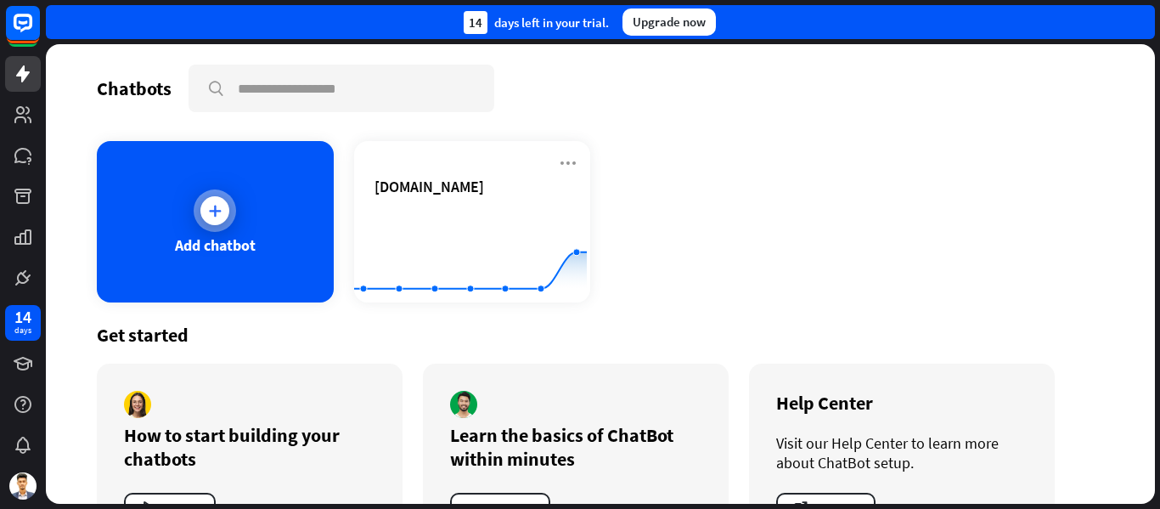
click at [179, 228] on div "Add chatbot" at bounding box center [215, 221] width 237 height 161
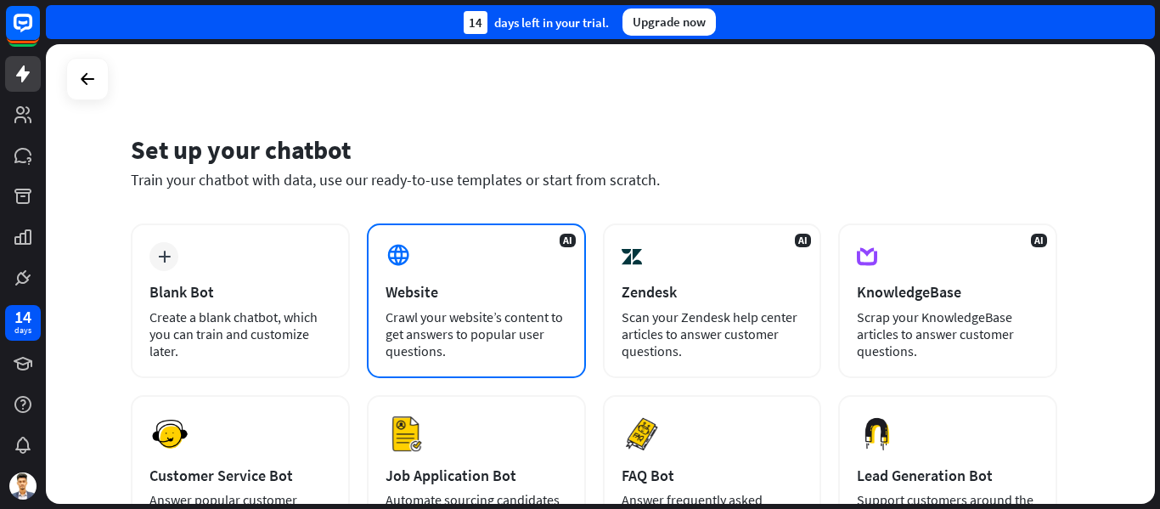
click at [491, 283] on div "Website" at bounding box center [477, 292] width 182 height 20
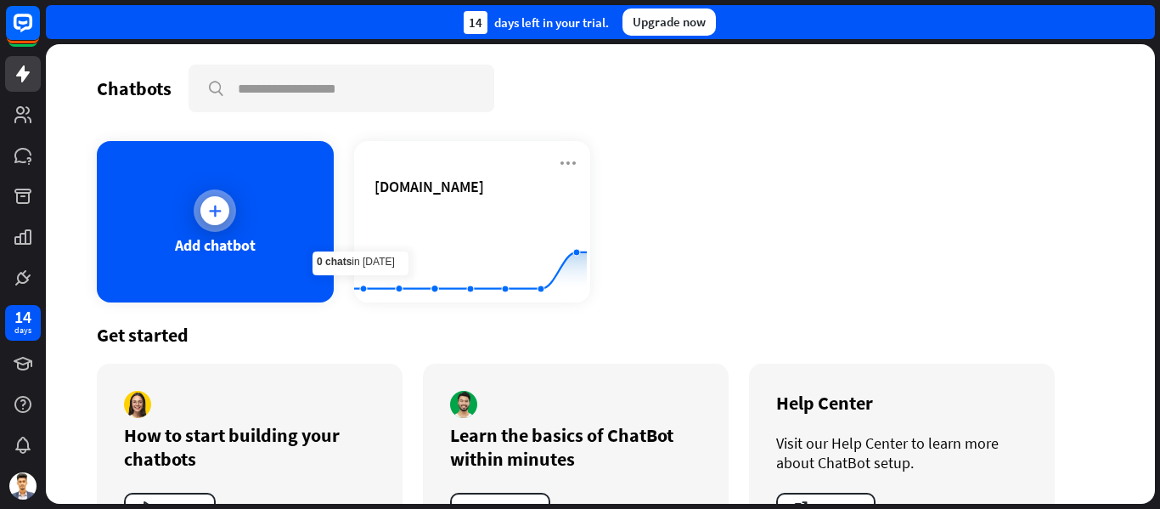
click at [178, 221] on div "Add chatbot" at bounding box center [215, 221] width 237 height 161
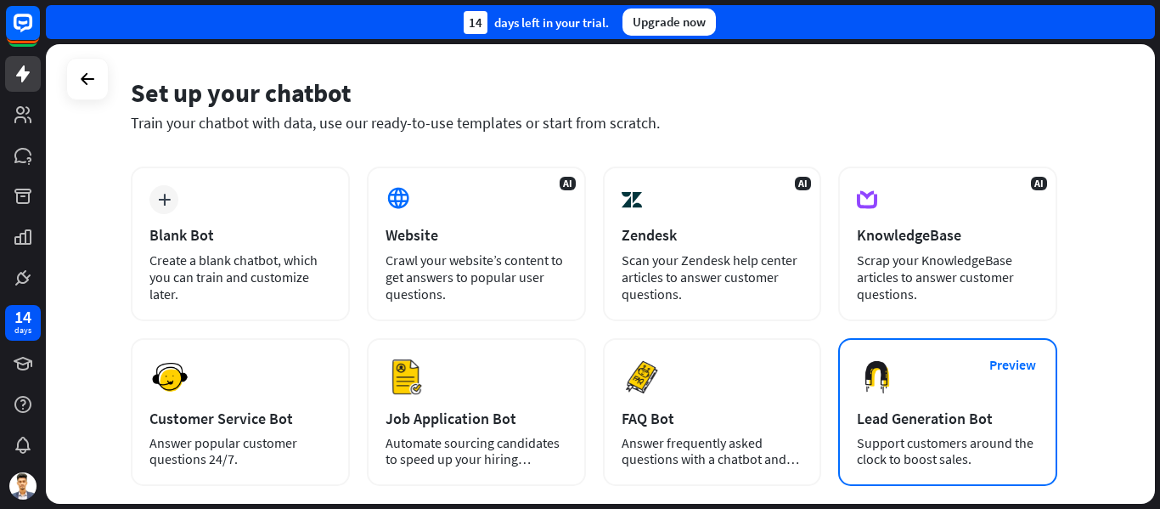
scroll to position [170, 0]
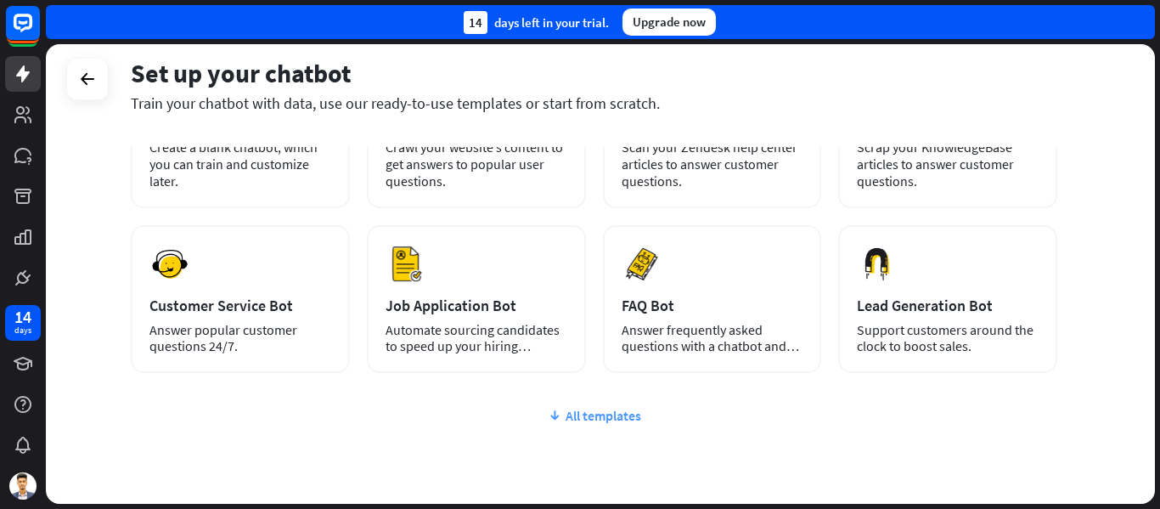
click at [583, 417] on div "All templates" at bounding box center [594, 415] width 926 height 17
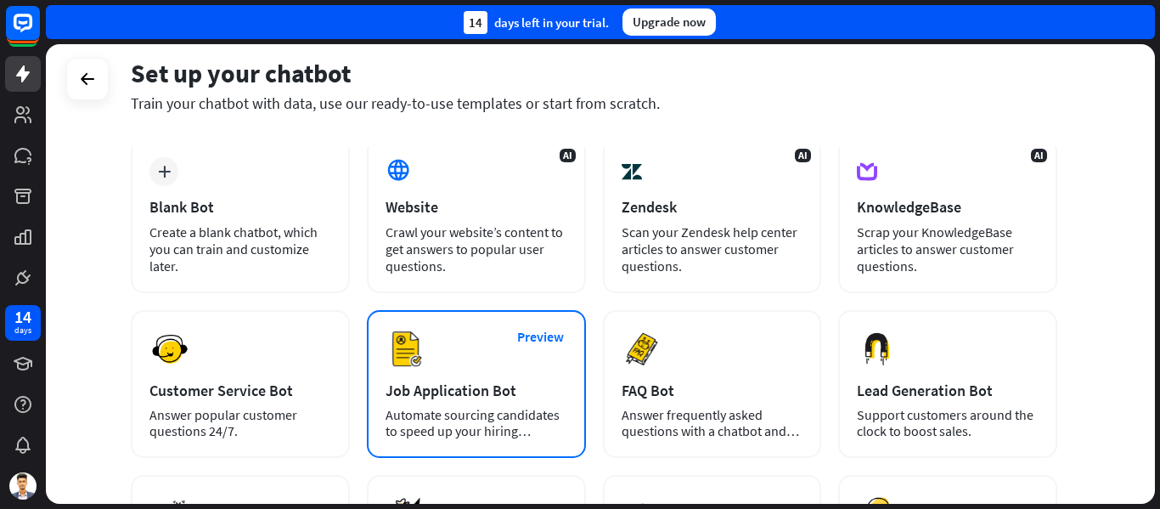
scroll to position [0, 0]
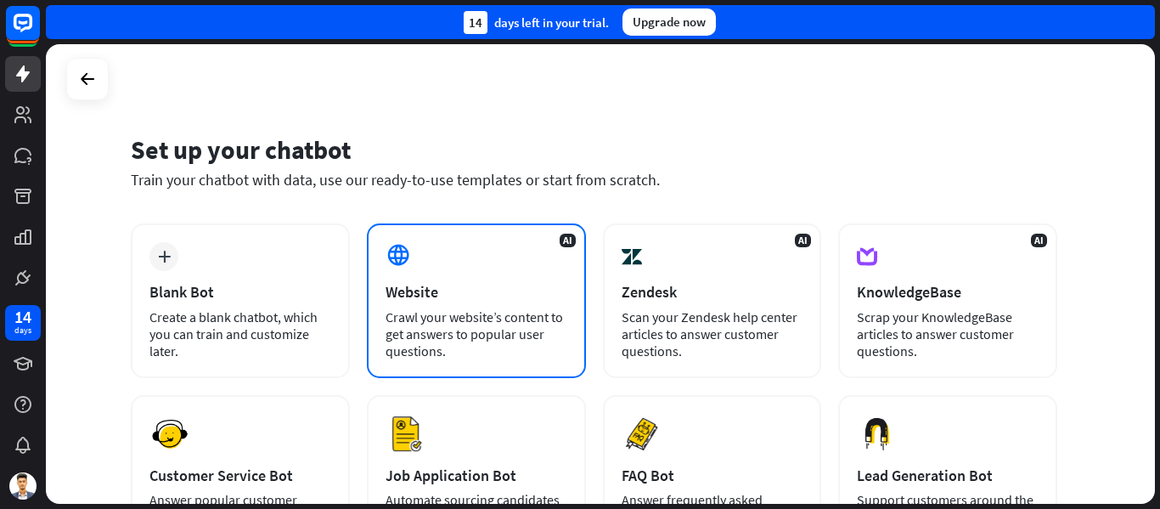
click at [490, 274] on div "AI Website Crawl your website’s content to get answers to popular user question…" at bounding box center [476, 300] width 219 height 155
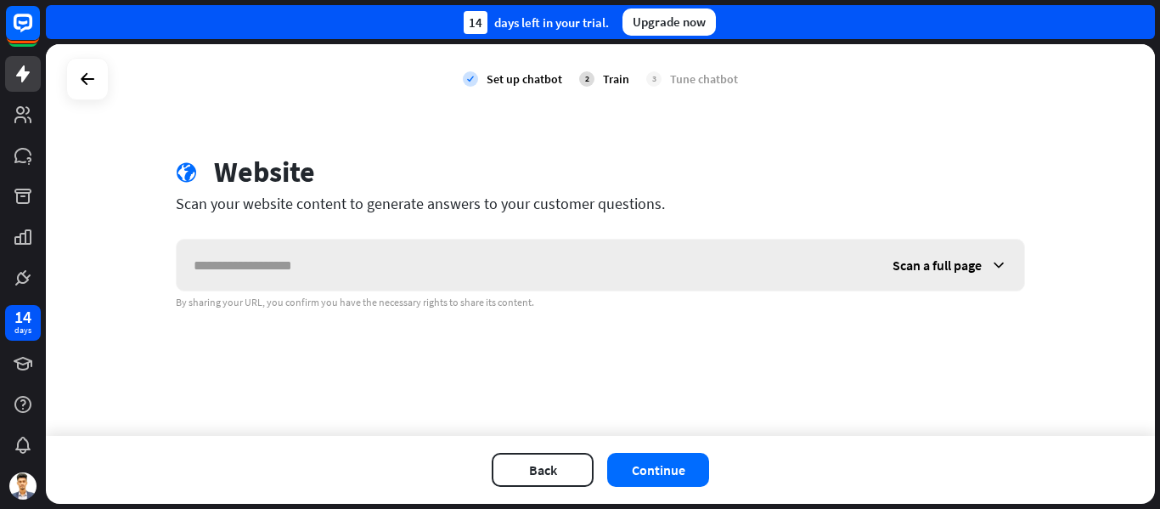
click at [379, 262] on input "text" at bounding box center [526, 264] width 699 height 51
type input "**********"
click at [657, 459] on button "Continue" at bounding box center [658, 470] width 102 height 34
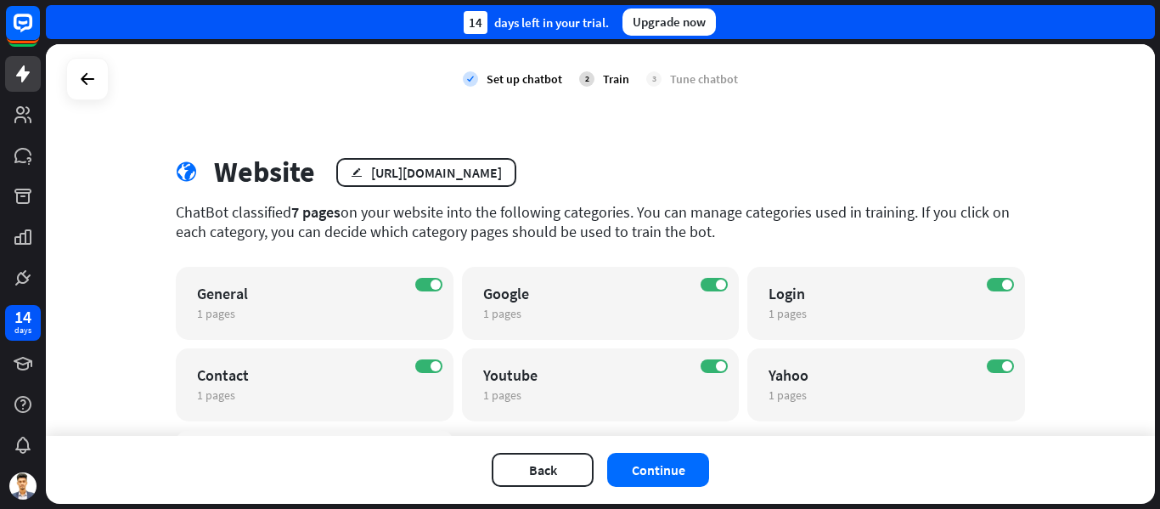
scroll to position [85, 0]
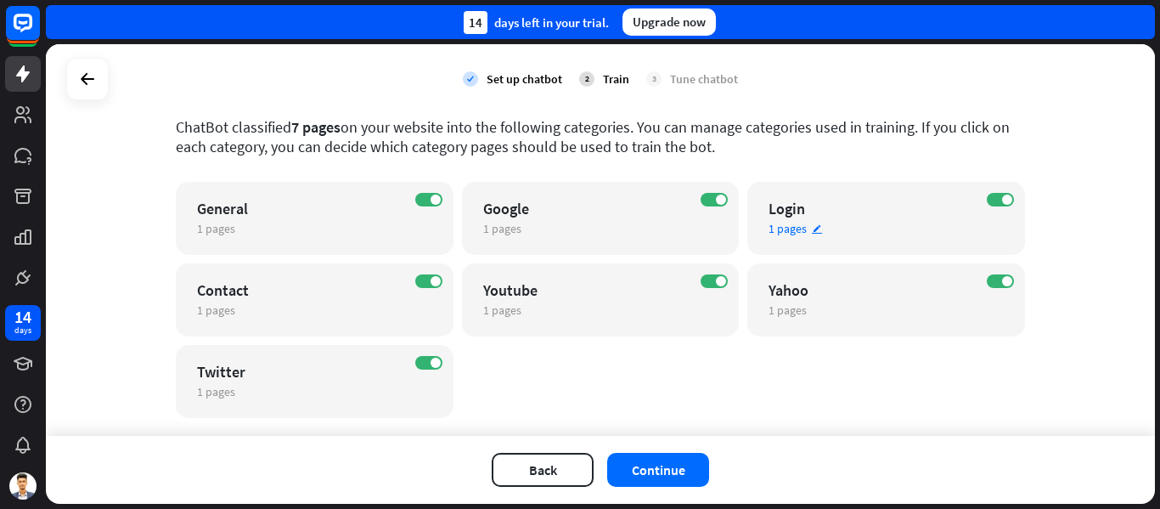
click at [852, 211] on div "Login" at bounding box center [872, 209] width 206 height 20
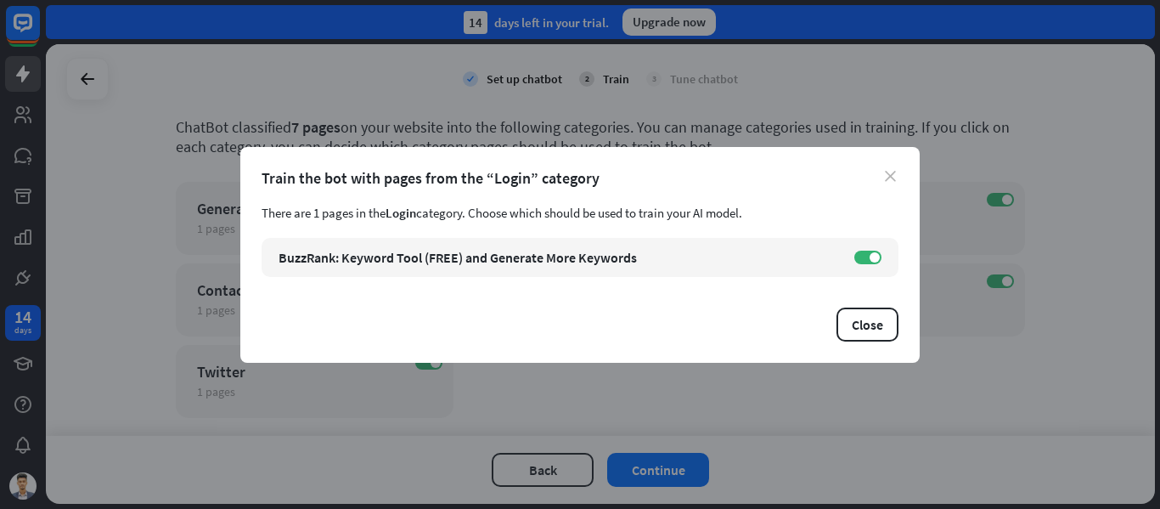
click at [893, 174] on icon "close" at bounding box center [890, 176] width 11 height 11
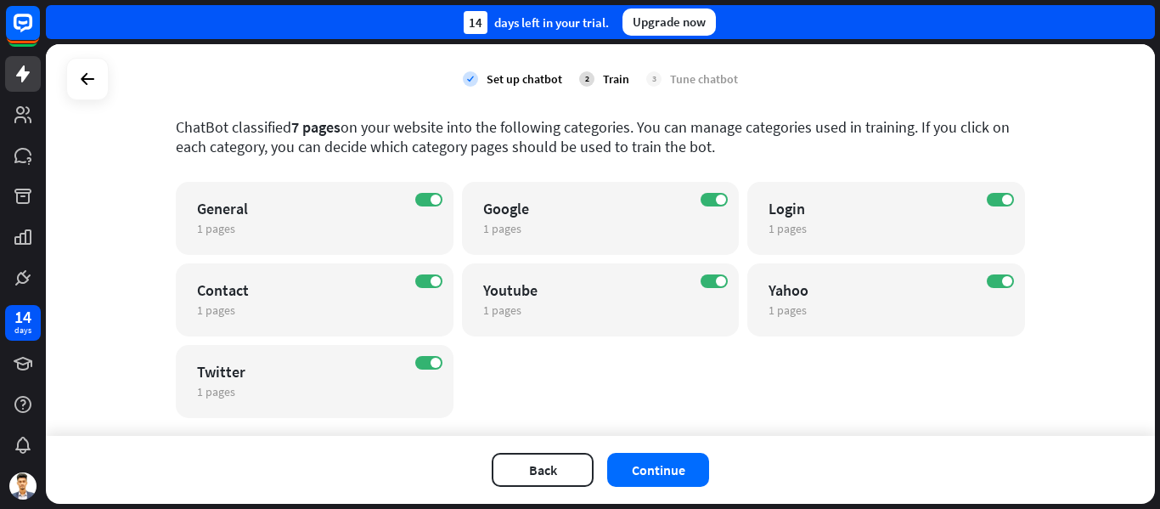
scroll to position [121, 0]
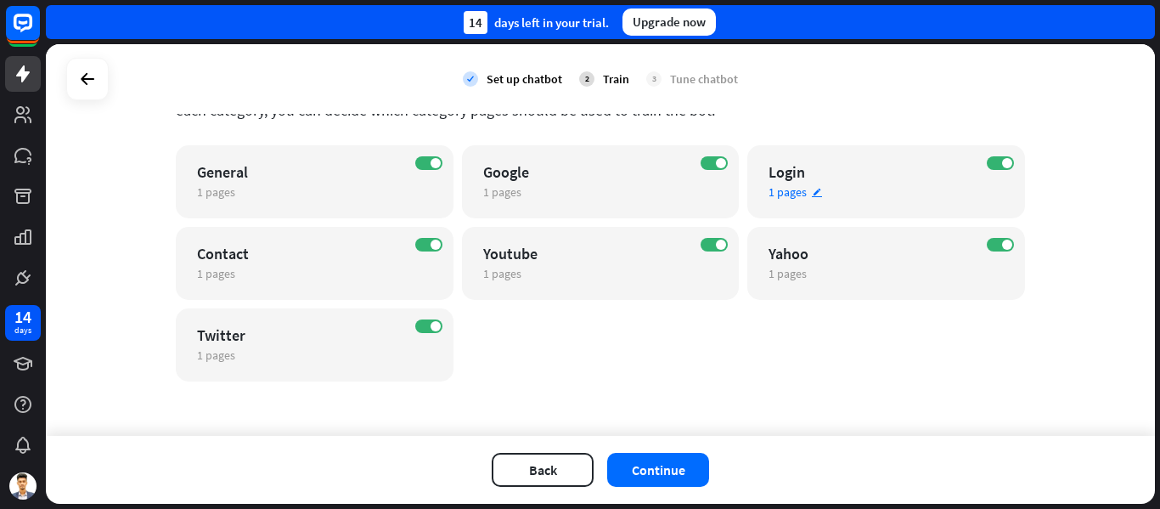
click at [871, 182] on div "ON Login 1 pages edit" at bounding box center [886, 181] width 278 height 73
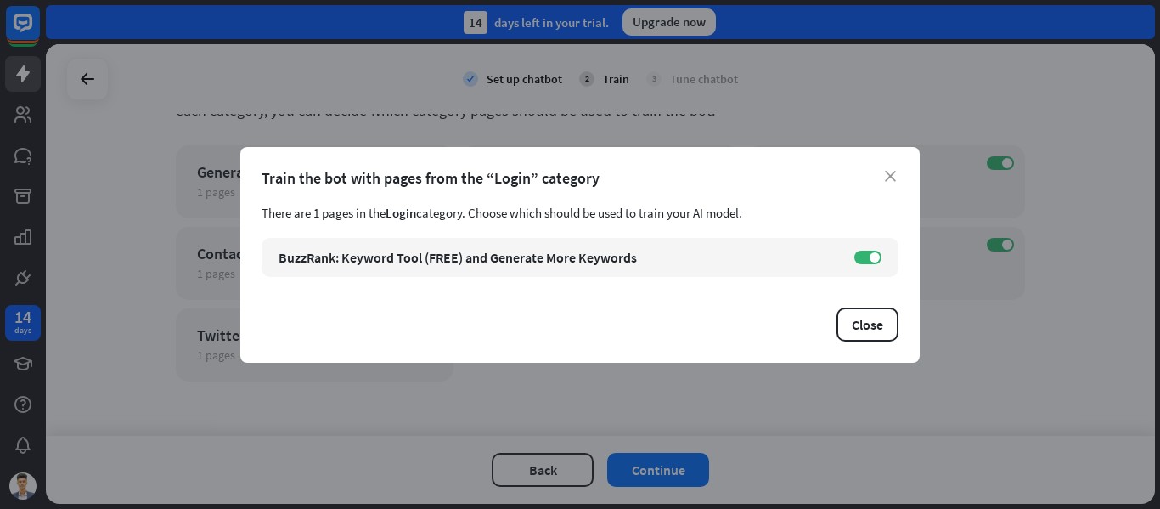
click at [892, 169] on div "Train the bot with pages from the “Login” category" at bounding box center [580, 178] width 637 height 20
click at [888, 175] on icon "close" at bounding box center [890, 176] width 11 height 11
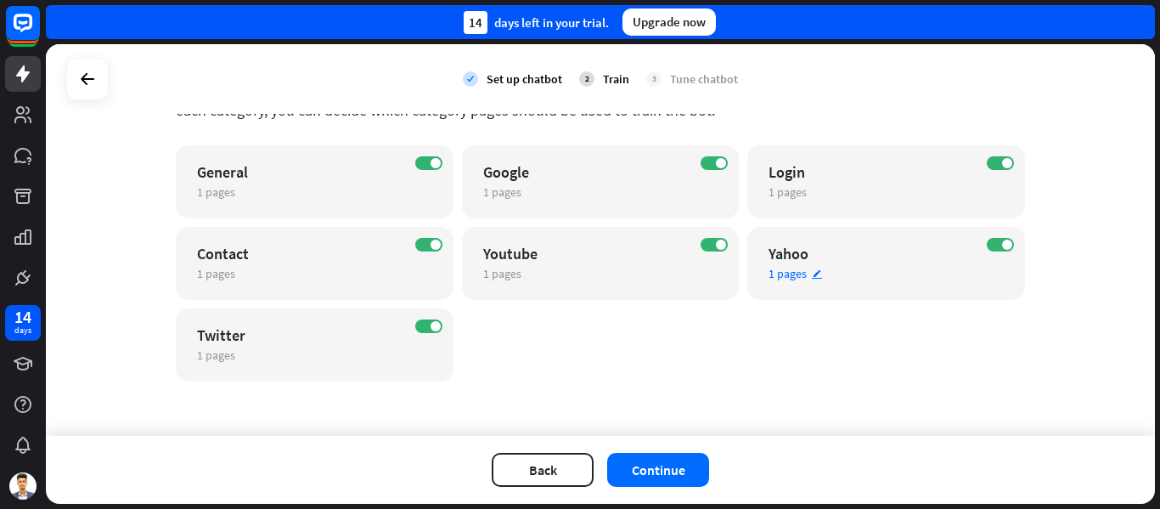
click at [848, 277] on div "1 pages edit" at bounding box center [872, 273] width 206 height 15
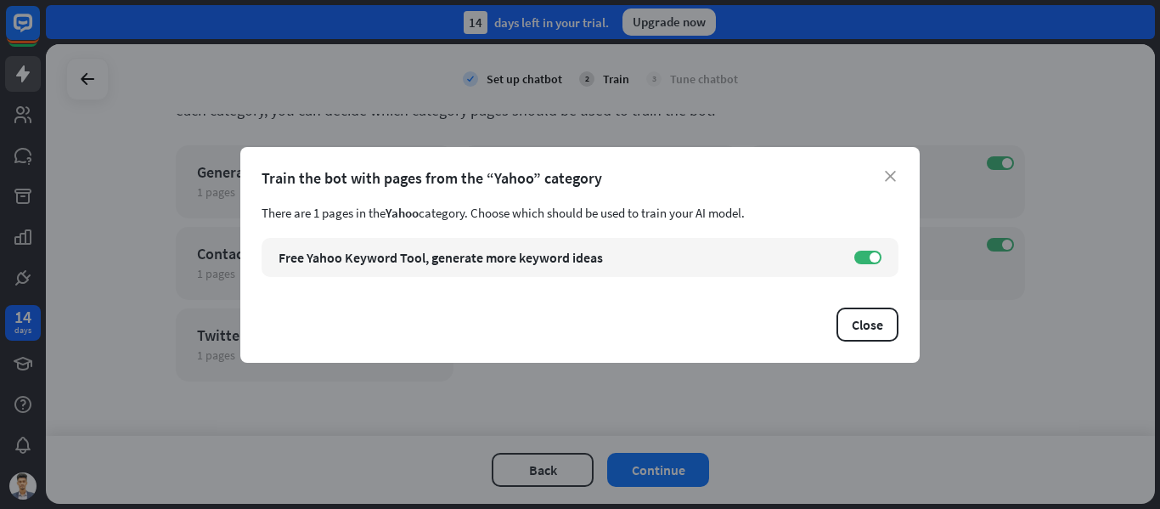
click at [876, 178] on div "Train the bot with pages from the “Yahoo” category" at bounding box center [580, 178] width 637 height 20
click at [898, 165] on div "close Train the bot with pages from the “Yahoo” category There are 1 pages in t…" at bounding box center [579, 255] width 679 height 216
click at [892, 174] on icon "close" at bounding box center [890, 176] width 11 height 11
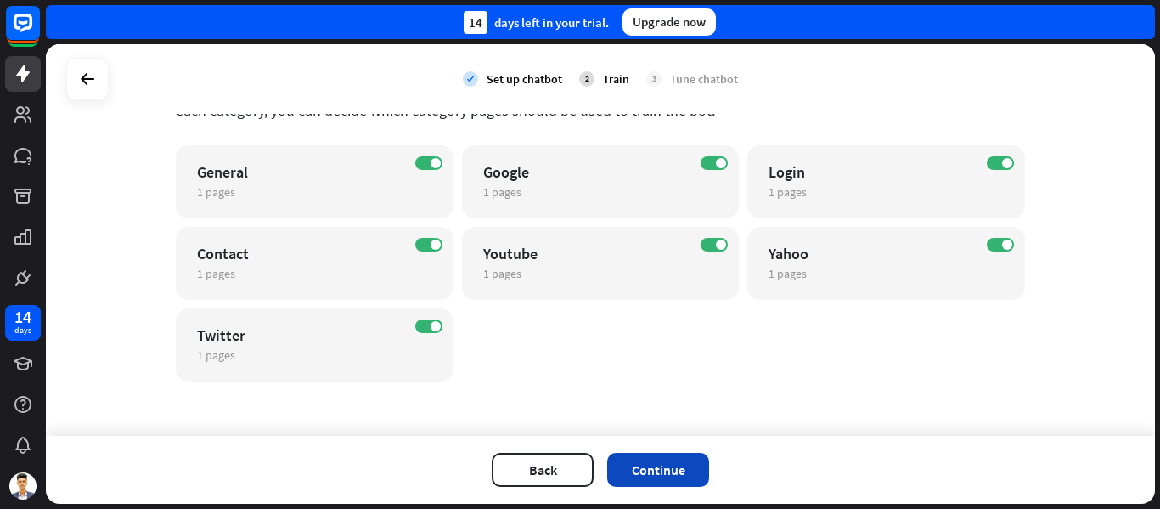
click at [665, 462] on button "Continue" at bounding box center [658, 470] width 102 height 34
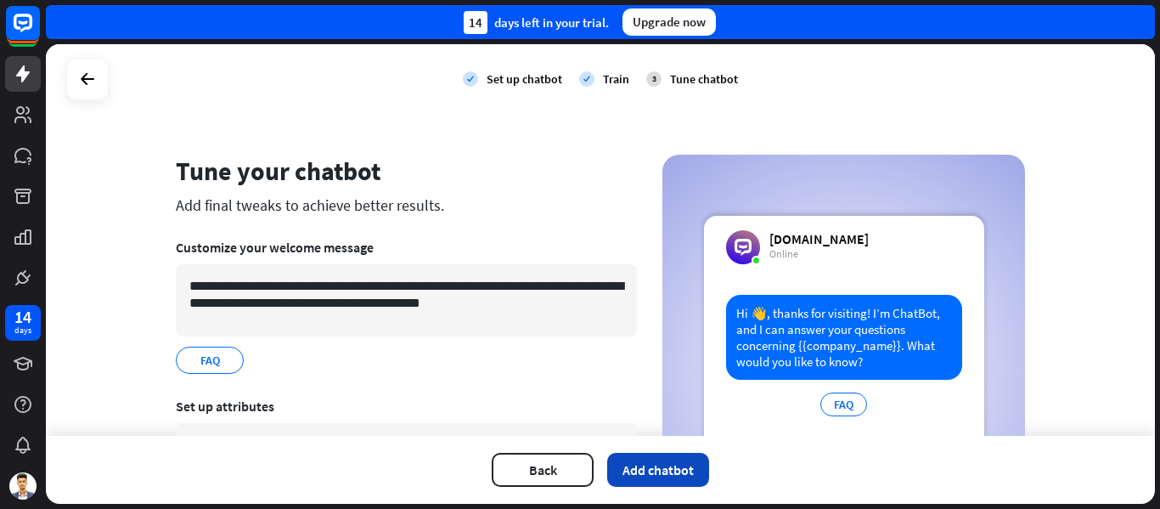
click at [639, 471] on button "Add chatbot" at bounding box center [658, 470] width 102 height 34
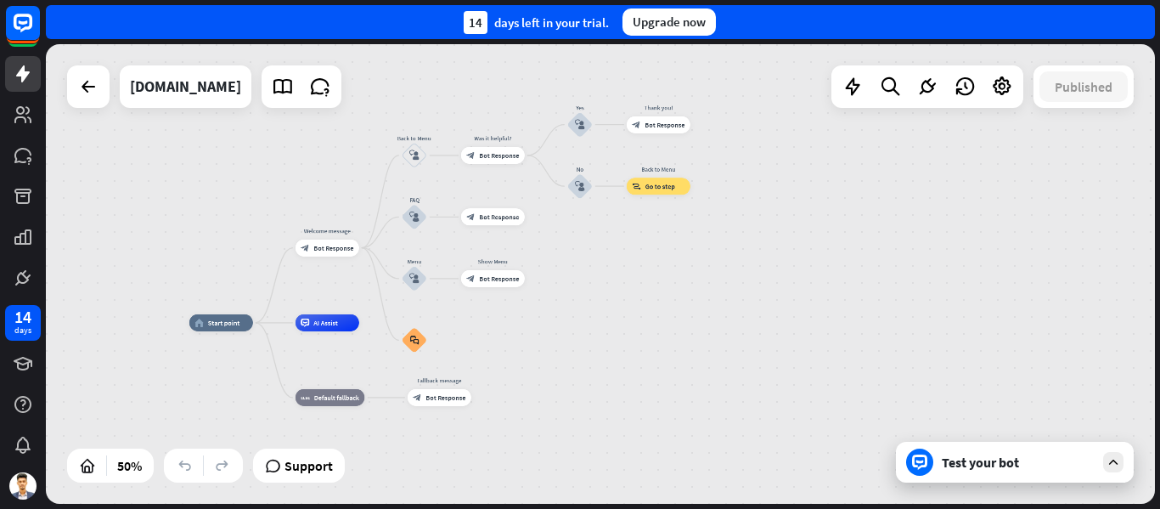
drag, startPoint x: 966, startPoint y: 225, endPoint x: 667, endPoint y: 245, distance: 299.6
click at [667, 245] on div "home_2 Start point Welcome message block_bot_response Bot Response Back to Menu…" at bounding box center [600, 273] width 1109 height 459
click at [979, 461] on div "Test your bot" at bounding box center [1018, 461] width 153 height 17
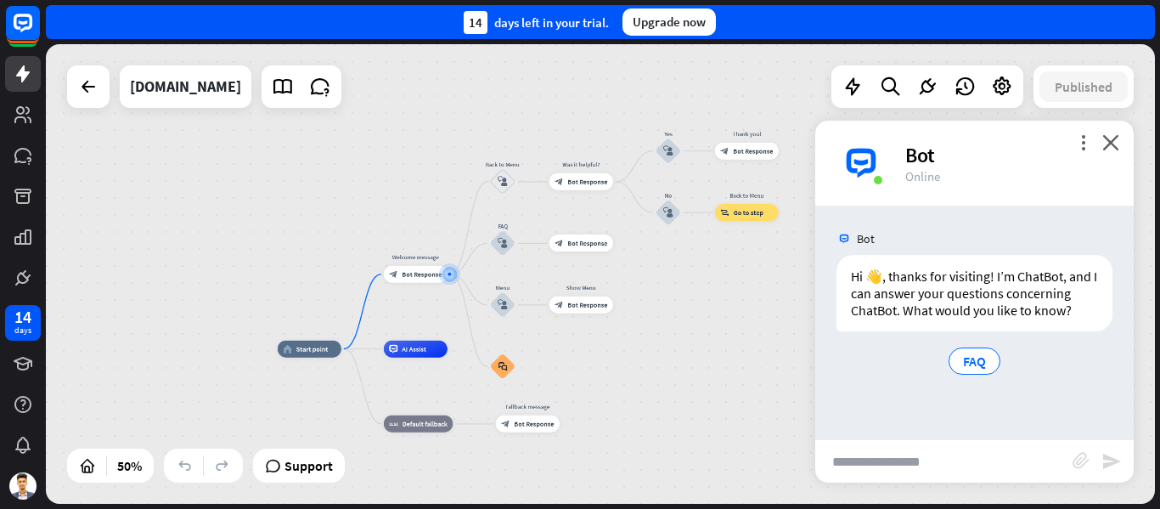
click at [949, 454] on input "text" at bounding box center [943, 461] width 257 height 42
click at [887, 459] on input "text" at bounding box center [943, 461] width 257 height 42
type input "**********"
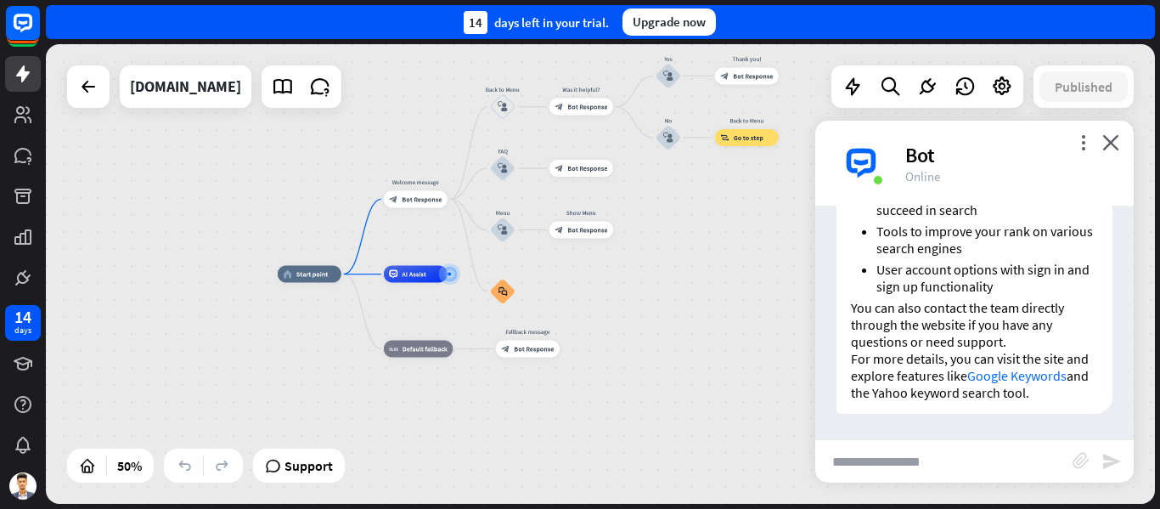
scroll to position [475, 0]
click at [1000, 367] on link "Google Keywords" at bounding box center [1016, 375] width 99 height 17
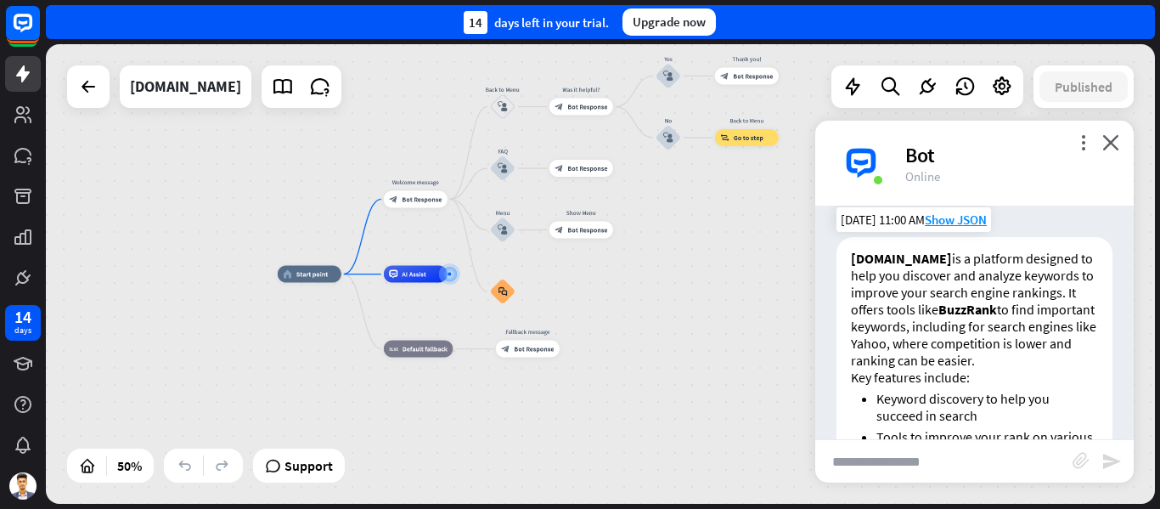
scroll to position [220, 0]
drag, startPoint x: 857, startPoint y: 276, endPoint x: 1022, endPoint y: 395, distance: 203.8
click at [1022, 367] on p "[DOMAIN_NAME] is a platform designed to help you discover and analyze keywords …" at bounding box center [974, 307] width 247 height 119
click at [1039, 367] on p "[DOMAIN_NAME] is a platform designed to help you discover and analyze keywords …" at bounding box center [974, 307] width 247 height 119
click at [960, 226] on span "Show JSON" at bounding box center [956, 218] width 62 height 16
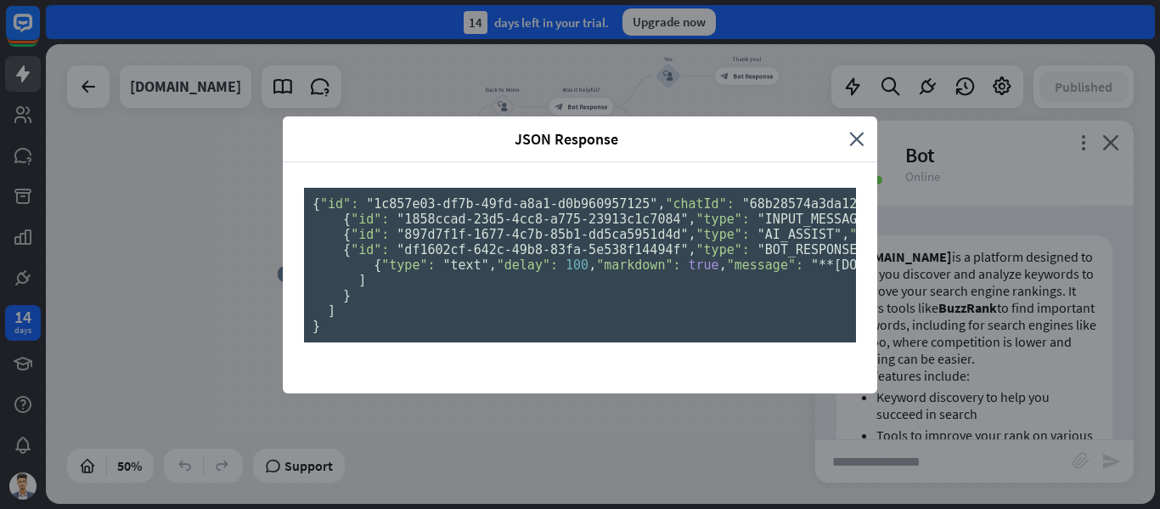
scroll to position [0, 0]
click at [850, 129] on icon "close" at bounding box center [856, 139] width 15 height 20
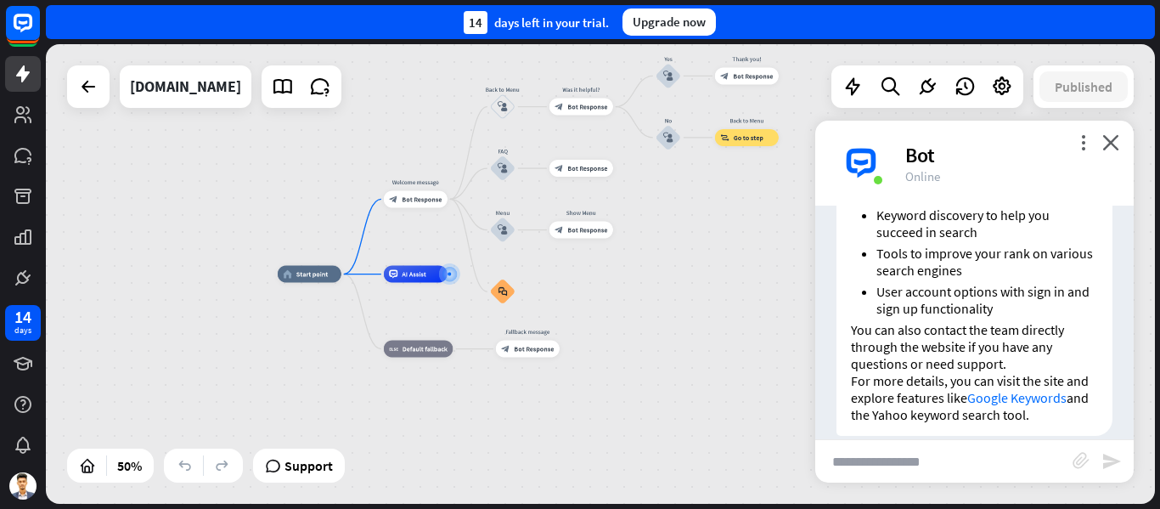
scroll to position [475, 0]
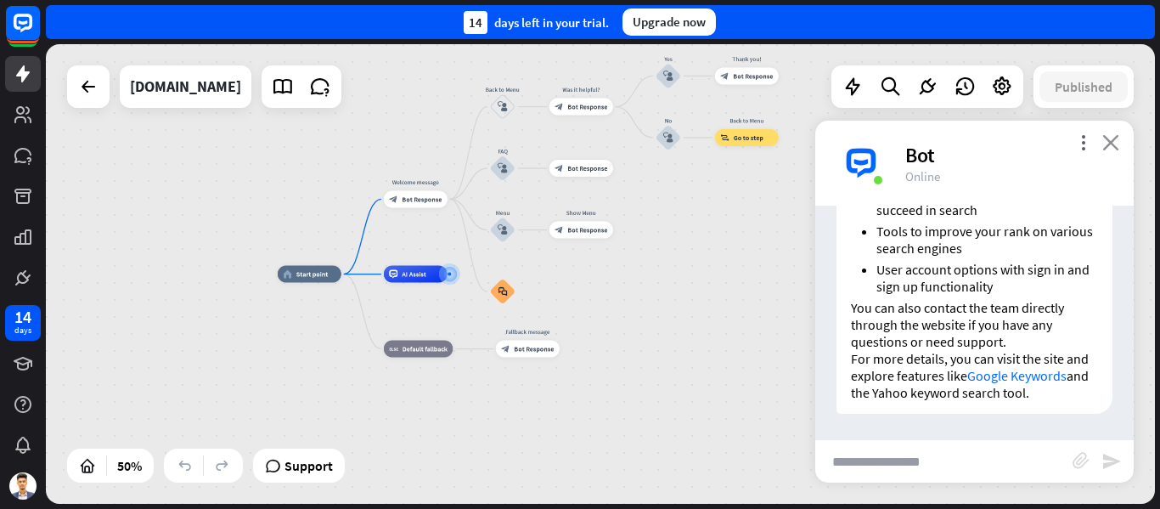
click at [1111, 143] on icon "close" at bounding box center [1110, 142] width 17 height 16
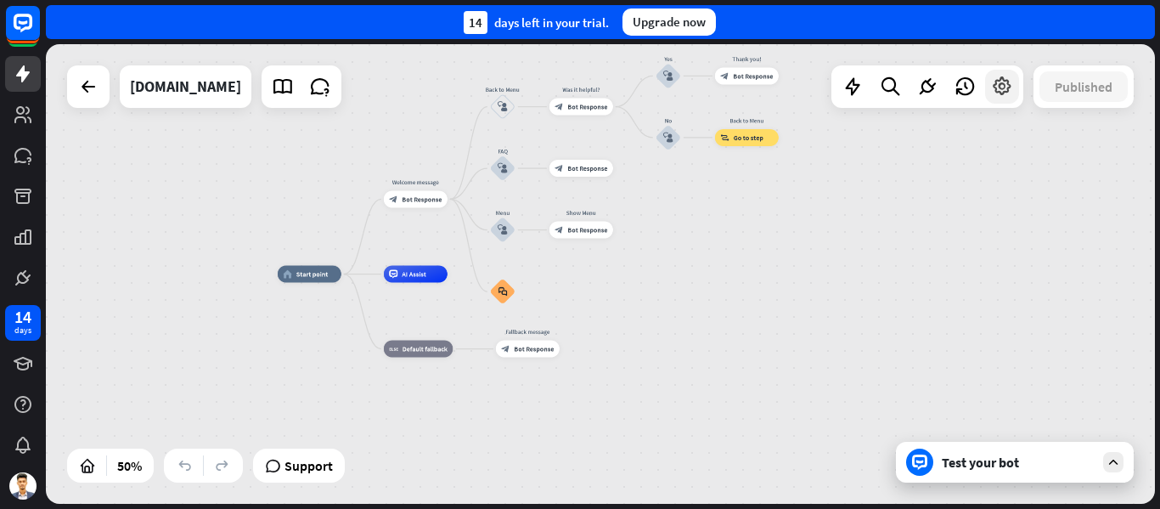
click at [1009, 95] on icon at bounding box center [1002, 87] width 22 height 22
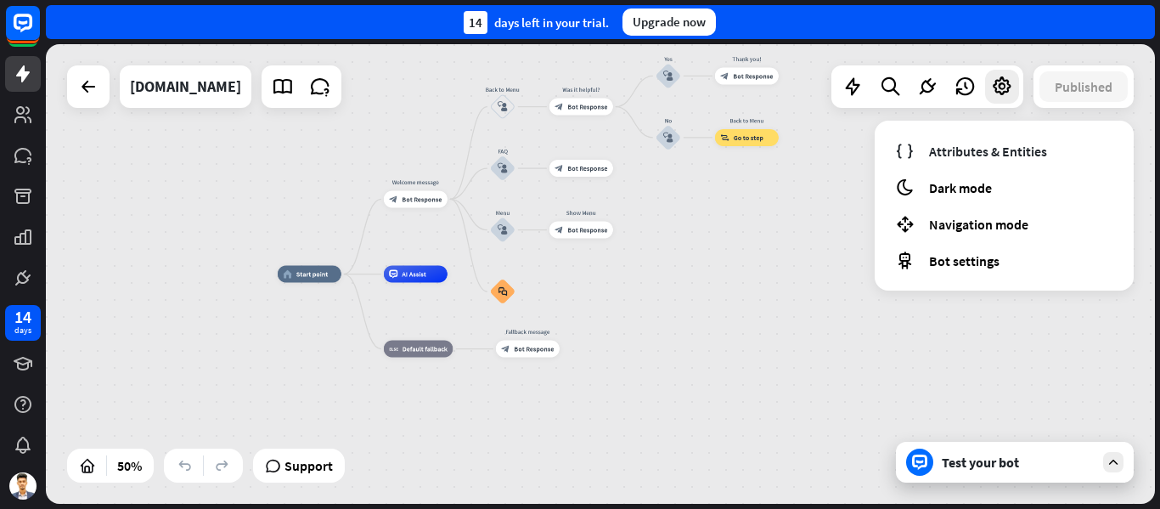
click at [941, 280] on div "Attributes & Entities moon Dark mode Navigation mode Bot settings" at bounding box center [1004, 206] width 259 height 170
click at [981, 263] on span "Bot settings" at bounding box center [964, 260] width 70 height 17
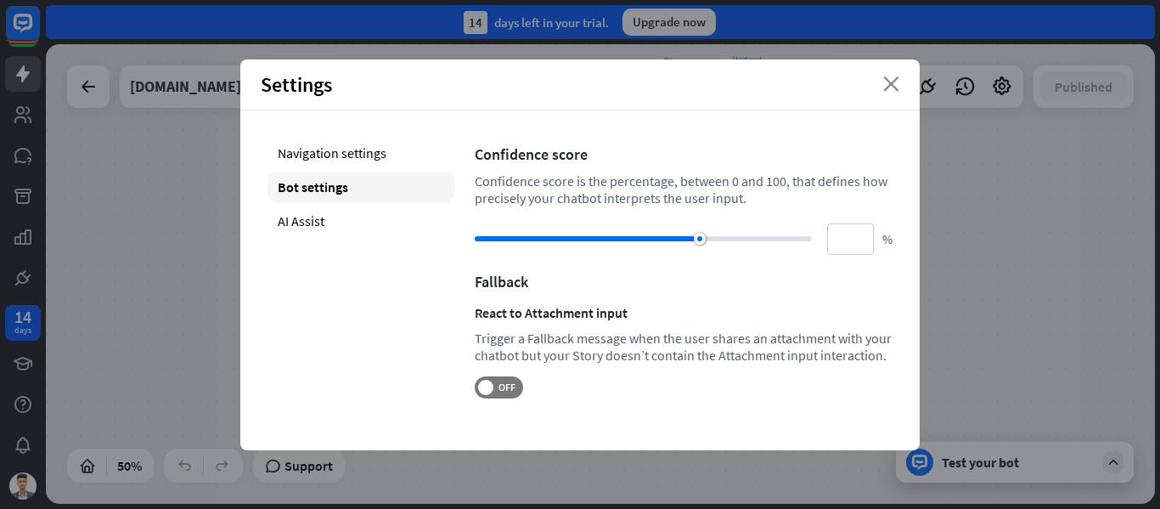
click at [885, 82] on icon "close" at bounding box center [891, 83] width 16 height 15
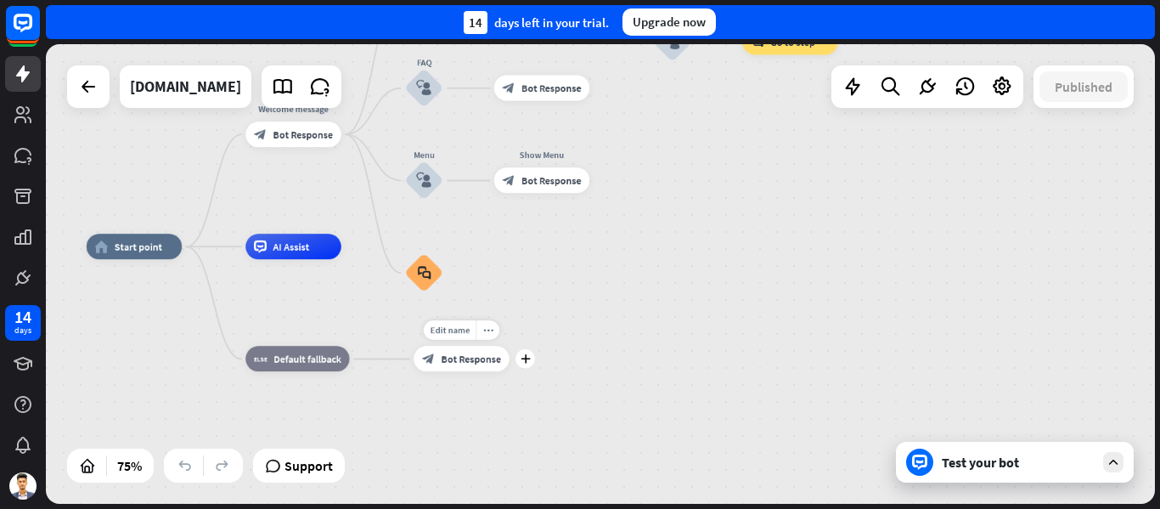
drag, startPoint x: 509, startPoint y: 255, endPoint x: 527, endPoint y: 370, distance: 117.0
click at [527, 370] on div "home_2 Start point Welcome message block_bot_response Bot Response Back to Menu…" at bounding box center [503, 418] width 832 height 345
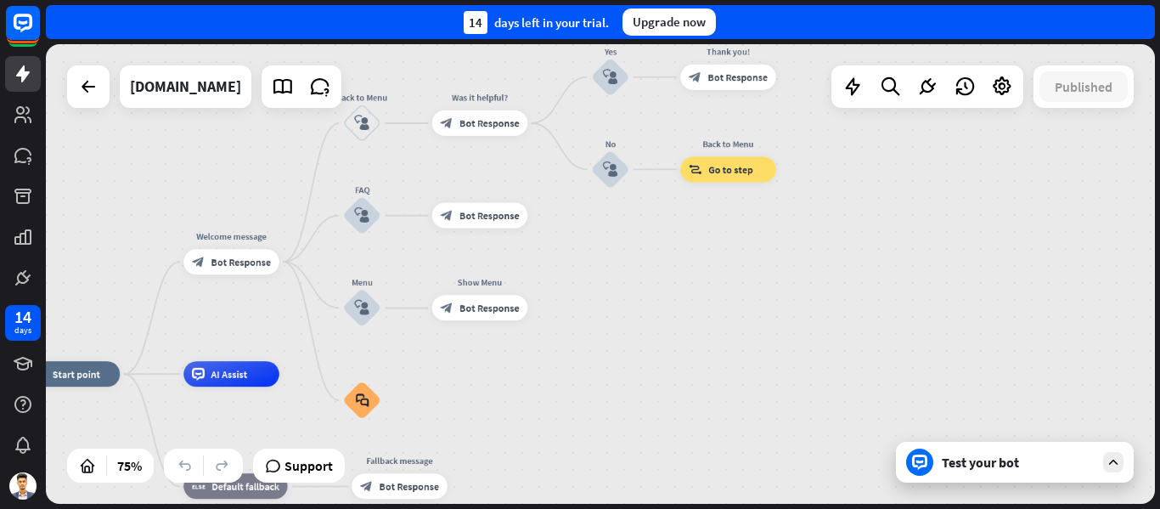
drag, startPoint x: 577, startPoint y: 254, endPoint x: 506, endPoint y: 368, distance: 133.8
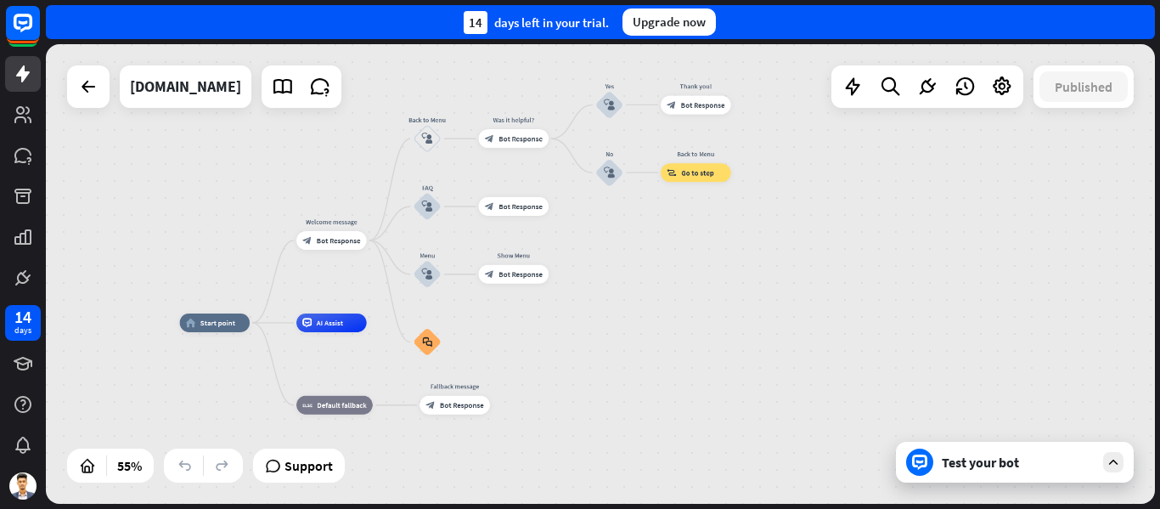
drag, startPoint x: 652, startPoint y: 389, endPoint x: 660, endPoint y: 357, distance: 33.2
click at [660, 357] on div "home_2 Start point Welcome message block_bot_response Bot Response Back to Menu…" at bounding box center [485, 449] width 610 height 253
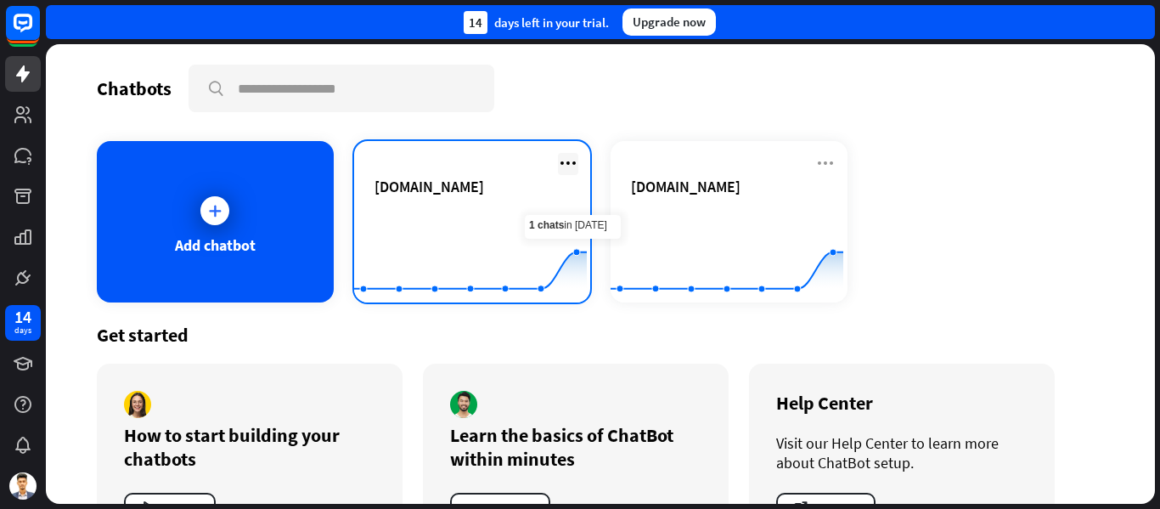
click at [567, 160] on icon at bounding box center [568, 163] width 20 height 20
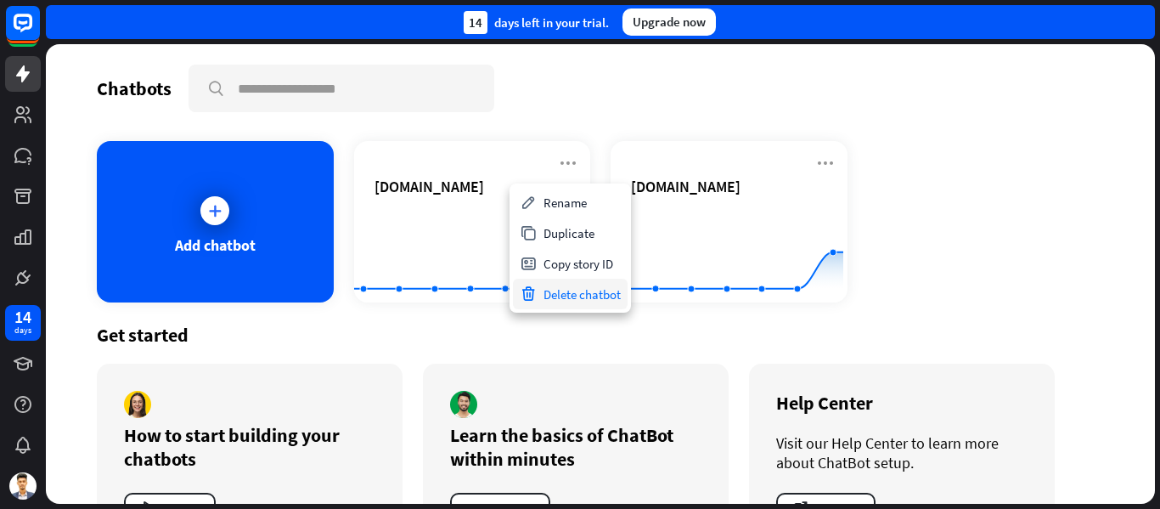
click at [564, 297] on div "Delete chatbot" at bounding box center [570, 294] width 115 height 31
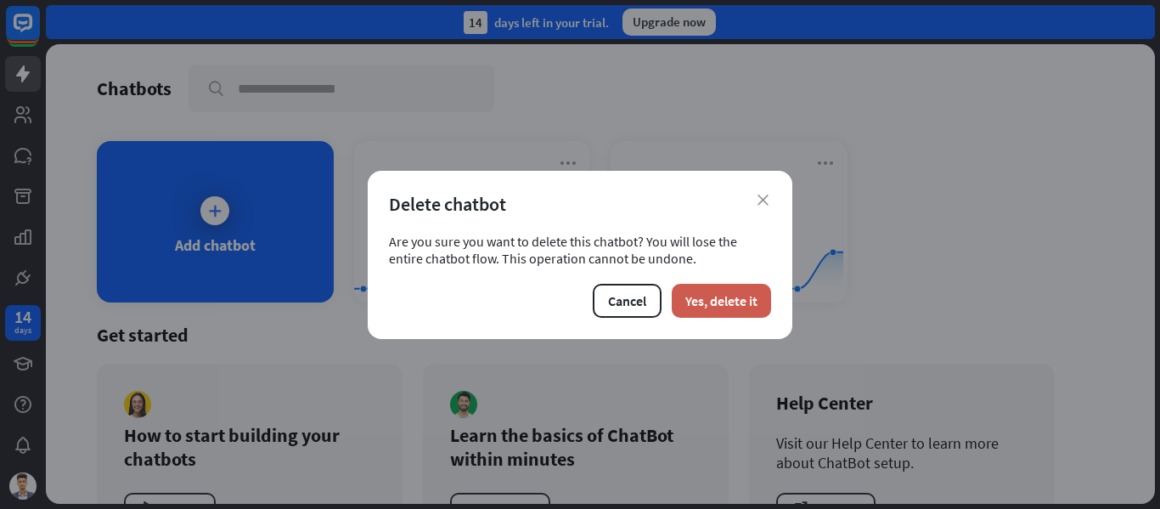
click at [748, 301] on button "Yes, delete it" at bounding box center [721, 301] width 99 height 34
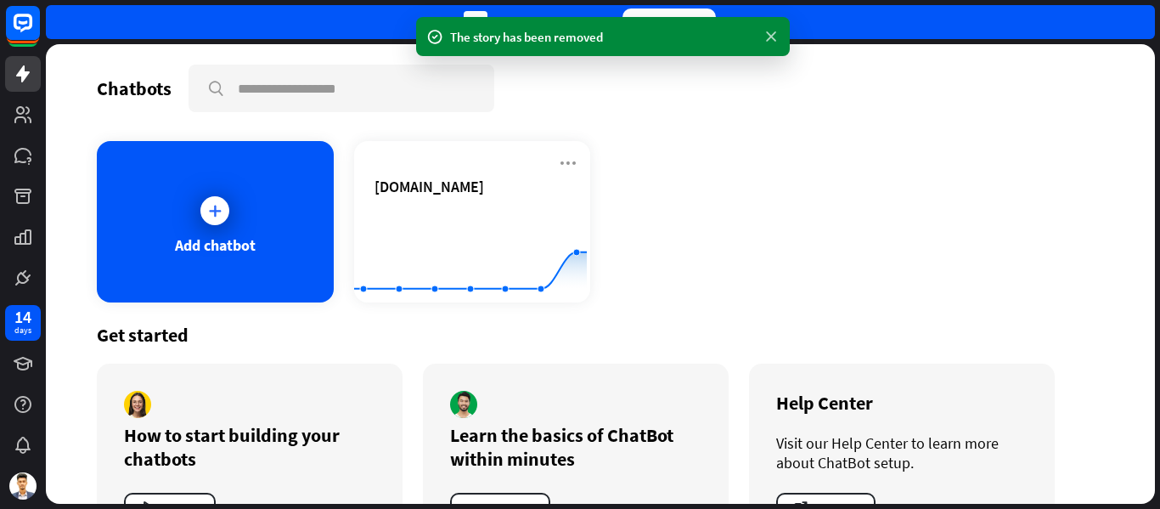
click at [766, 39] on icon at bounding box center [771, 37] width 17 height 18
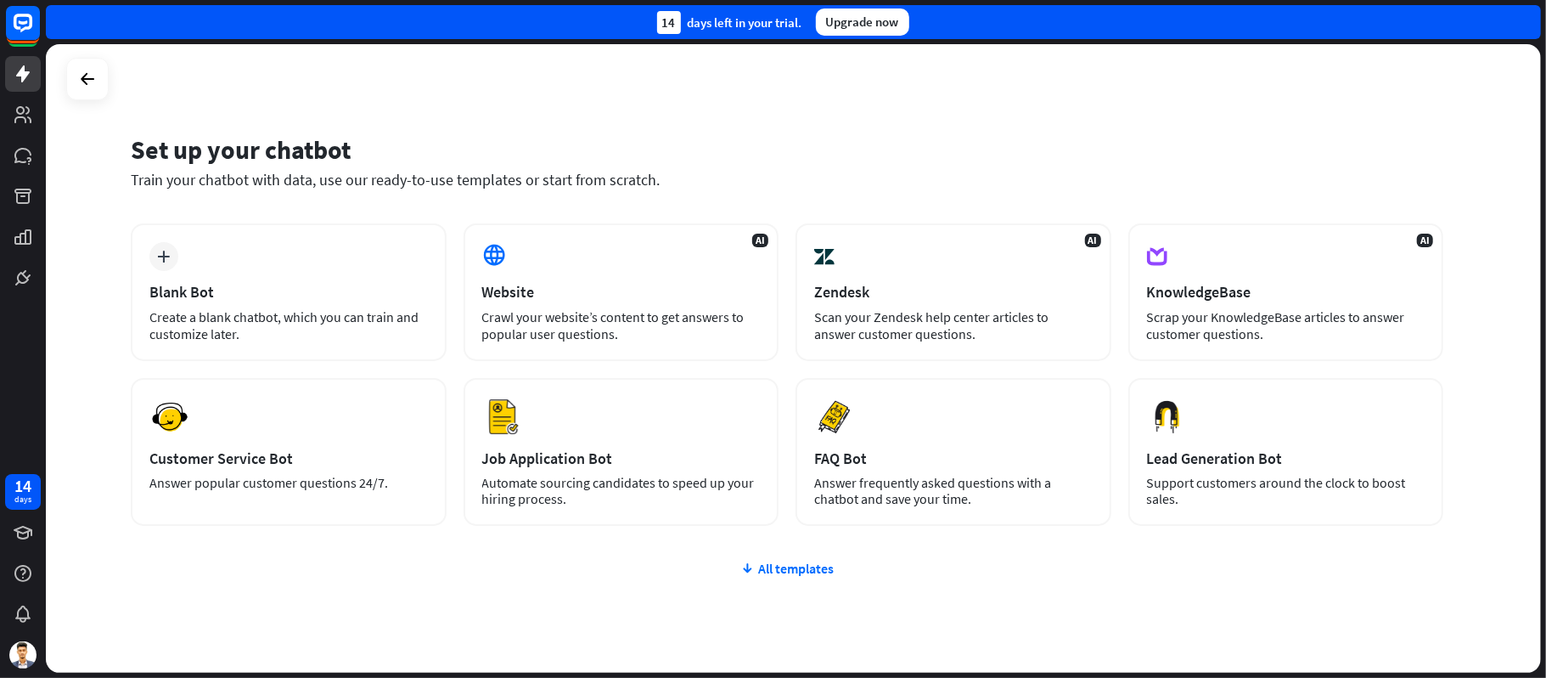
scroll to position [53, 0]
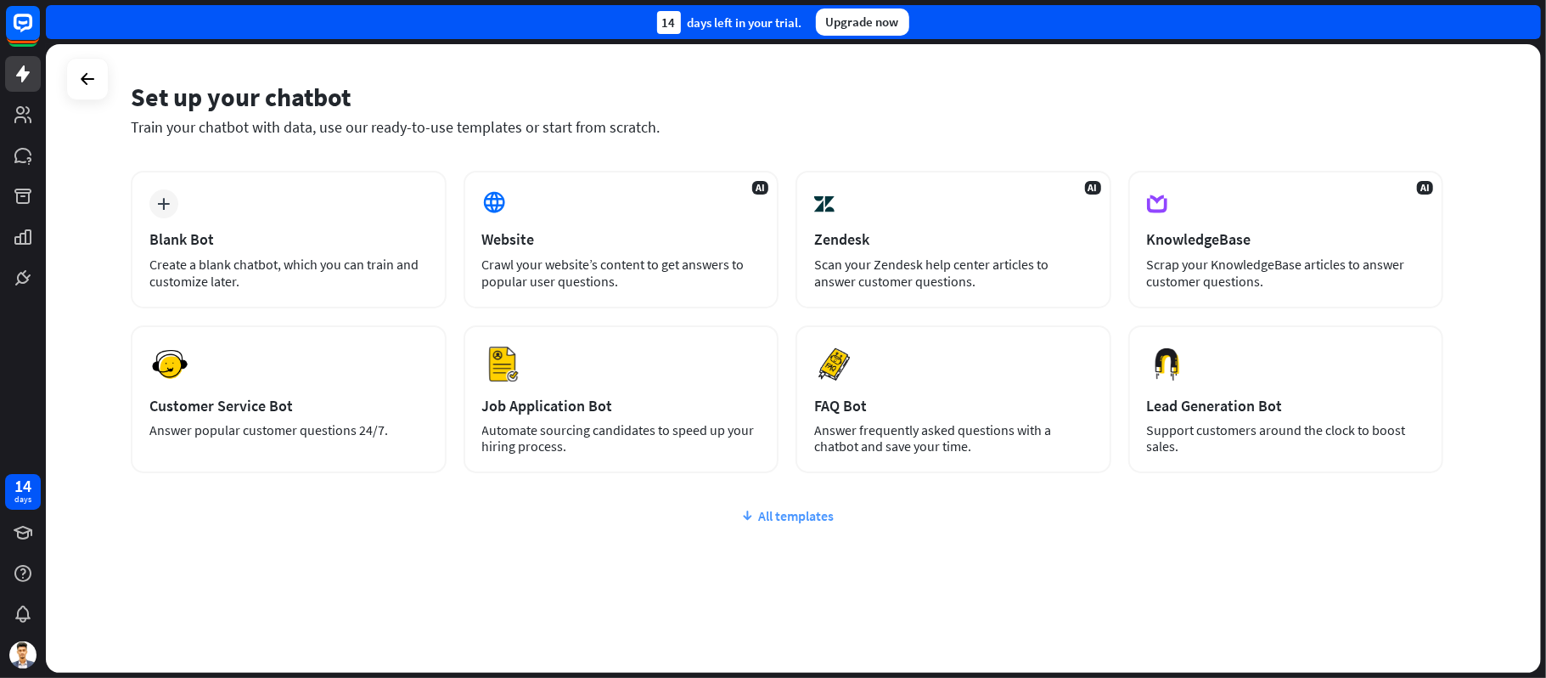
click at [778, 510] on div "All templates" at bounding box center [787, 515] width 1313 height 17
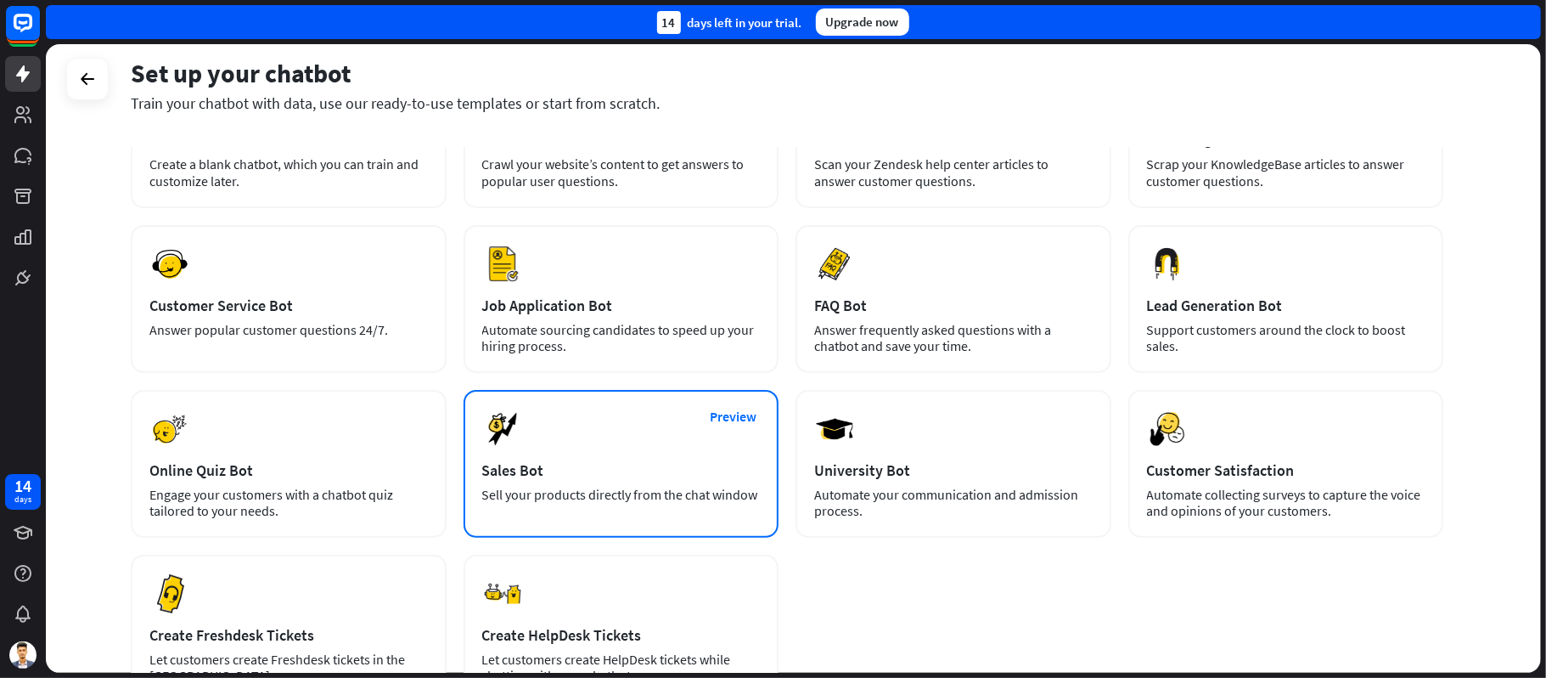
scroll to position [0, 0]
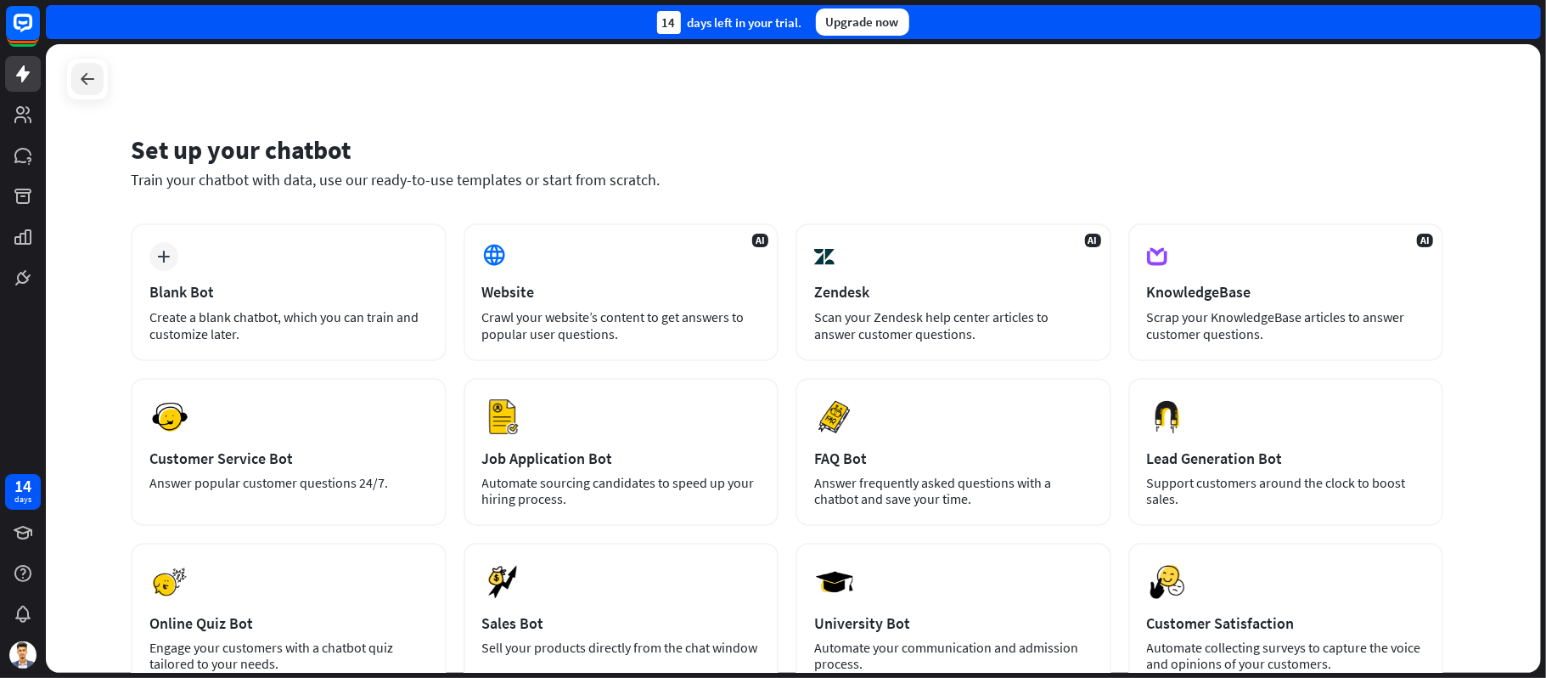
click at [89, 82] on icon at bounding box center [87, 79] width 20 height 20
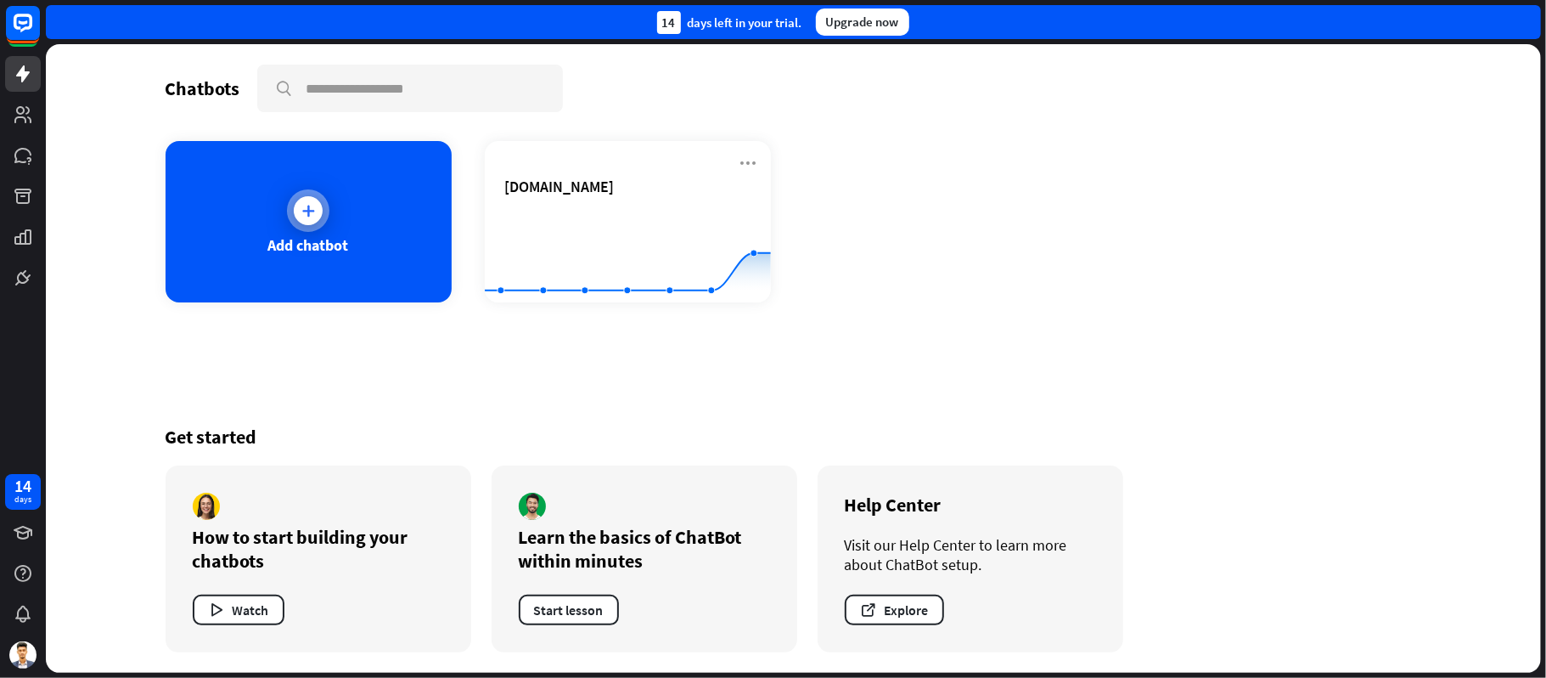
click at [323, 232] on div "Add chatbot" at bounding box center [309, 221] width 286 height 161
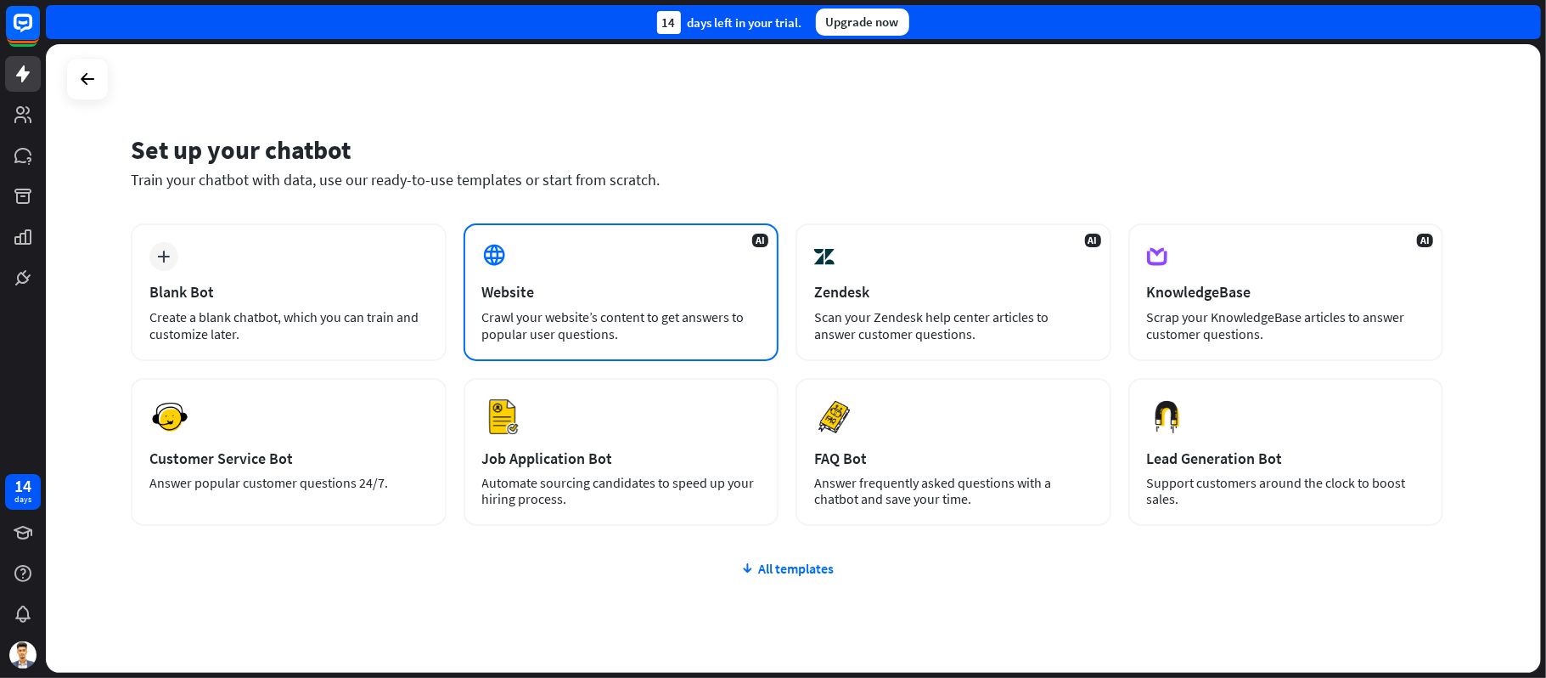
click at [629, 313] on div "Crawl your website’s content to get answers to popular user questions." at bounding box center [621, 325] width 279 height 34
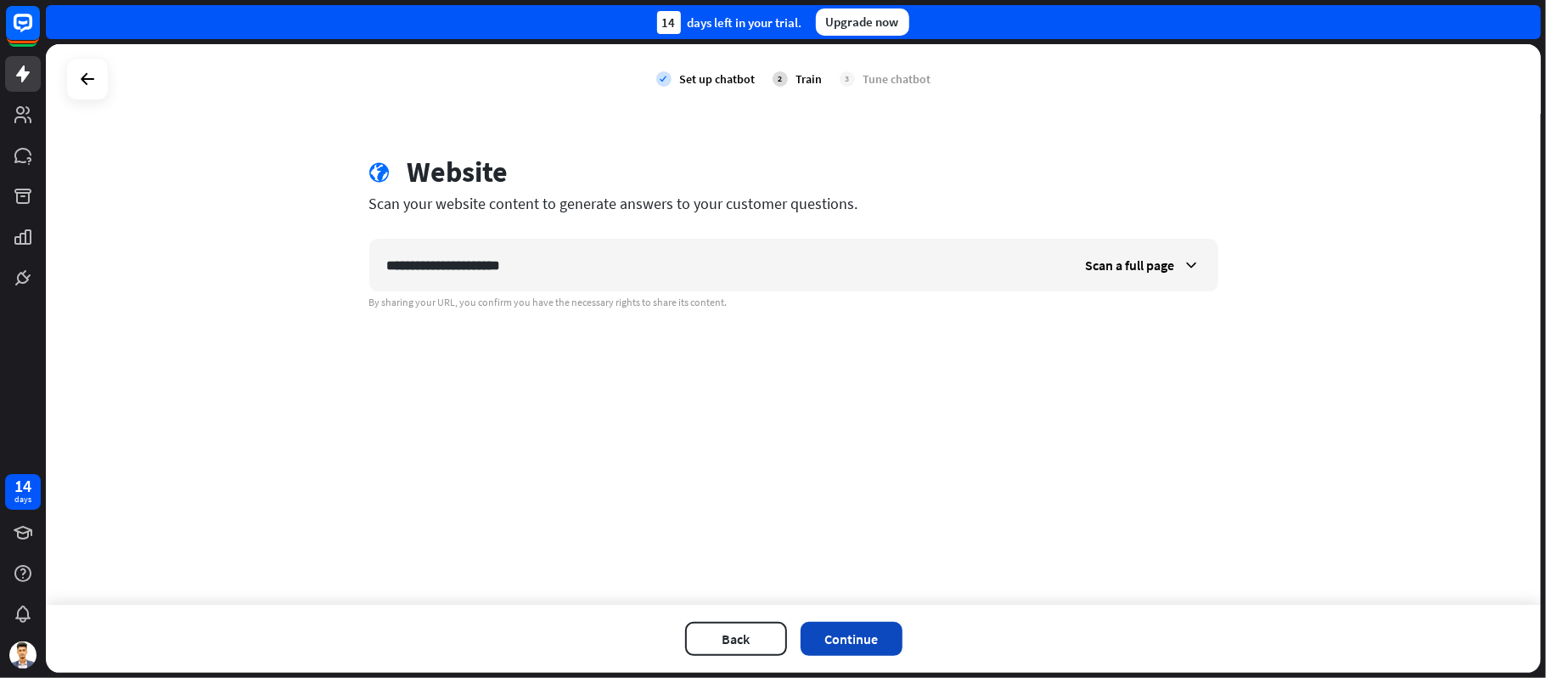
type input "**********"
click at [864, 639] on button "Continue" at bounding box center [852, 639] width 102 height 34
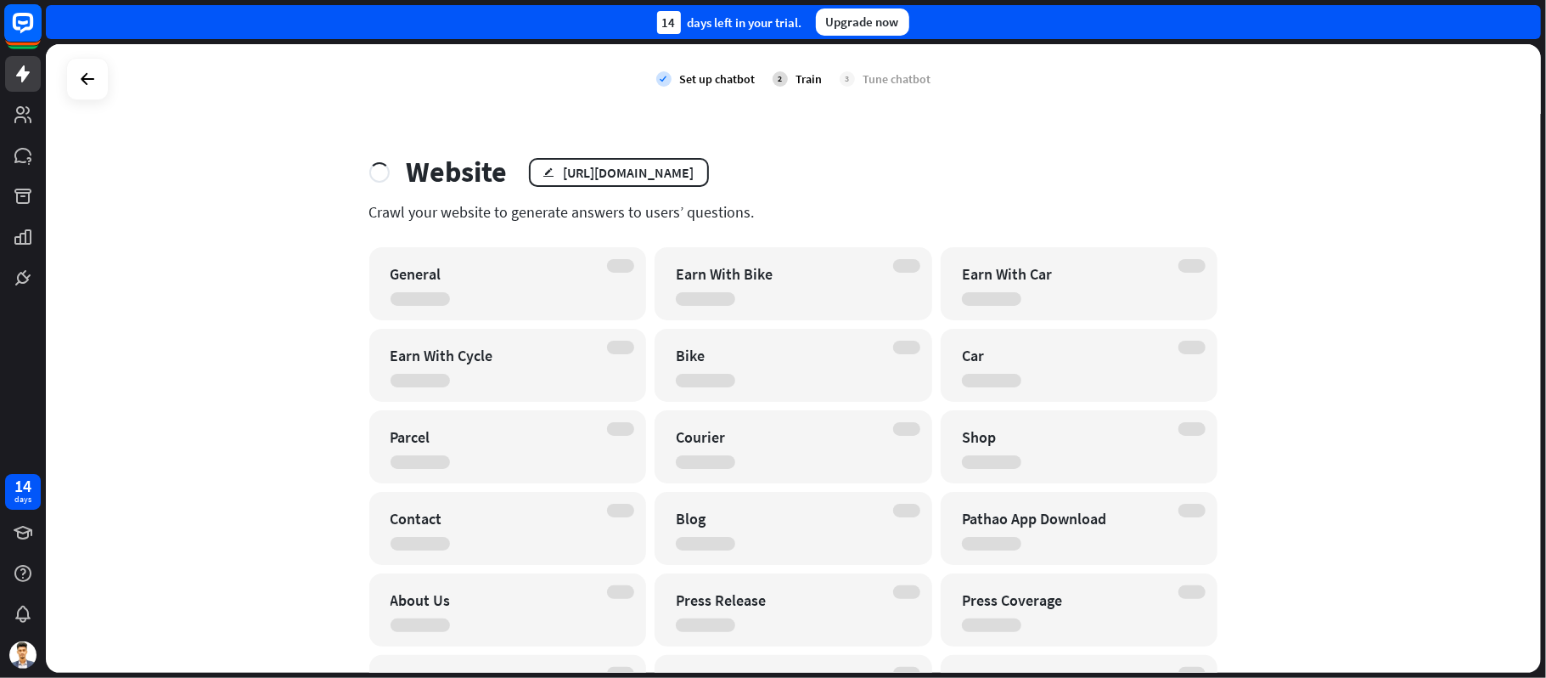
click at [21, 19] on rect at bounding box center [22, 22] width 37 height 37
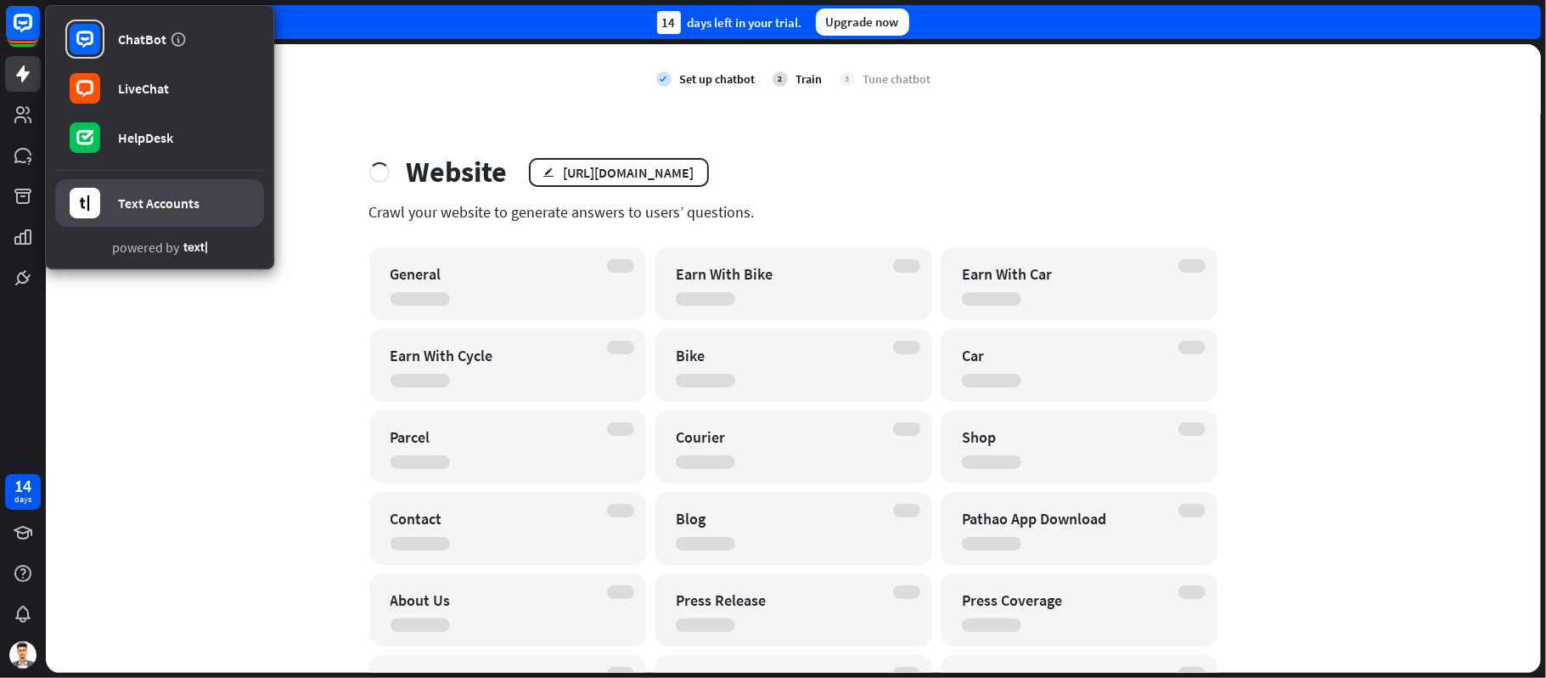
click at [140, 206] on div "Text Accounts" at bounding box center [159, 202] width 82 height 17
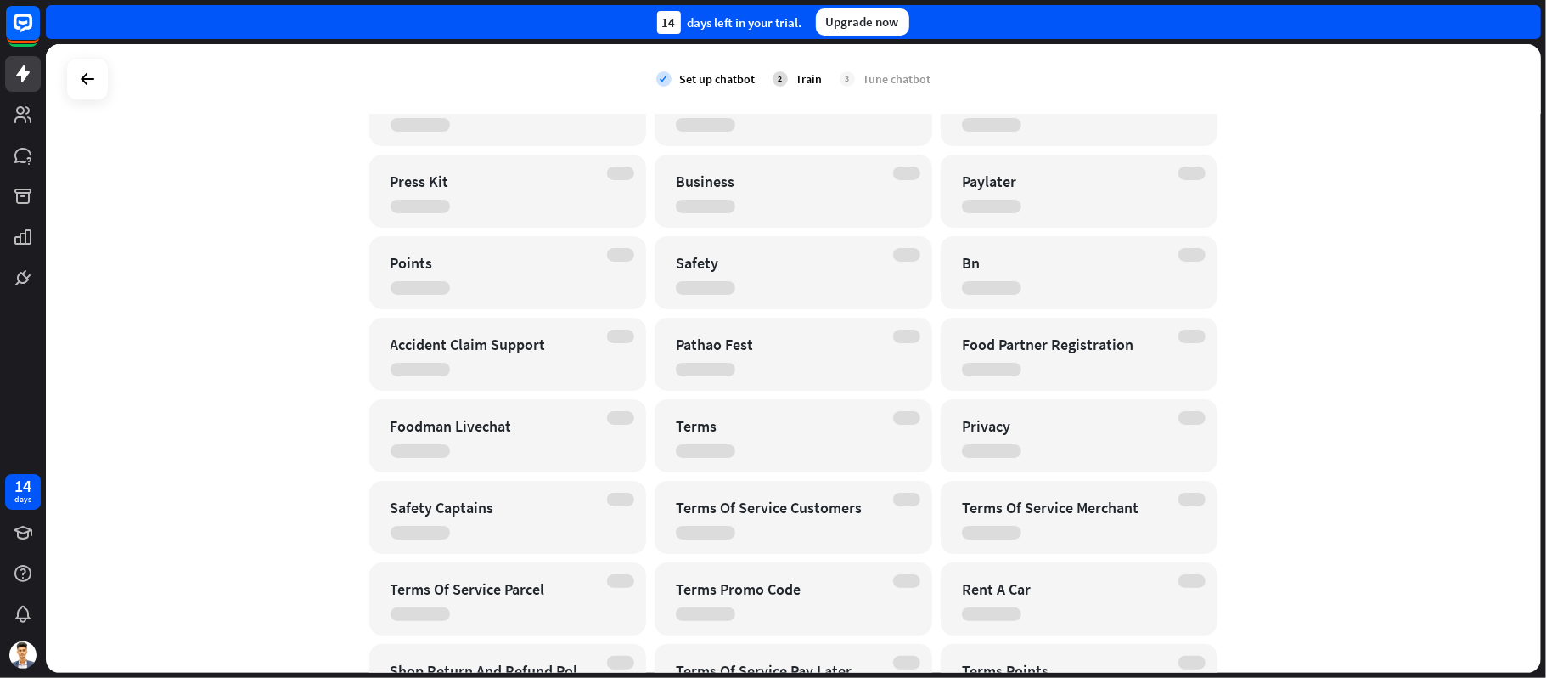
scroll to position [842, 0]
